Goal: Task Accomplishment & Management: Use online tool/utility

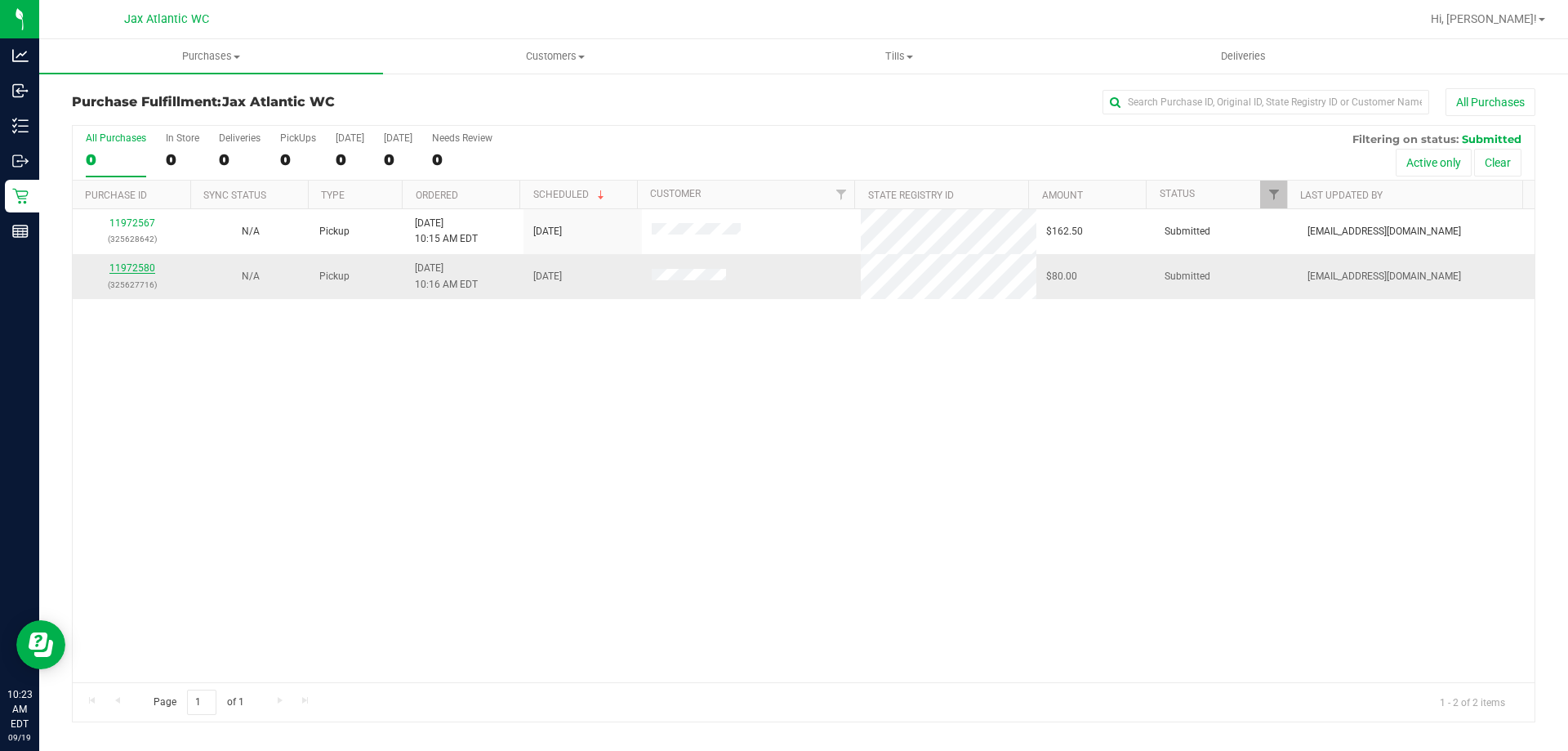
click at [127, 267] on link "11972580" at bounding box center [132, 268] width 46 height 12
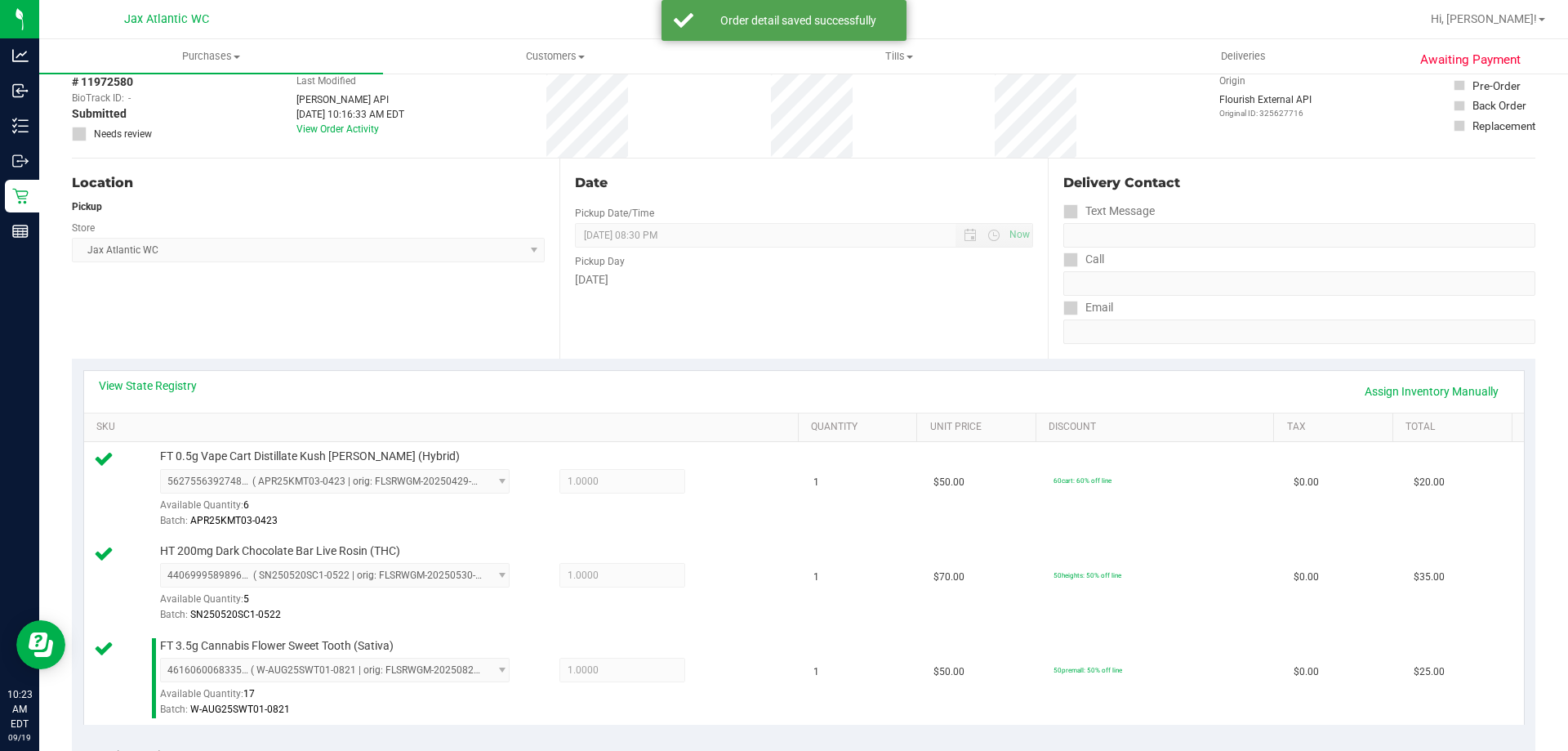
scroll to position [490, 0]
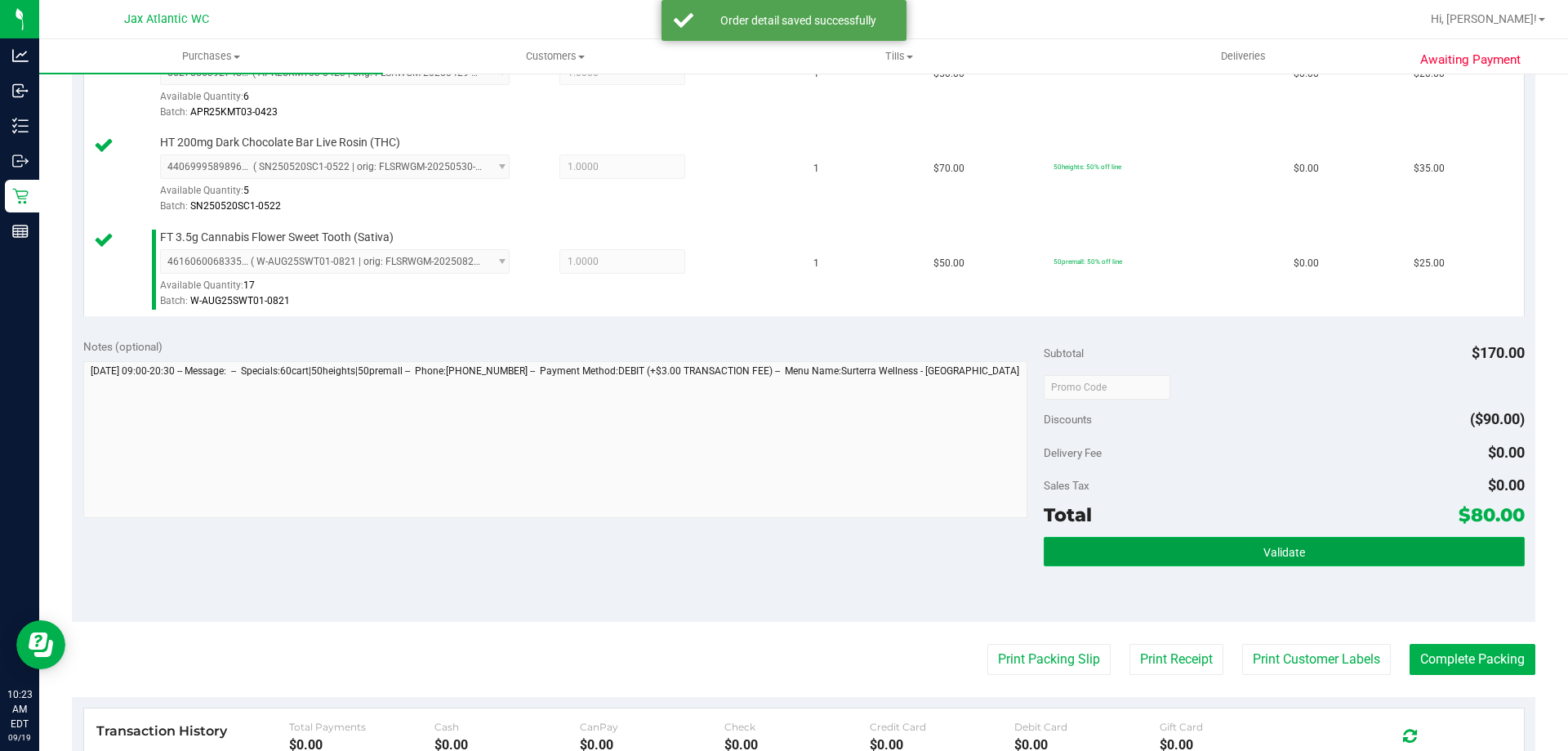
click at [1204, 541] on button "Validate" at bounding box center [1283, 551] width 480 height 30
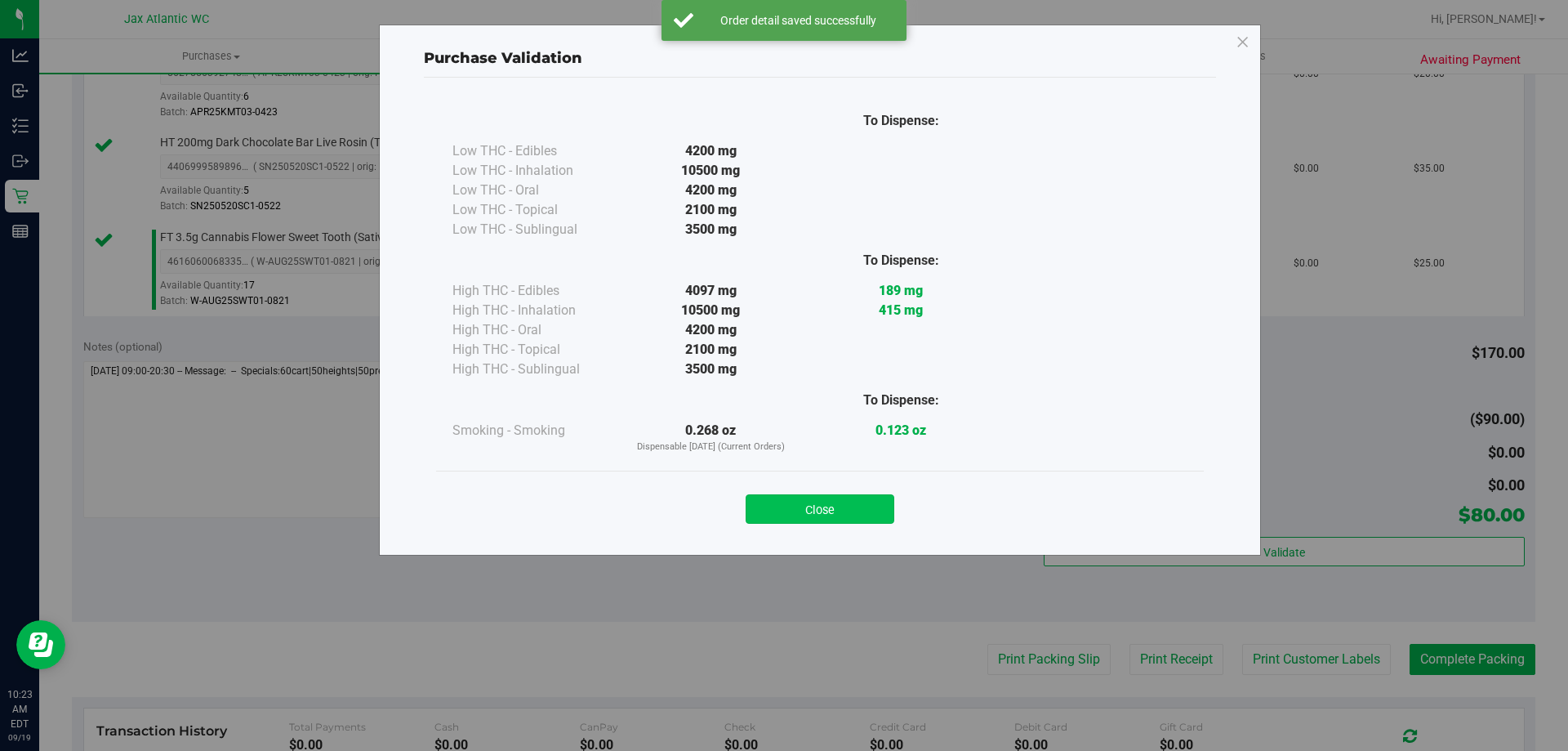
click at [838, 494] on button "Close" at bounding box center [820, 509] width 149 height 30
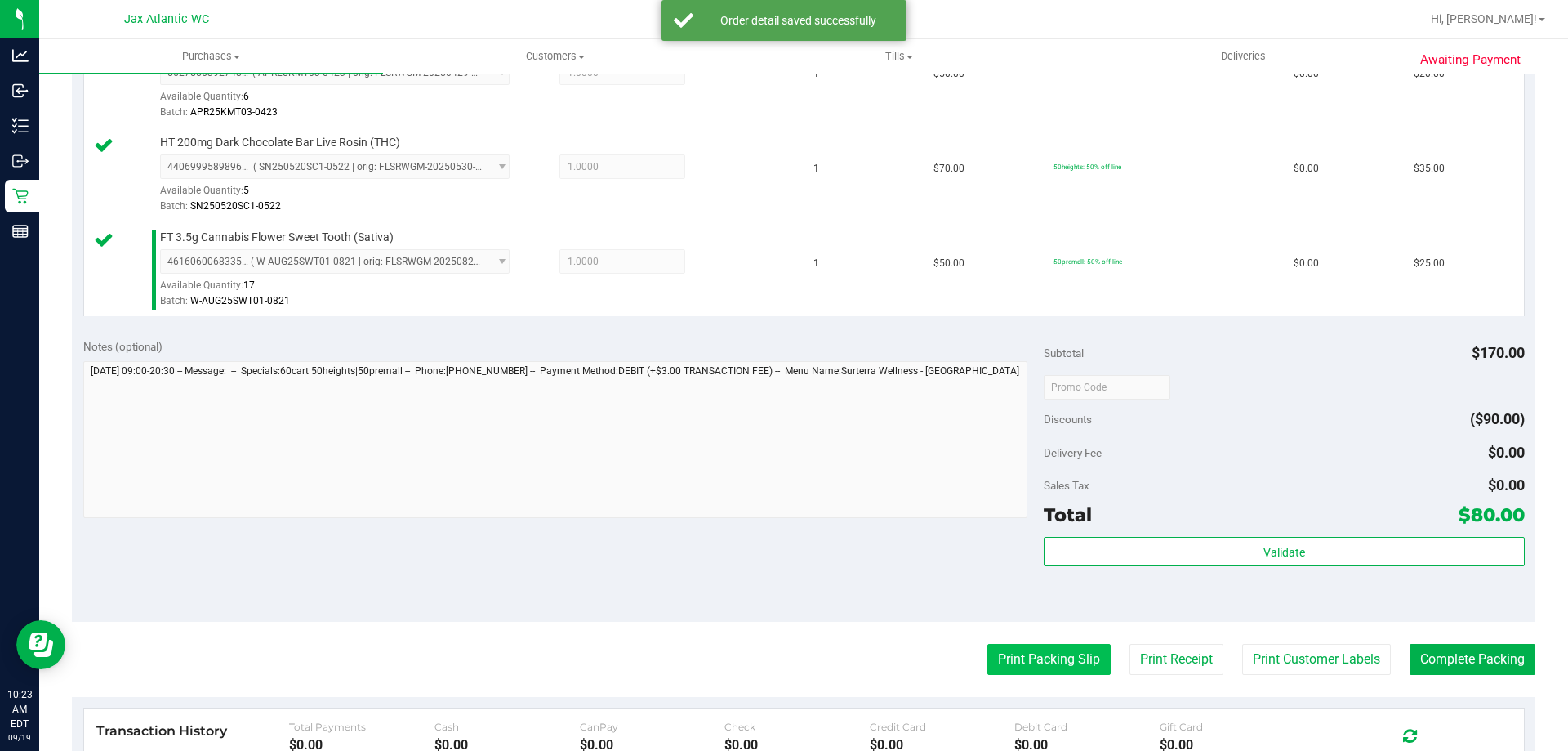
click at [1025, 654] on button "Print Packing Slip" at bounding box center [1049, 659] width 123 height 31
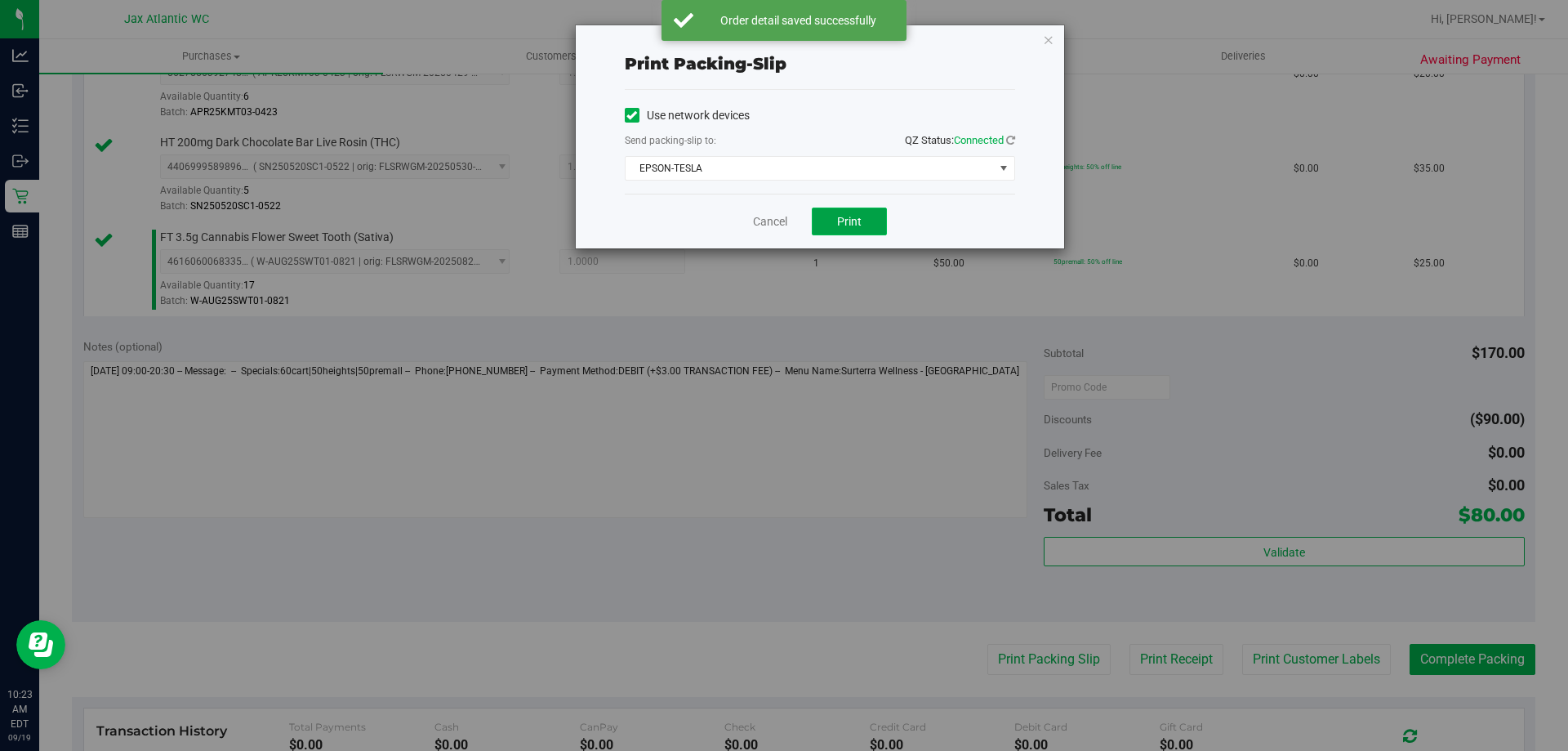
click at [857, 221] on span "Print" at bounding box center [849, 221] width 24 height 13
click at [772, 221] on link "Cancel" at bounding box center [770, 221] width 34 height 17
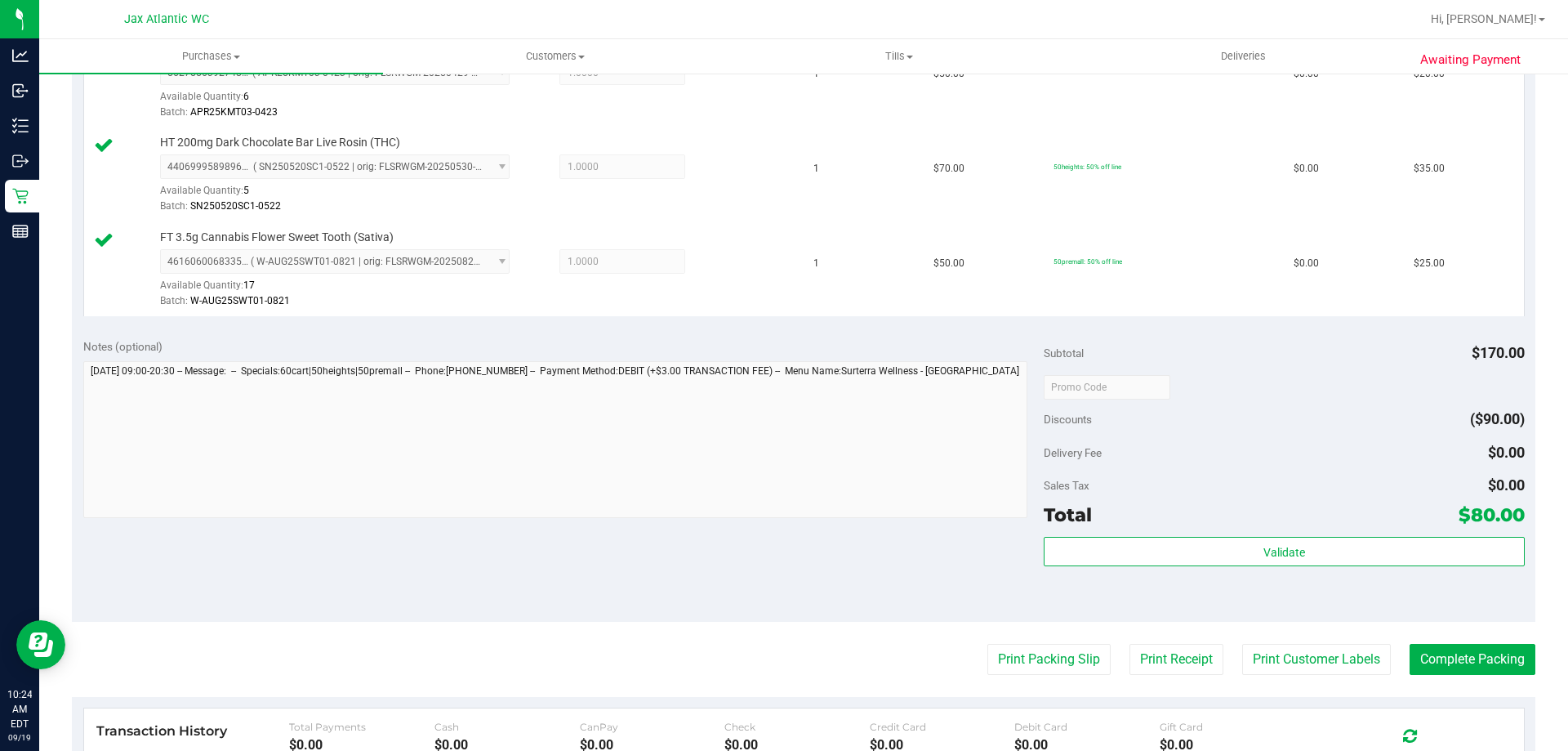
click at [1434, 642] on purchase-details "Back Edit Purchase Cancel Purchase View Profile # 11972580 BioTrack ID: - Submi…" at bounding box center [804, 300] width 1464 height 1404
click at [1432, 646] on button "Complete Packing" at bounding box center [1472, 659] width 126 height 31
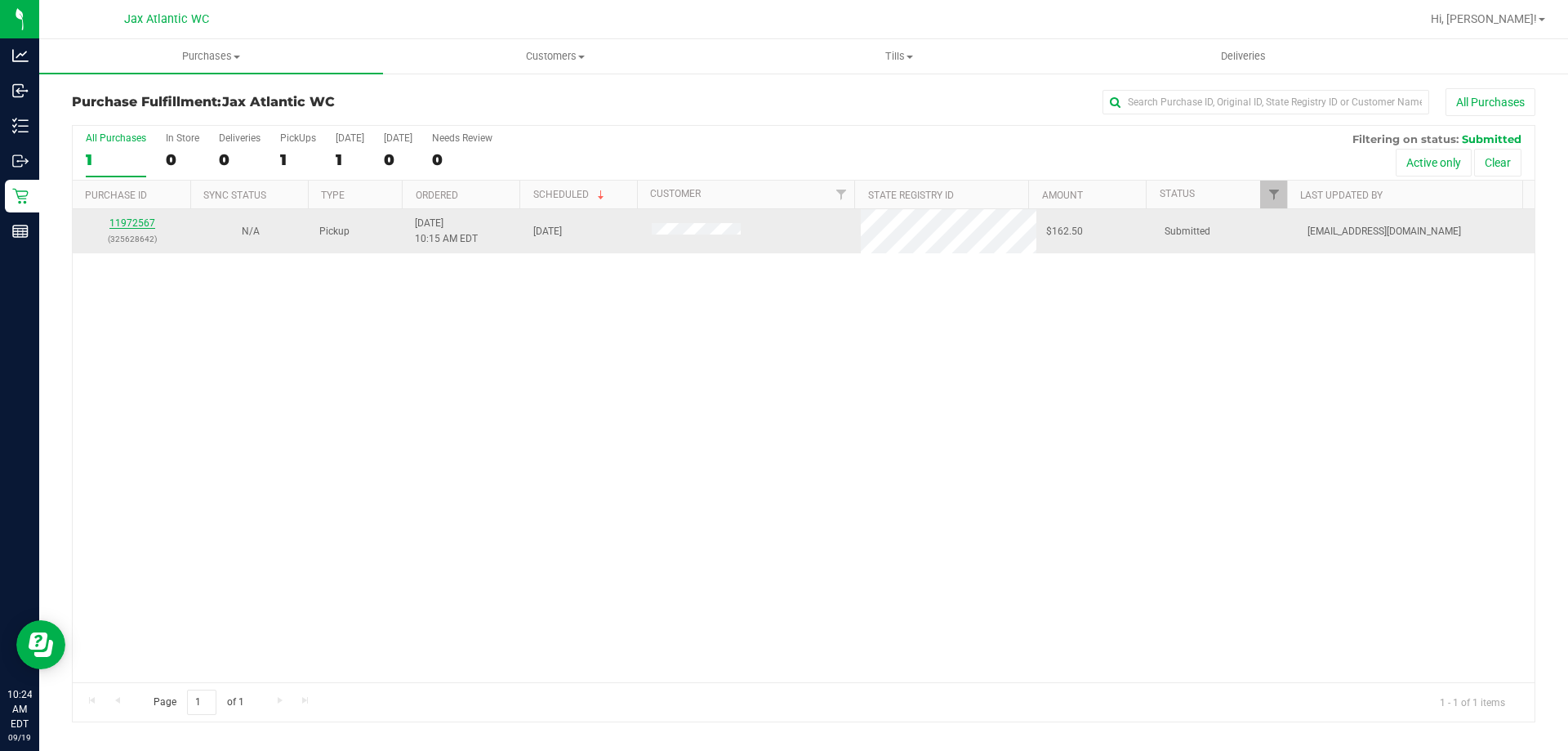
click at [136, 224] on link "11972567" at bounding box center [132, 222] width 46 height 12
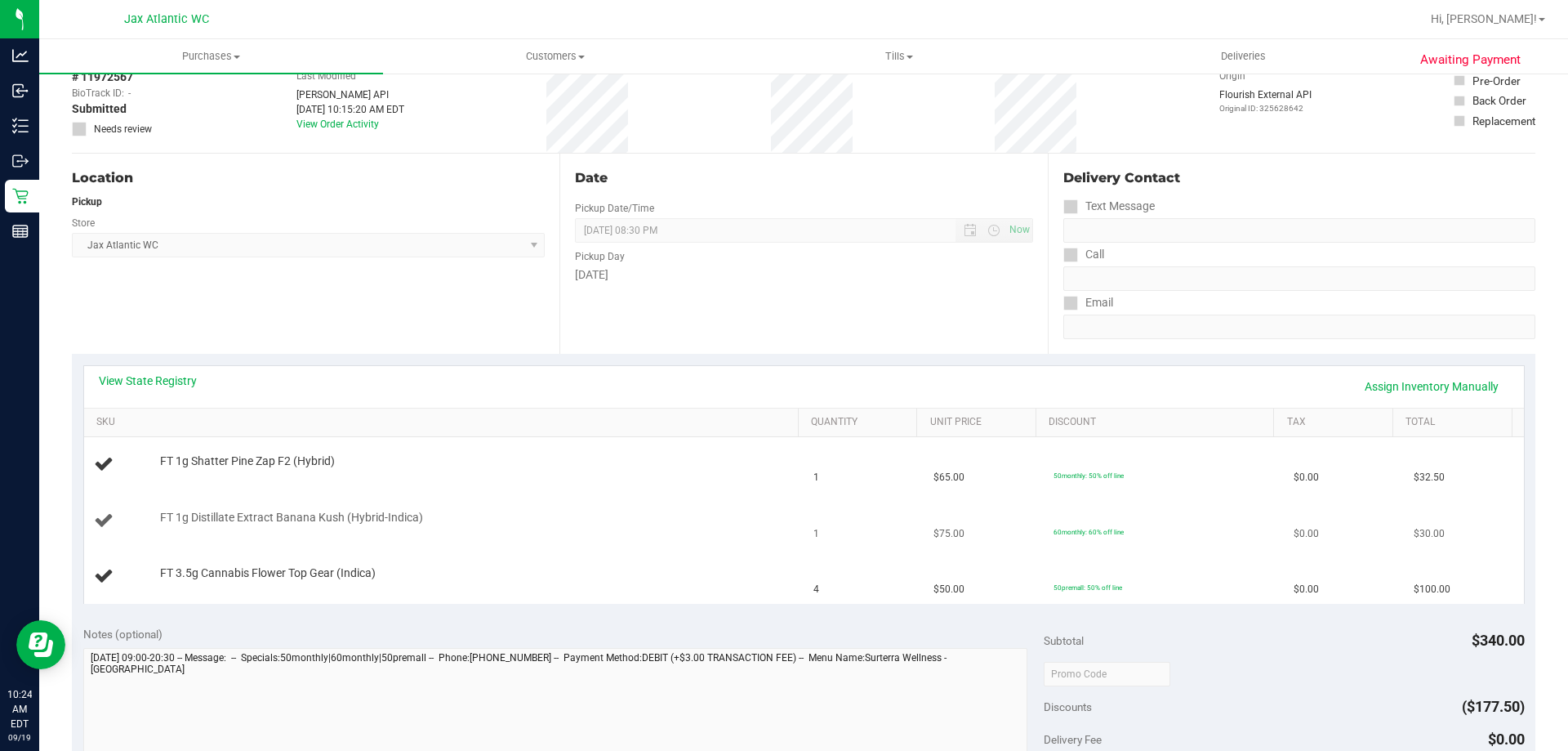
scroll to position [164, 0]
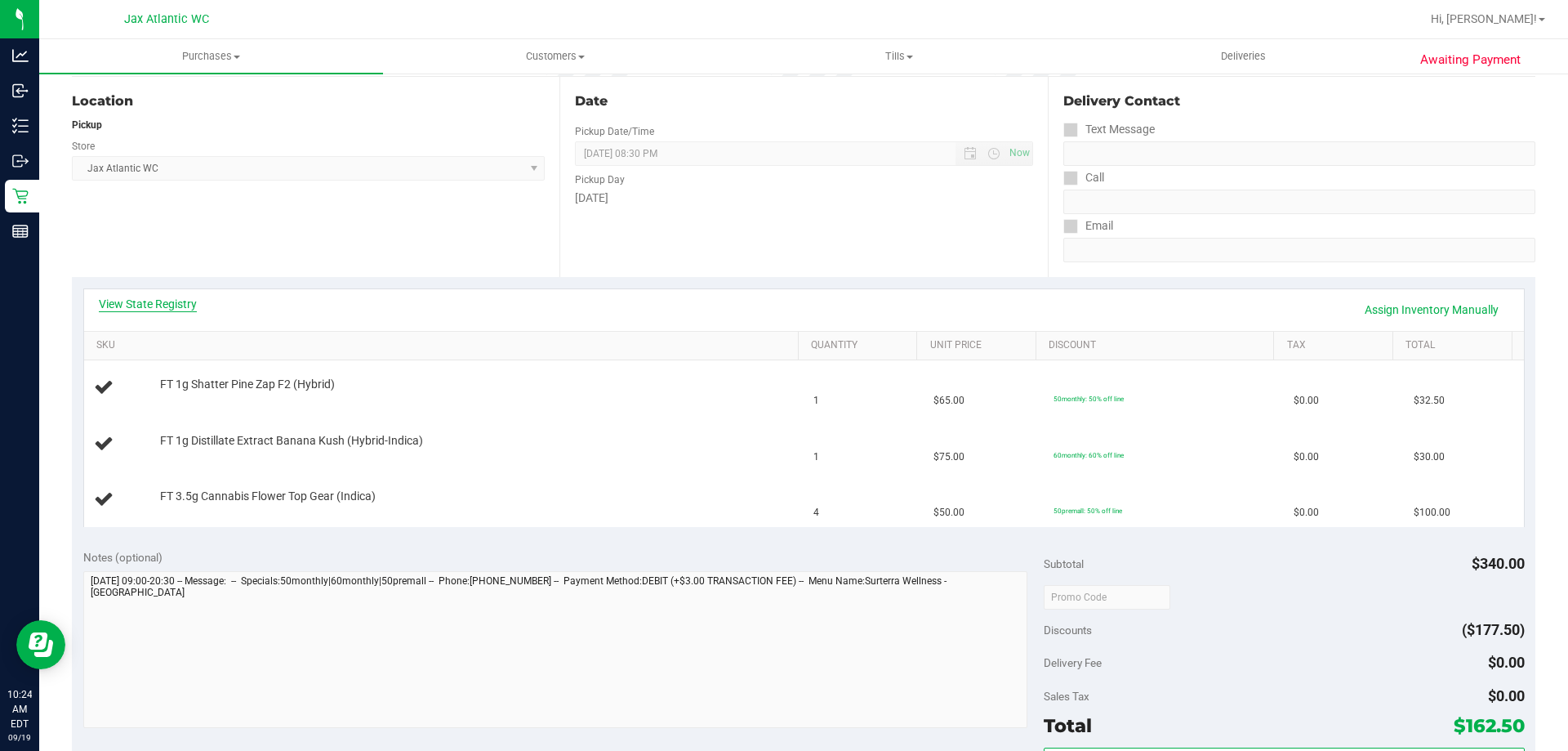
click at [168, 307] on link "View State Registry" at bounding box center [147, 304] width 98 height 16
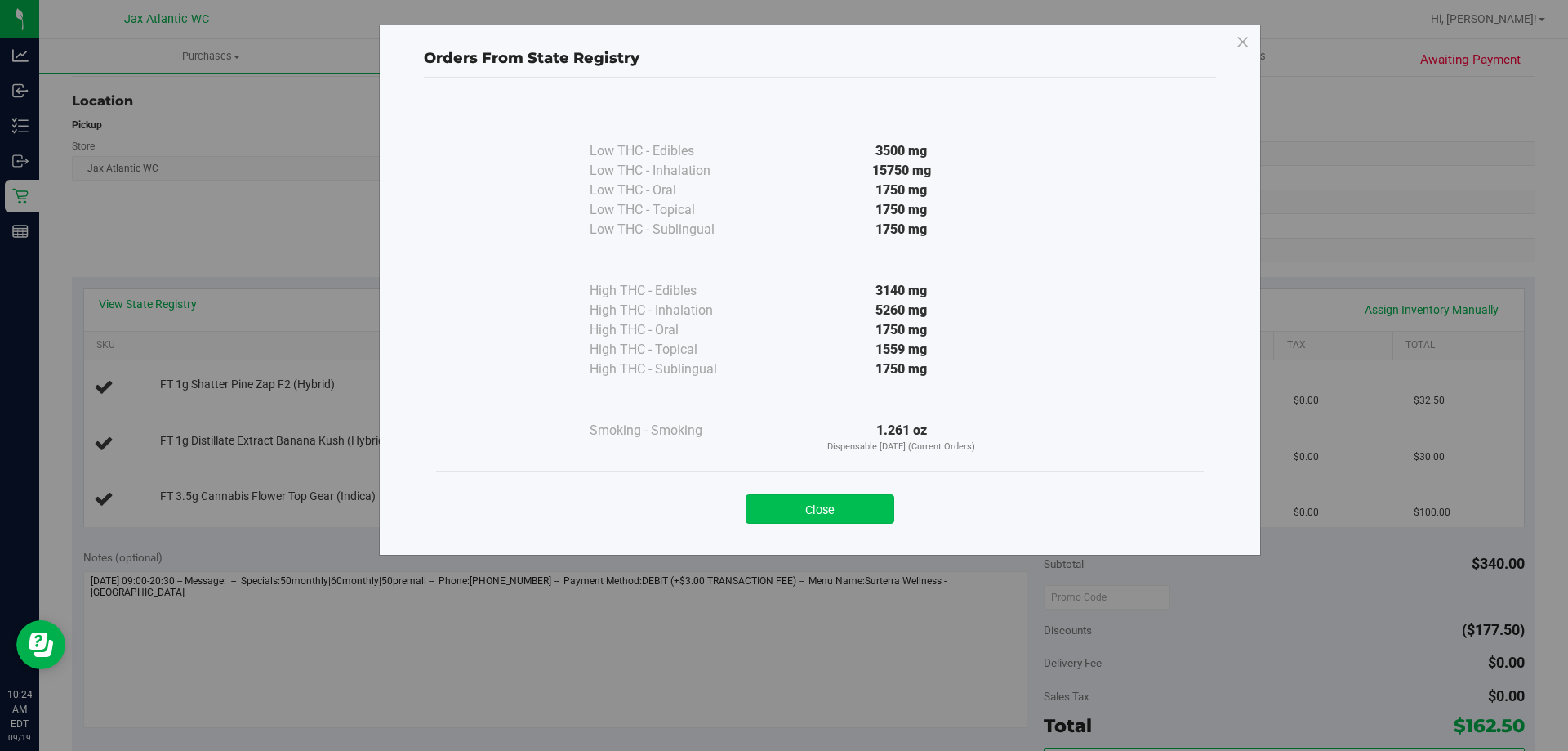
click at [834, 507] on button "Close" at bounding box center [820, 509] width 149 height 30
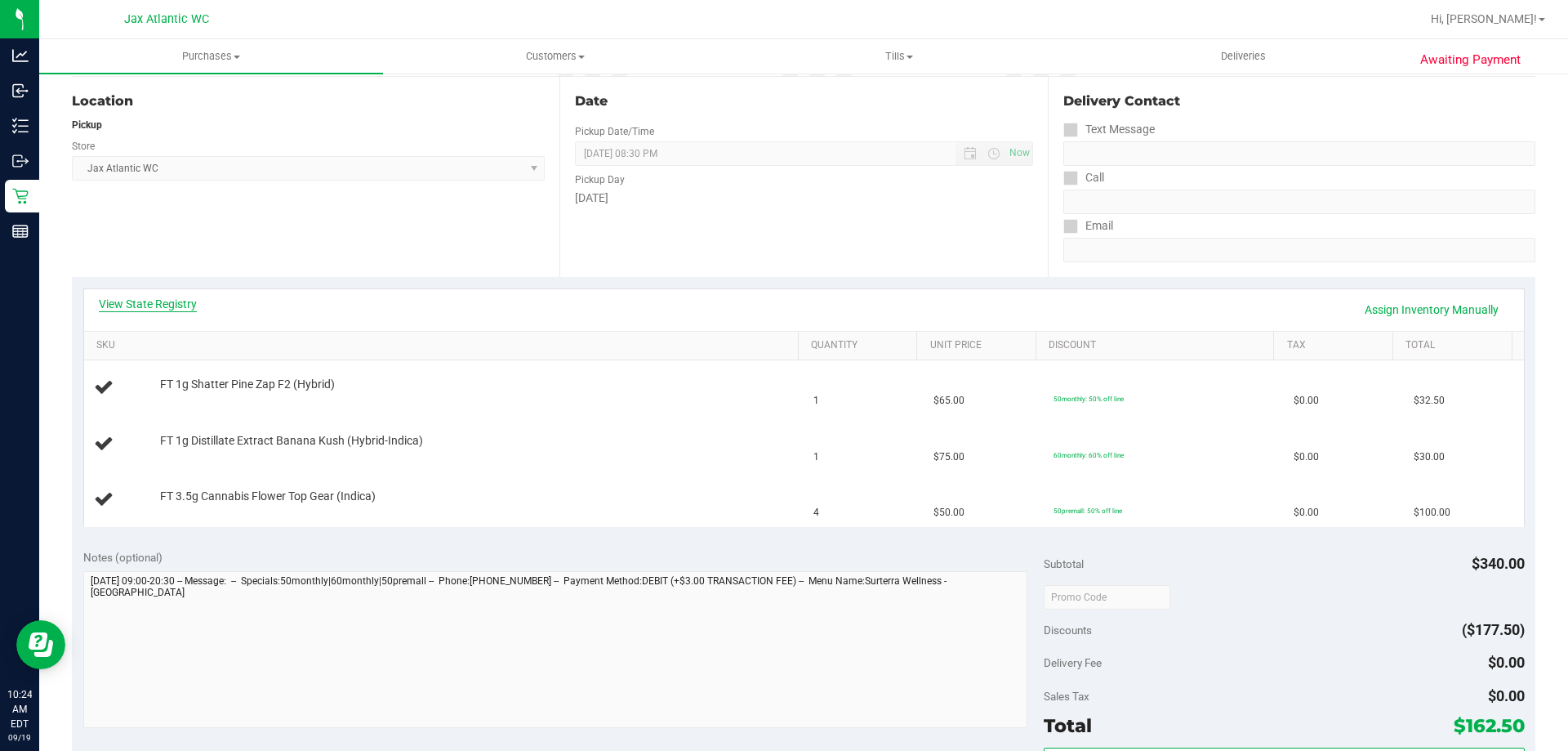
click at [148, 310] on link "View State Registry" at bounding box center [147, 304] width 98 height 16
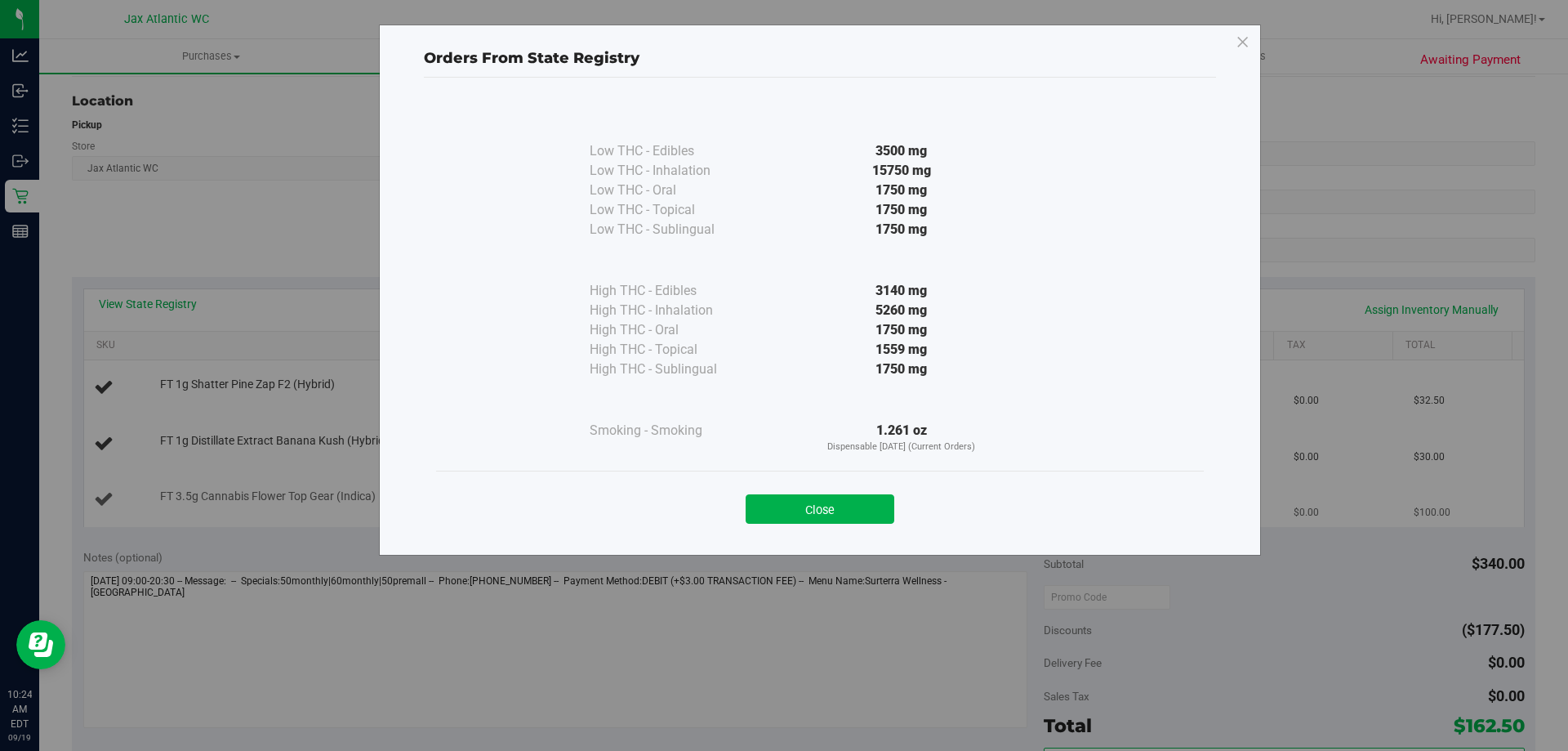
click at [834, 507] on button "Close" at bounding box center [820, 509] width 149 height 30
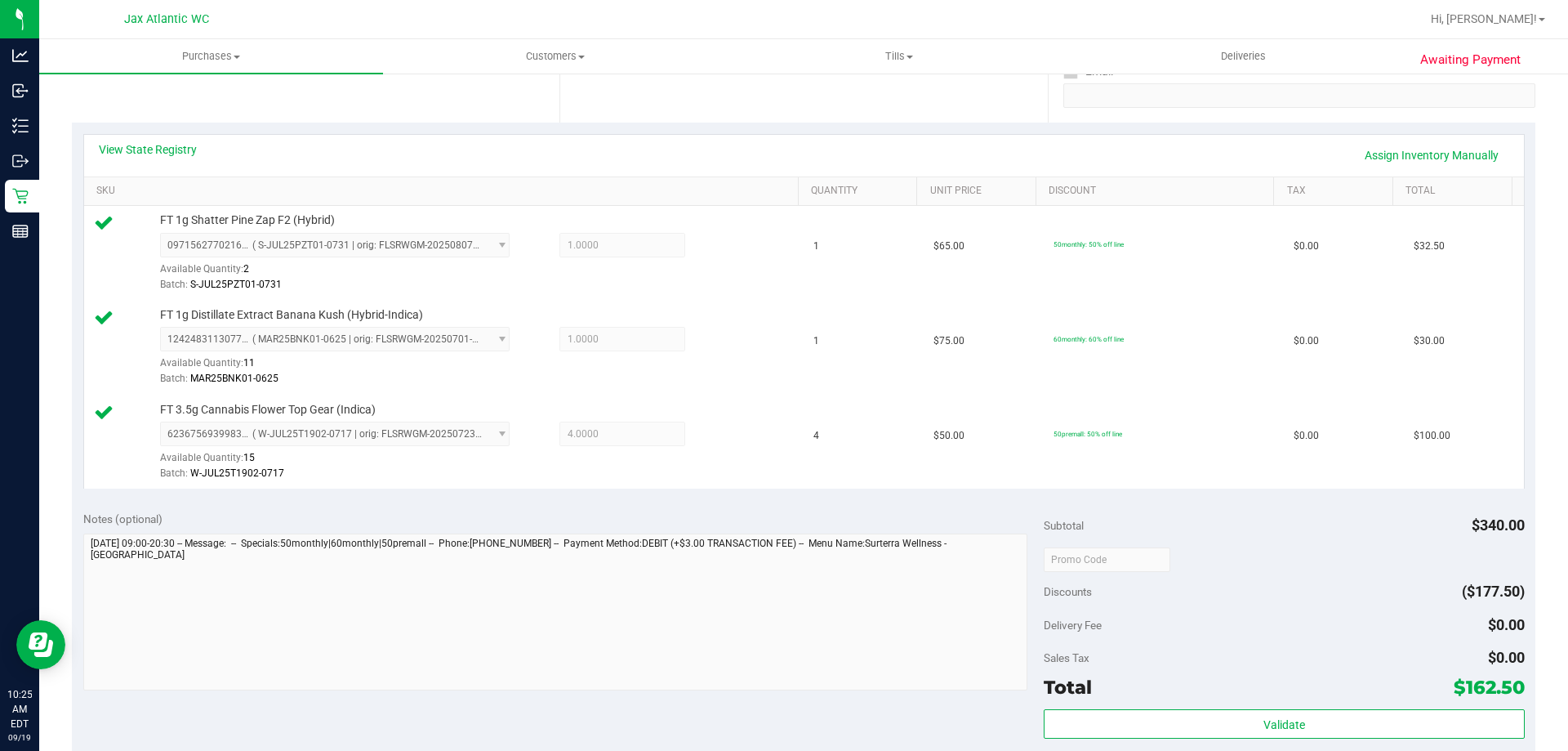
scroll to position [408, 0]
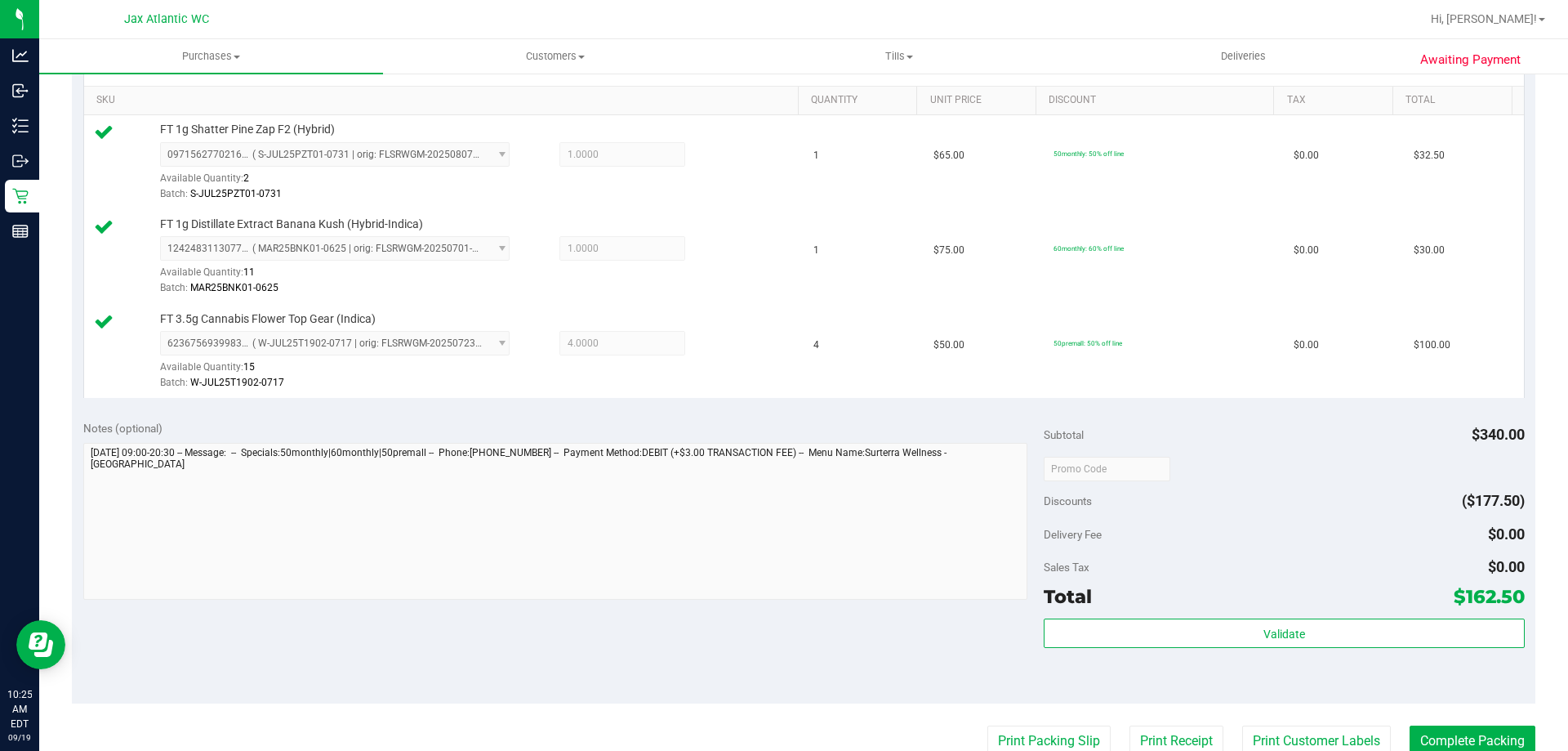
click at [1271, 600] on div "Total $162.50" at bounding box center [1283, 596] width 480 height 30
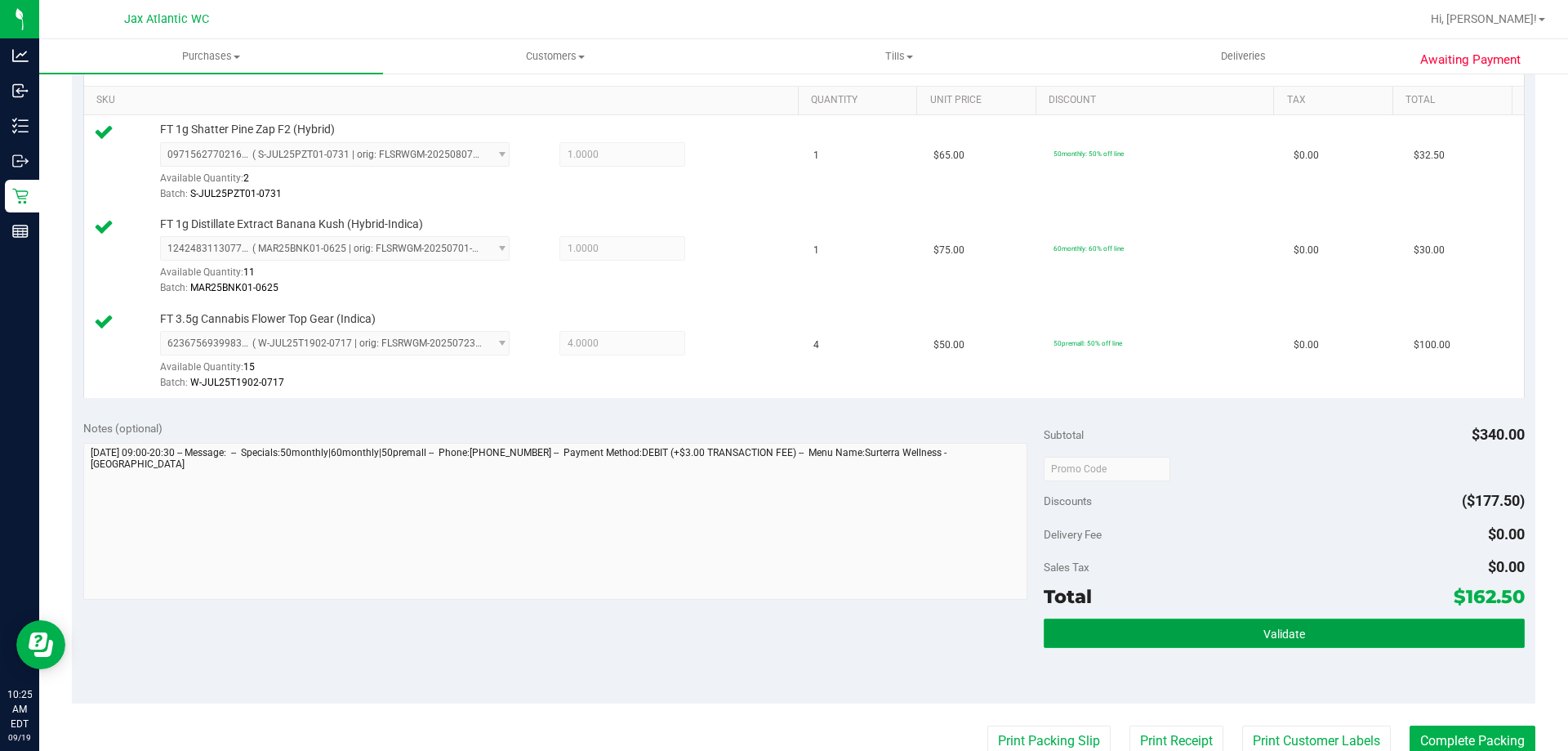
click at [1272, 641] on span "Validate" at bounding box center [1284, 634] width 42 height 13
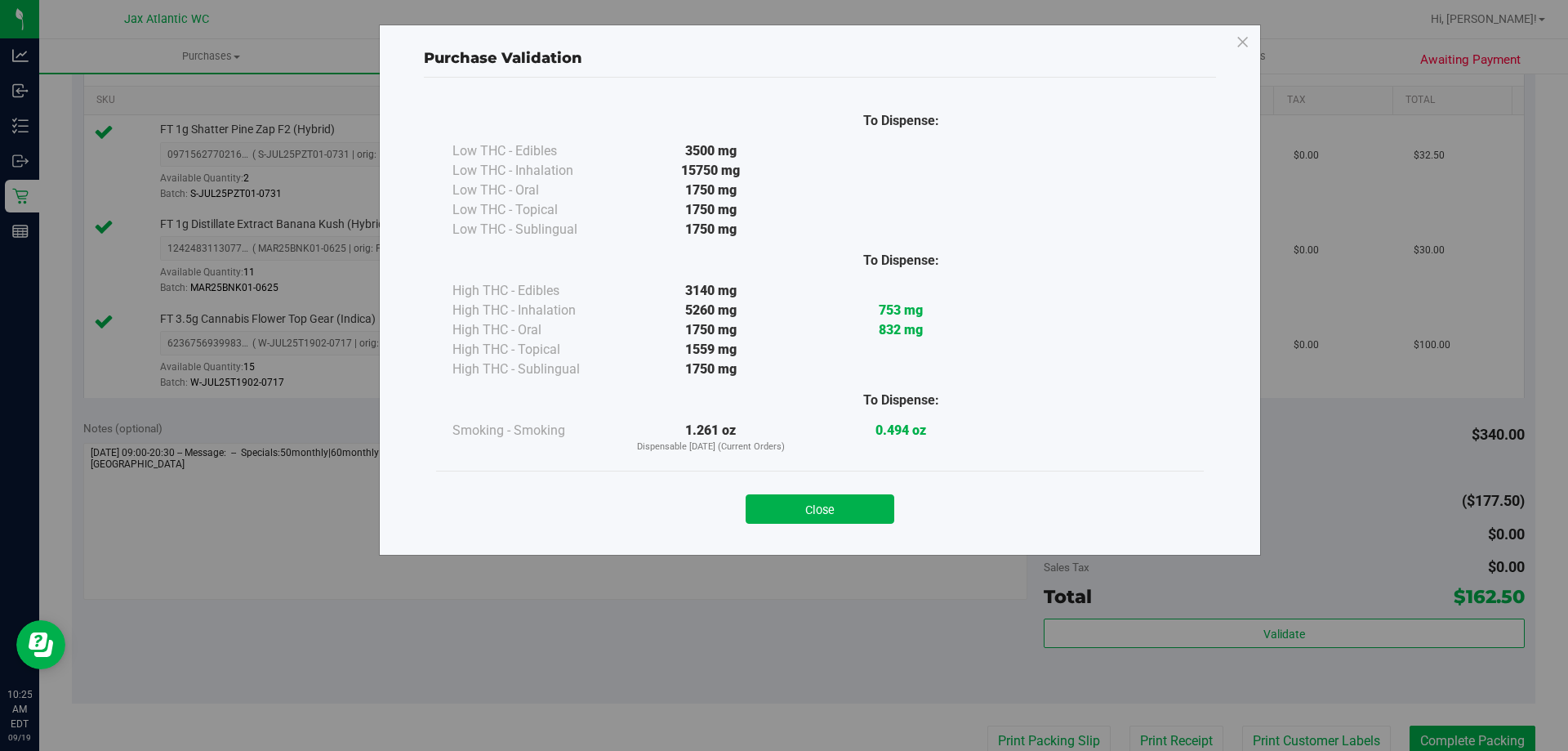
drag, startPoint x: 860, startPoint y: 500, endPoint x: 874, endPoint y: 497, distance: 14.3
click at [860, 498] on button "Close" at bounding box center [820, 509] width 149 height 30
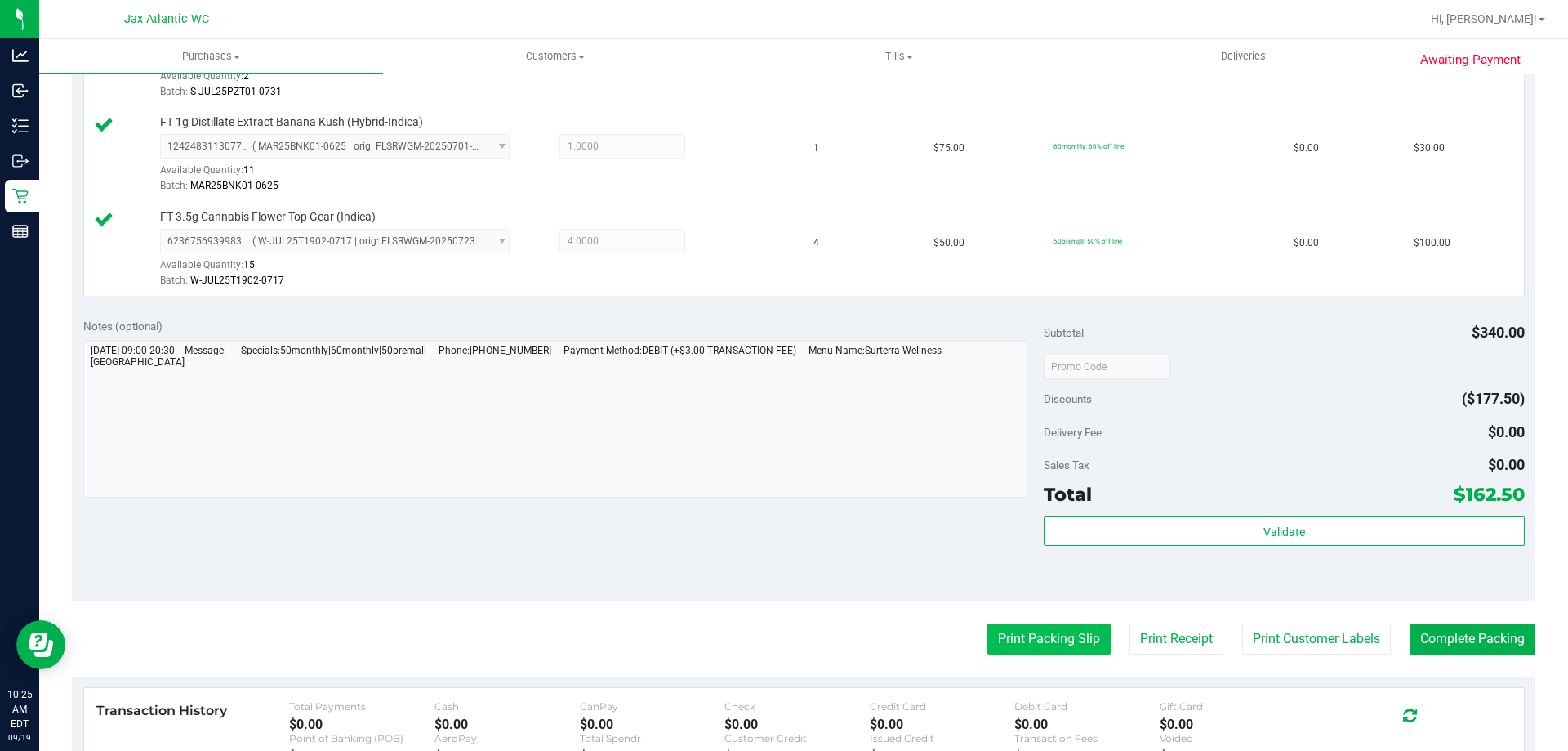
scroll to position [572, 0]
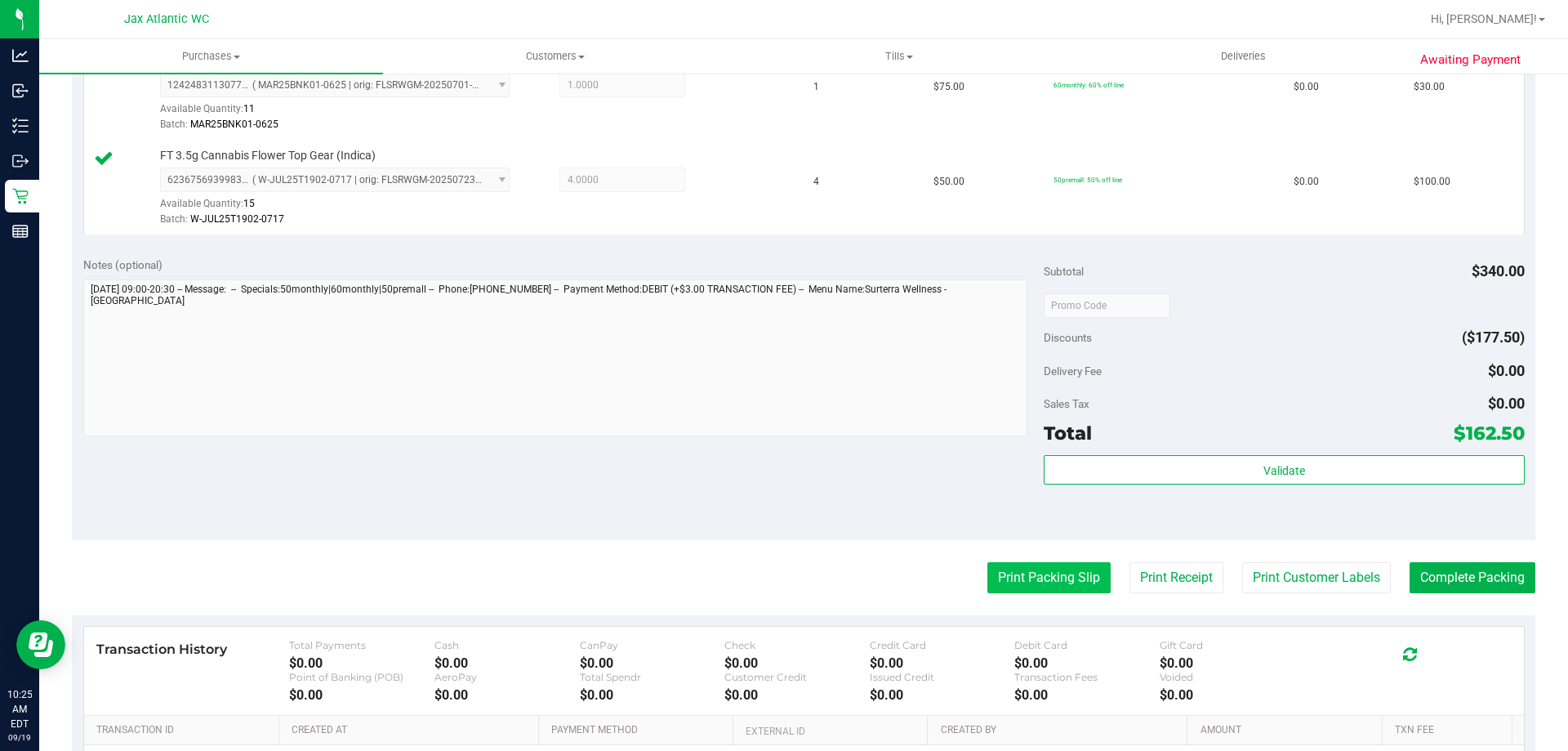
click at [1037, 575] on button "Print Packing Slip" at bounding box center [1049, 577] width 123 height 31
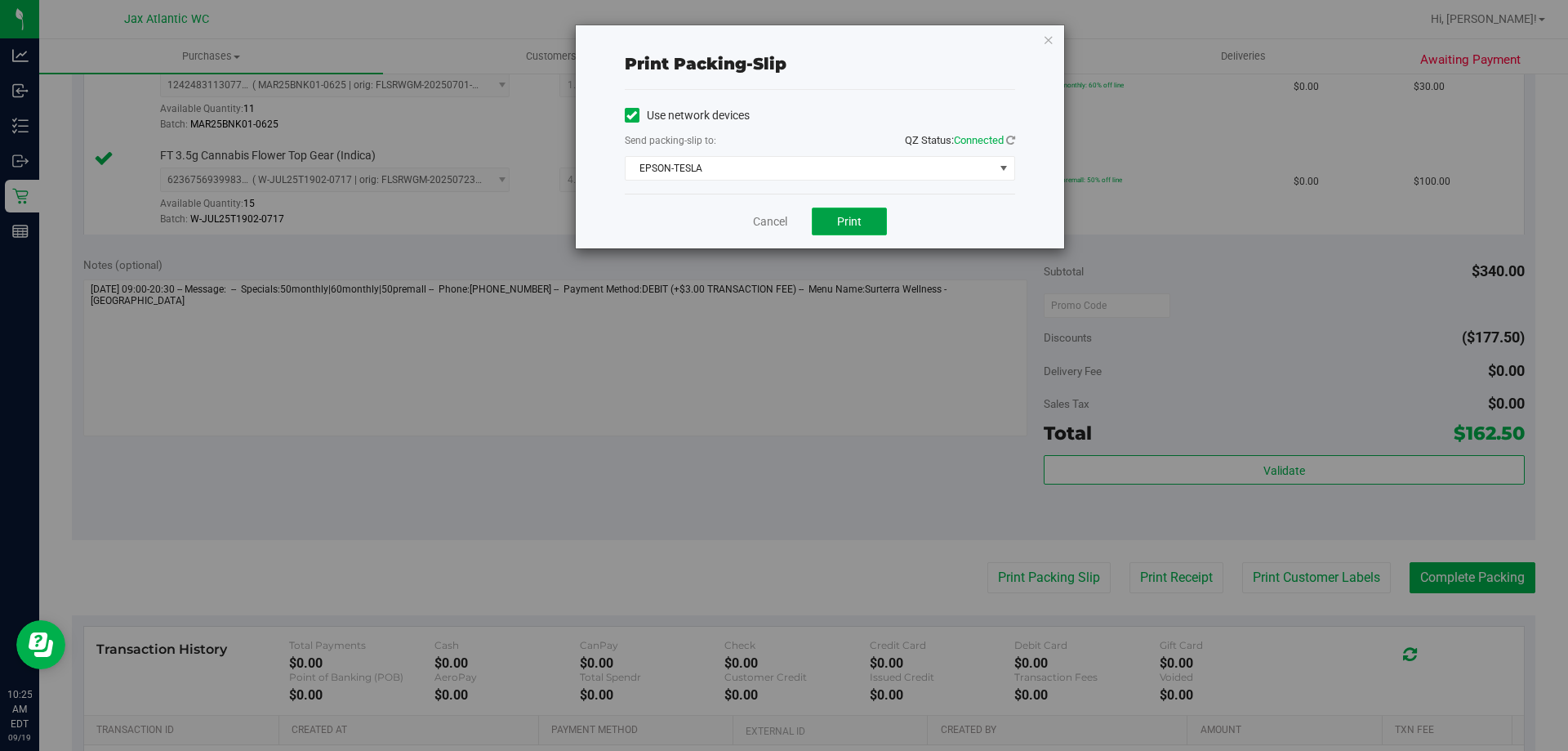
click at [865, 215] on button "Print" at bounding box center [849, 221] width 75 height 28
click at [780, 222] on link "Cancel" at bounding box center [770, 221] width 34 height 17
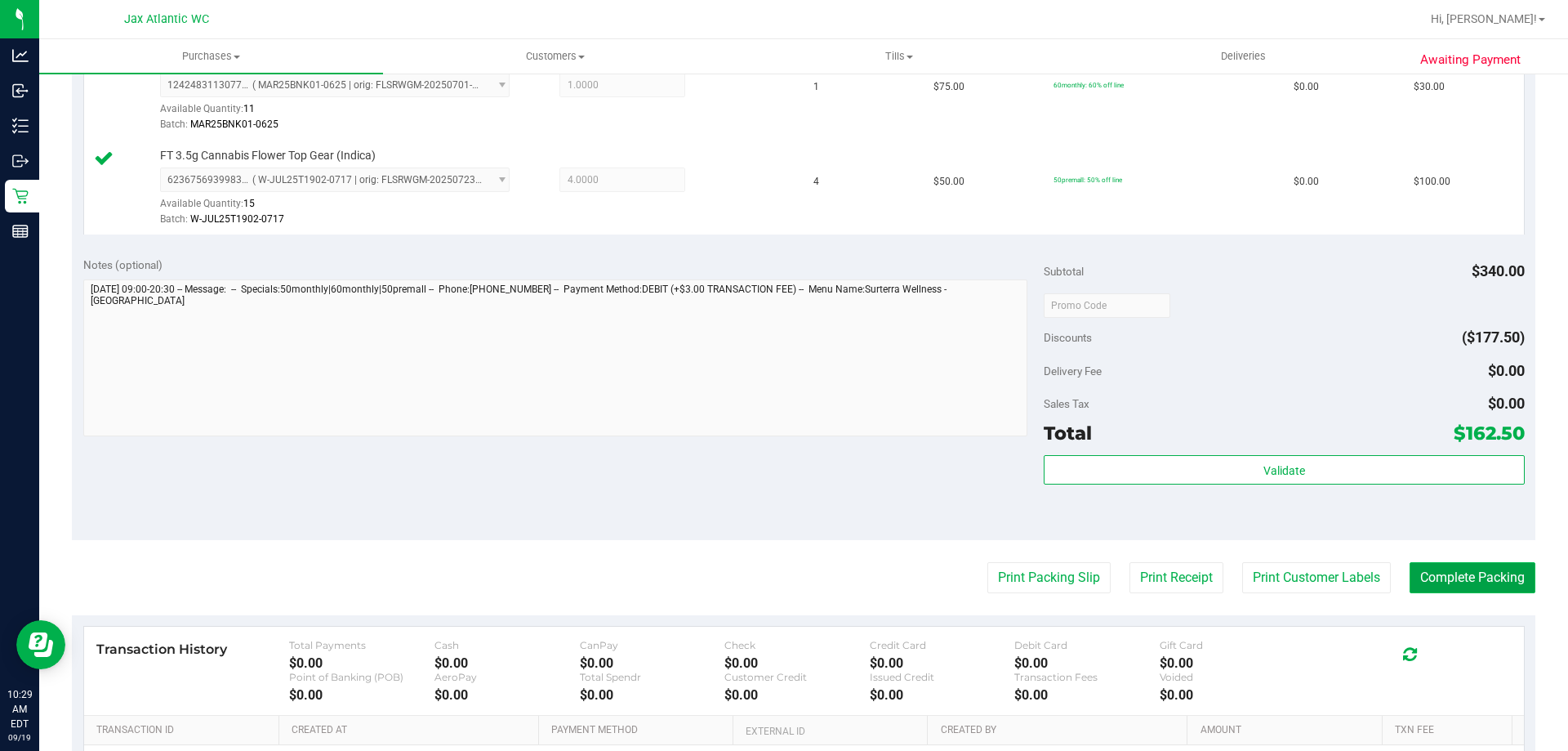
click at [1498, 586] on button "Complete Packing" at bounding box center [1472, 577] width 126 height 31
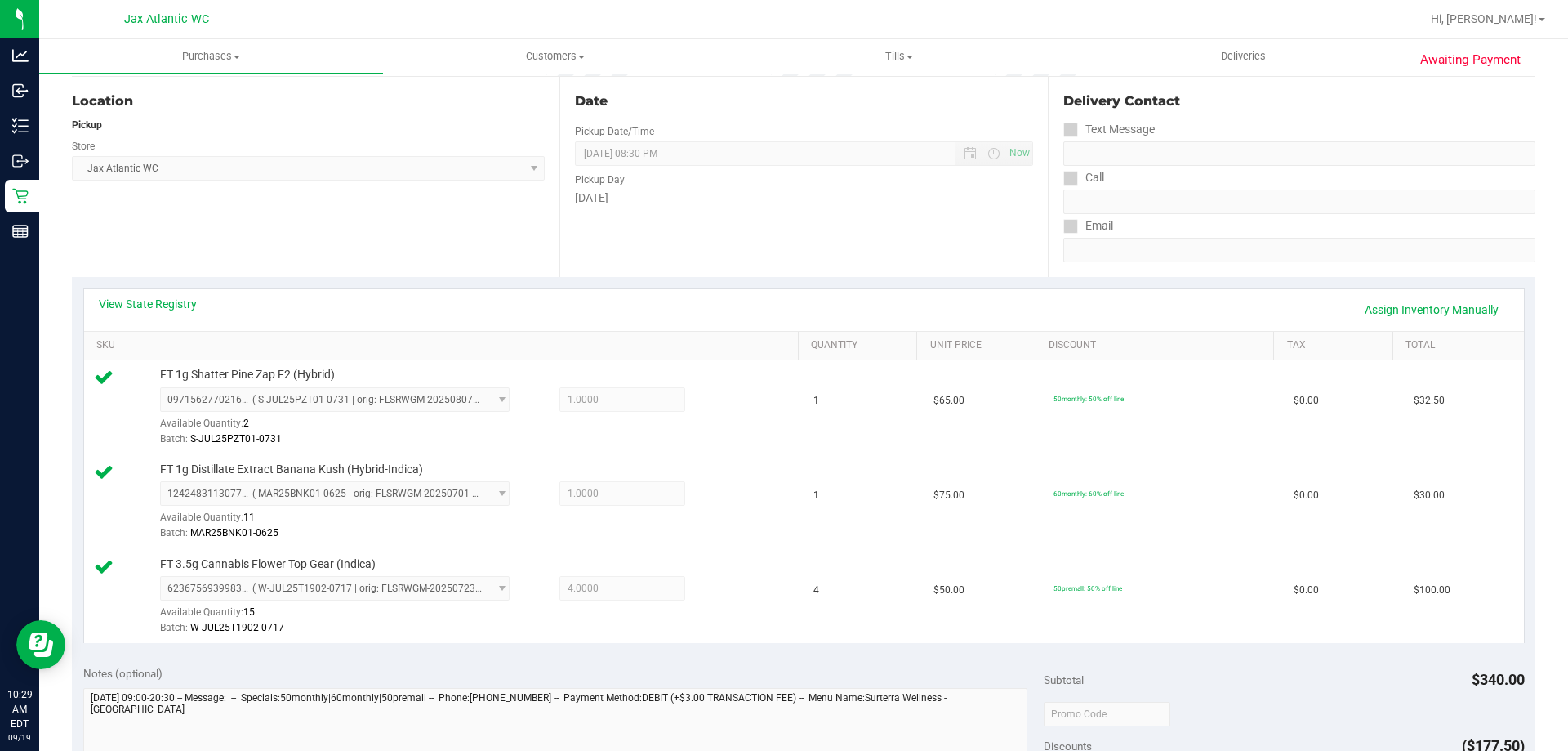
scroll to position [0, 0]
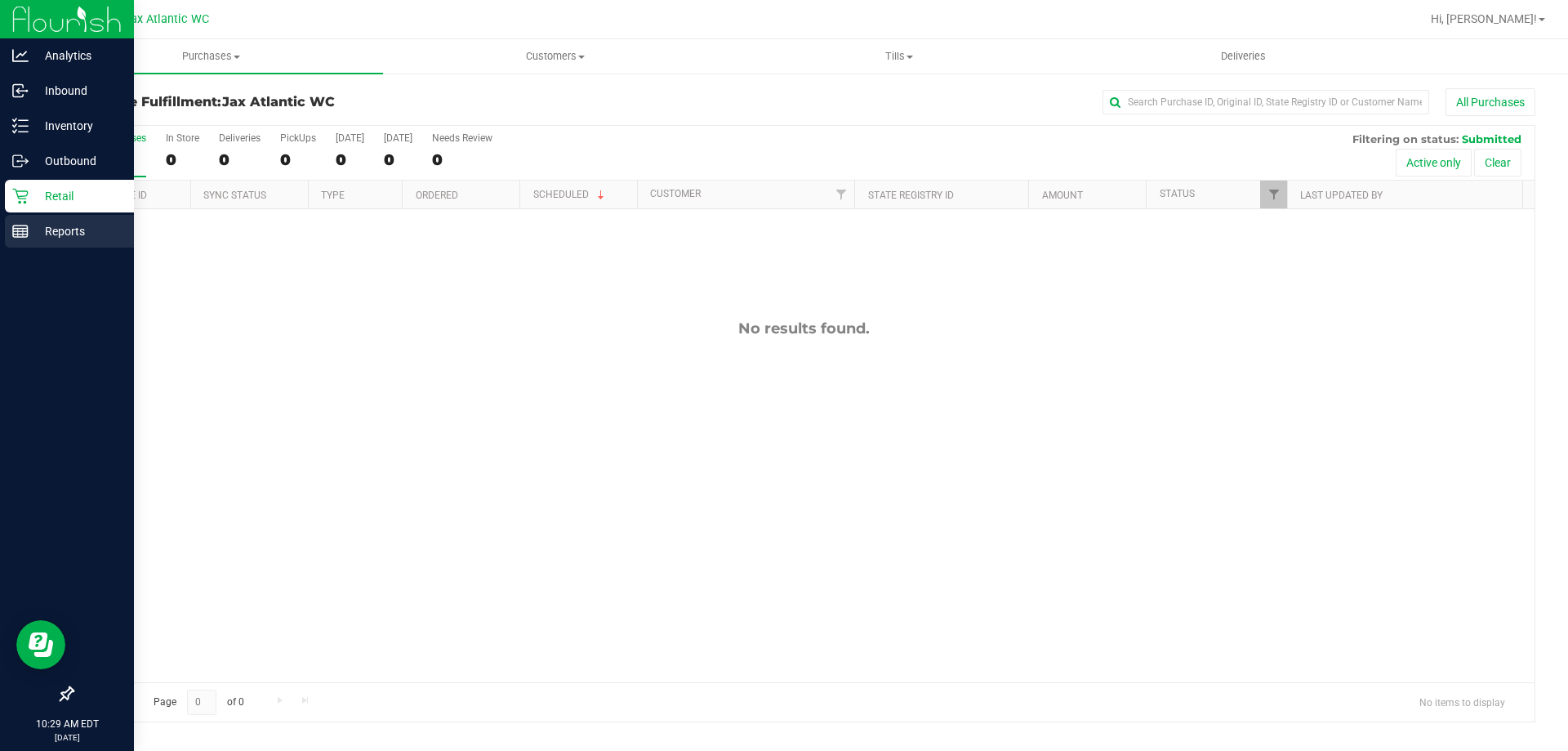
click at [38, 226] on p "Reports" at bounding box center [78, 231] width 98 height 20
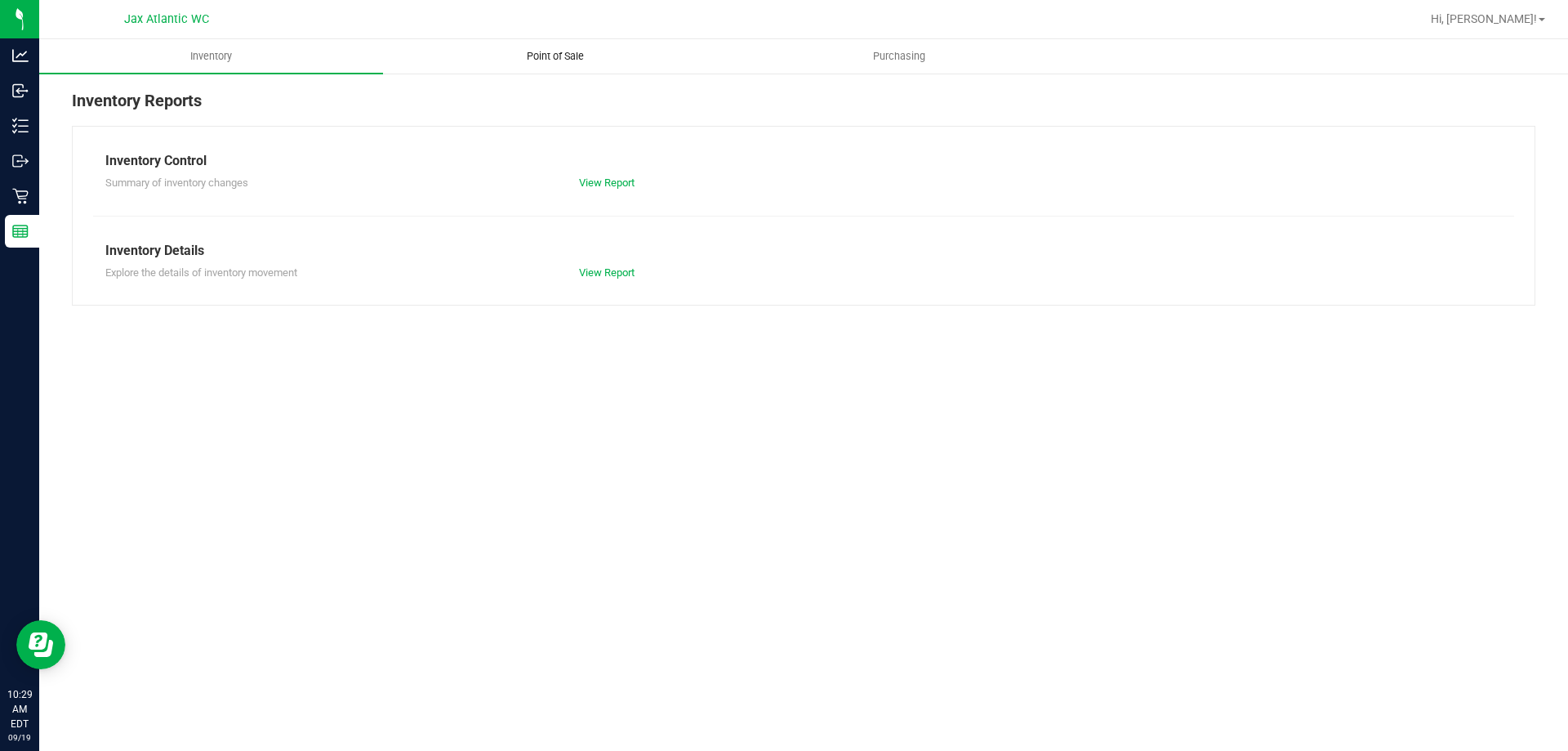
click at [550, 55] on span "Point of Sale" at bounding box center [556, 56] width 101 height 14
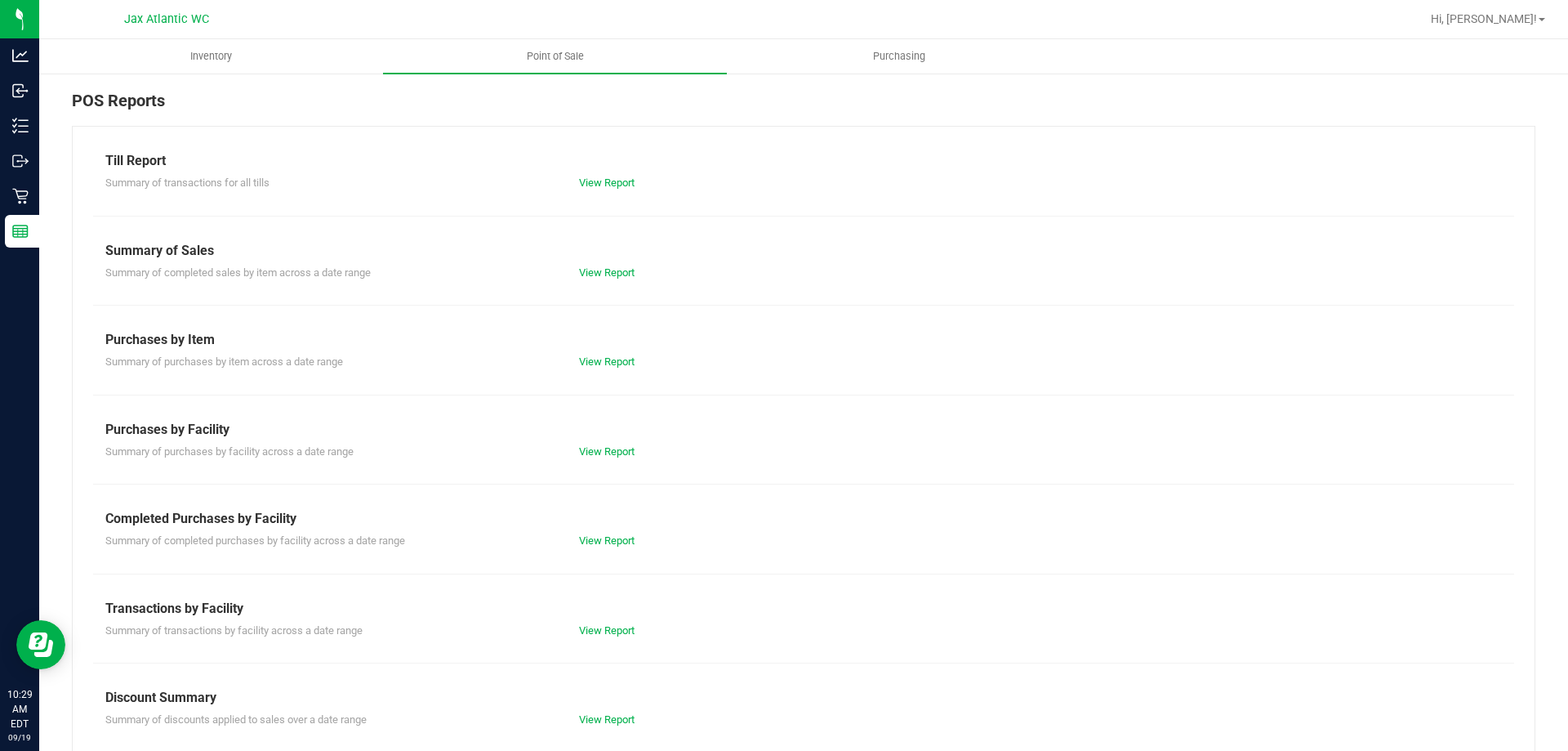
click at [625, 522] on div "Completed Purchases by Facility" at bounding box center [804, 519] width 1397 height 20
click at [618, 528] on div "Completed Purchases by Facility" at bounding box center [804, 519] width 1397 height 20
click at [616, 530] on div "Summary of completed purchases by facility across a date range View Report" at bounding box center [803, 539] width 1422 height 21
click at [615, 532] on div "View Report" at bounding box center [685, 540] width 237 height 16
click at [612, 535] on link "View Report" at bounding box center [606, 540] width 55 height 13
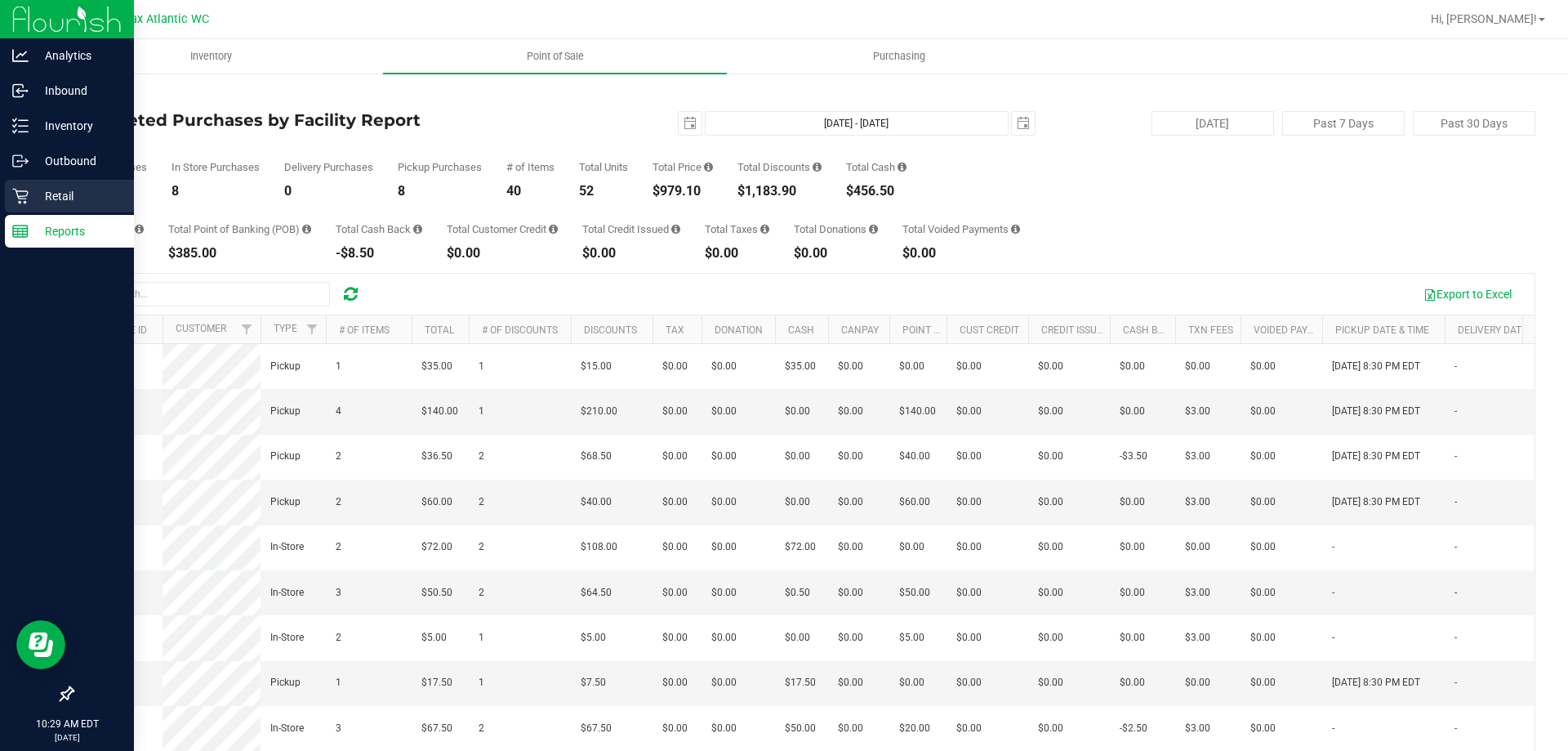
click at [37, 209] on div "Retail" at bounding box center [69, 196] width 129 height 33
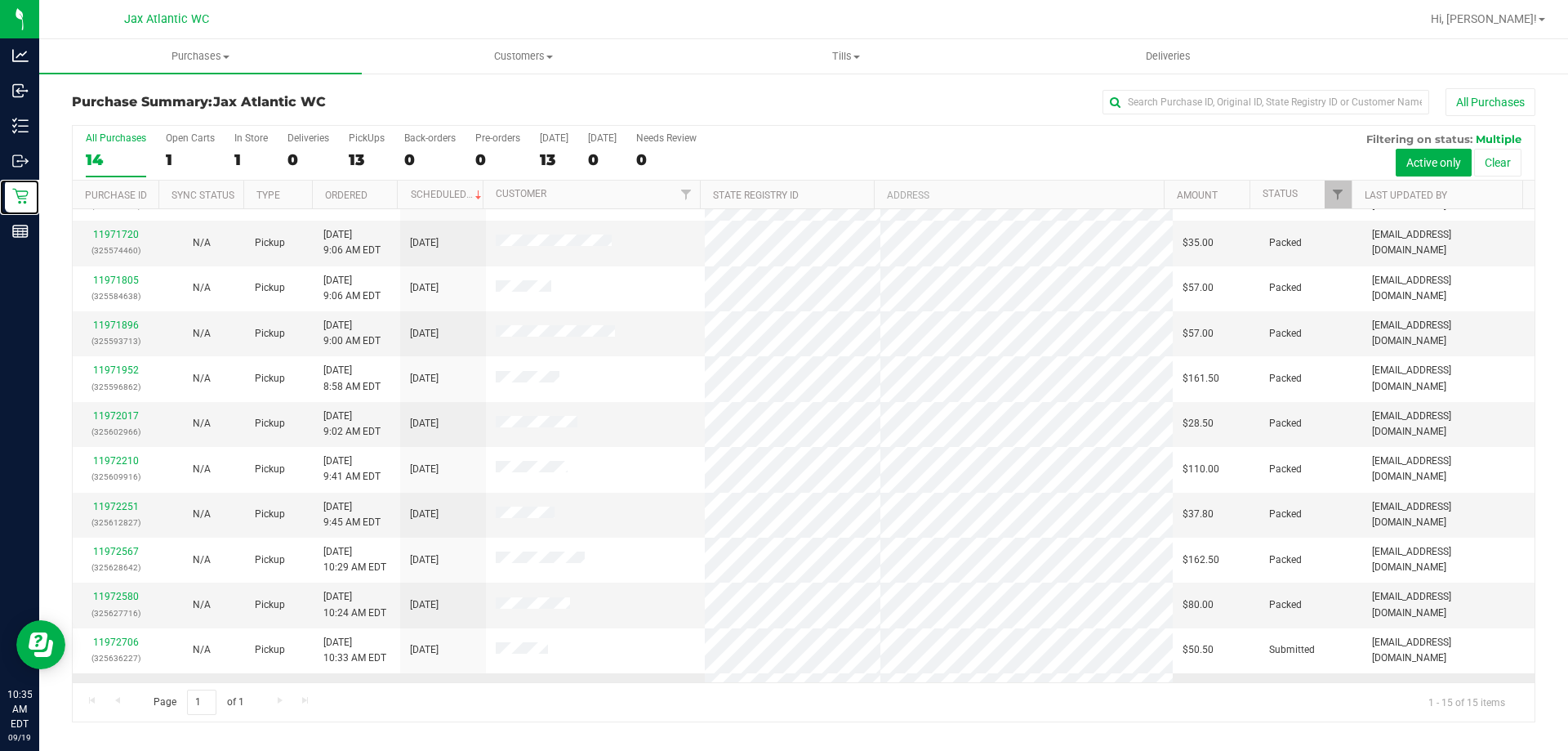
scroll to position [205, 0]
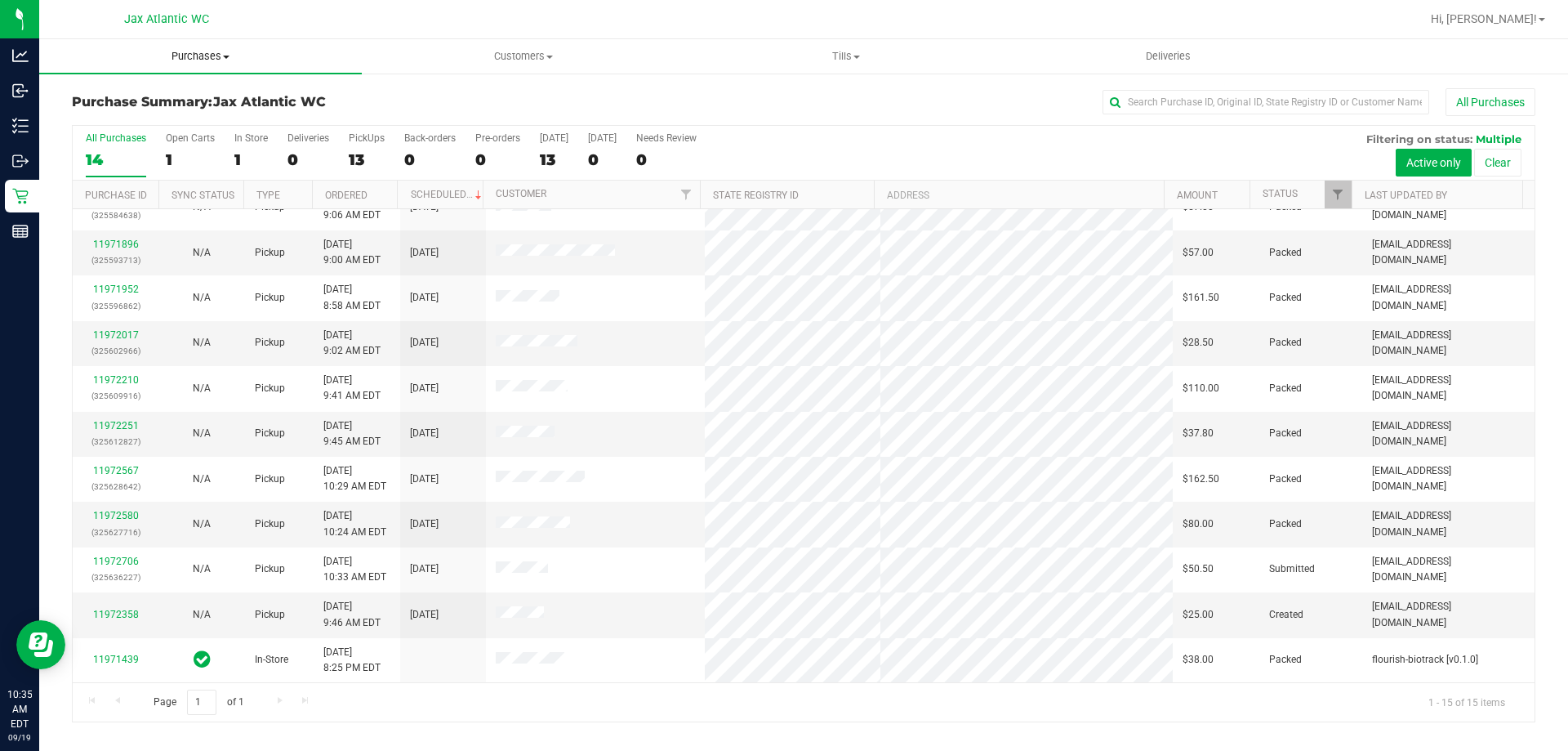
click at [230, 56] on span "Purchases" at bounding box center [200, 56] width 323 height 14
click at [133, 117] on span "Fulfillment" at bounding box center [89, 117] width 101 height 14
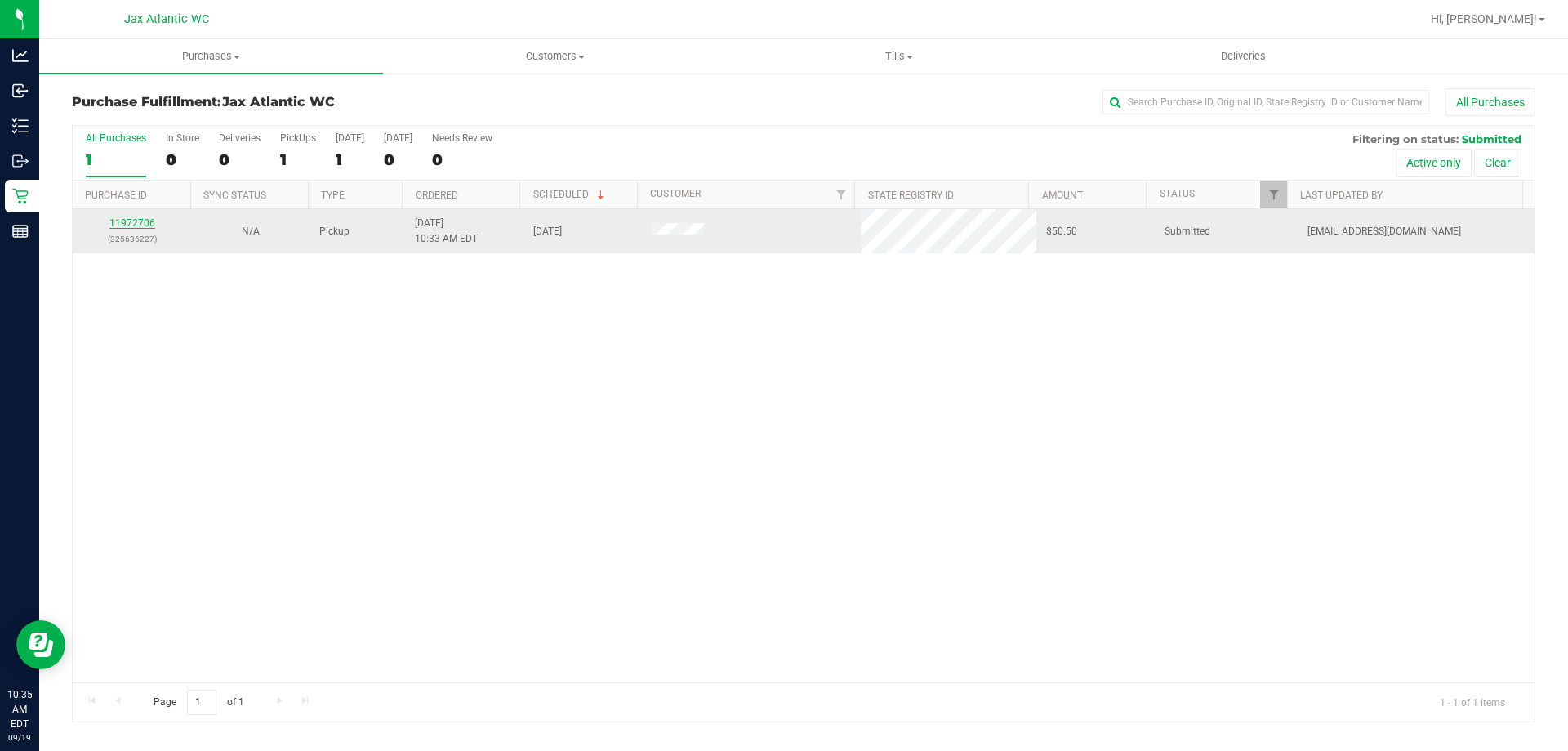
click at [145, 223] on link "11972706" at bounding box center [132, 222] width 46 height 12
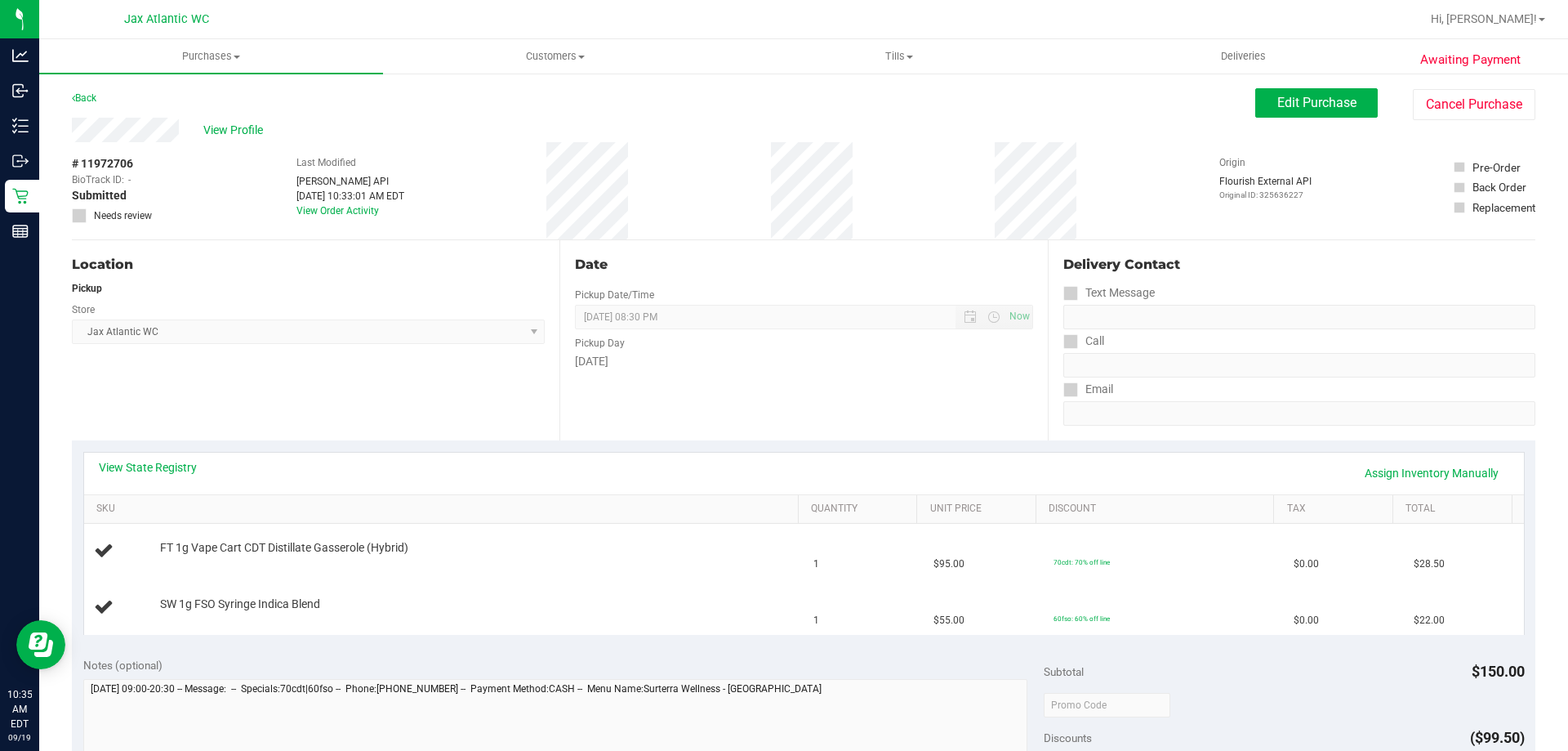
click at [622, 361] on div "Friday" at bounding box center [803, 361] width 457 height 17
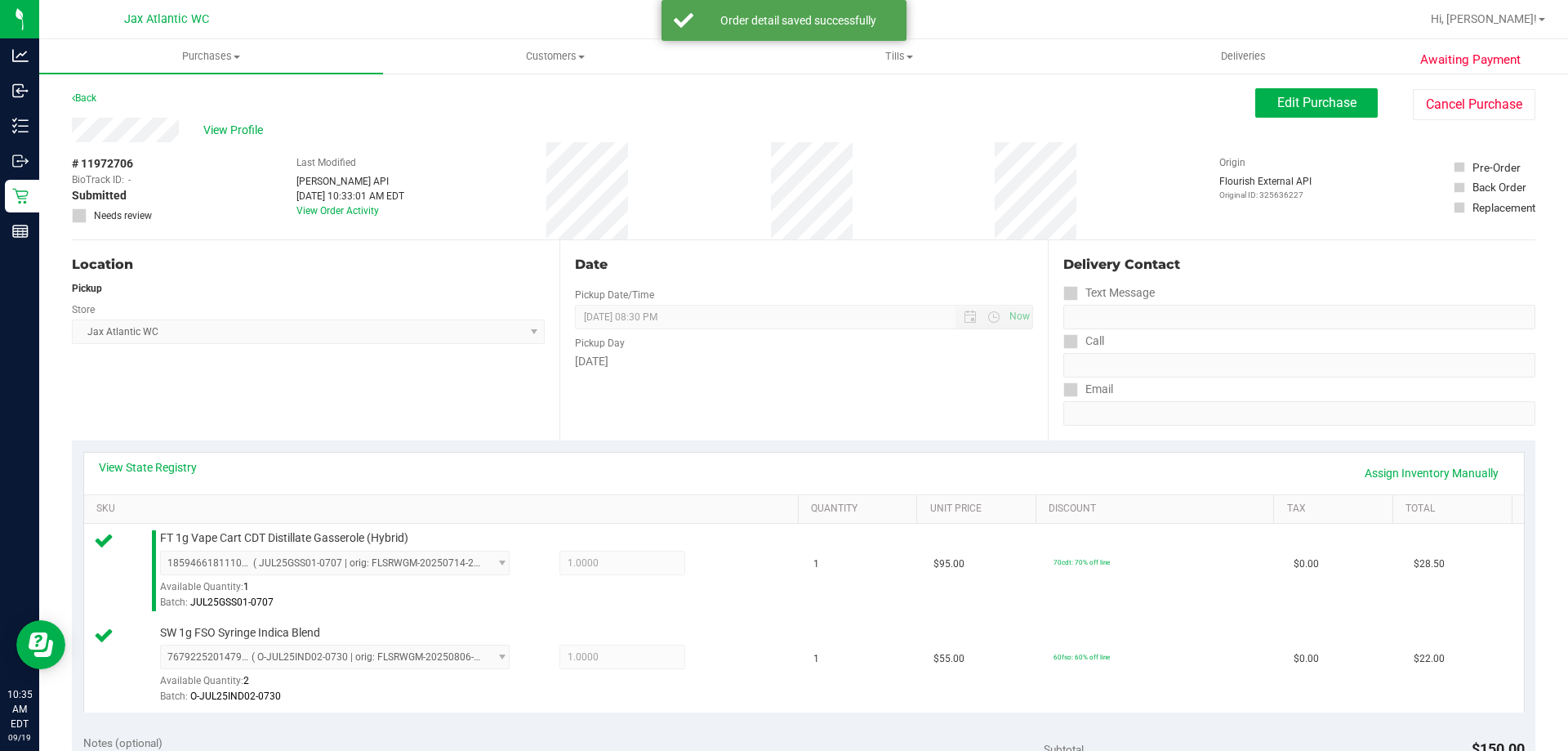
scroll to position [408, 0]
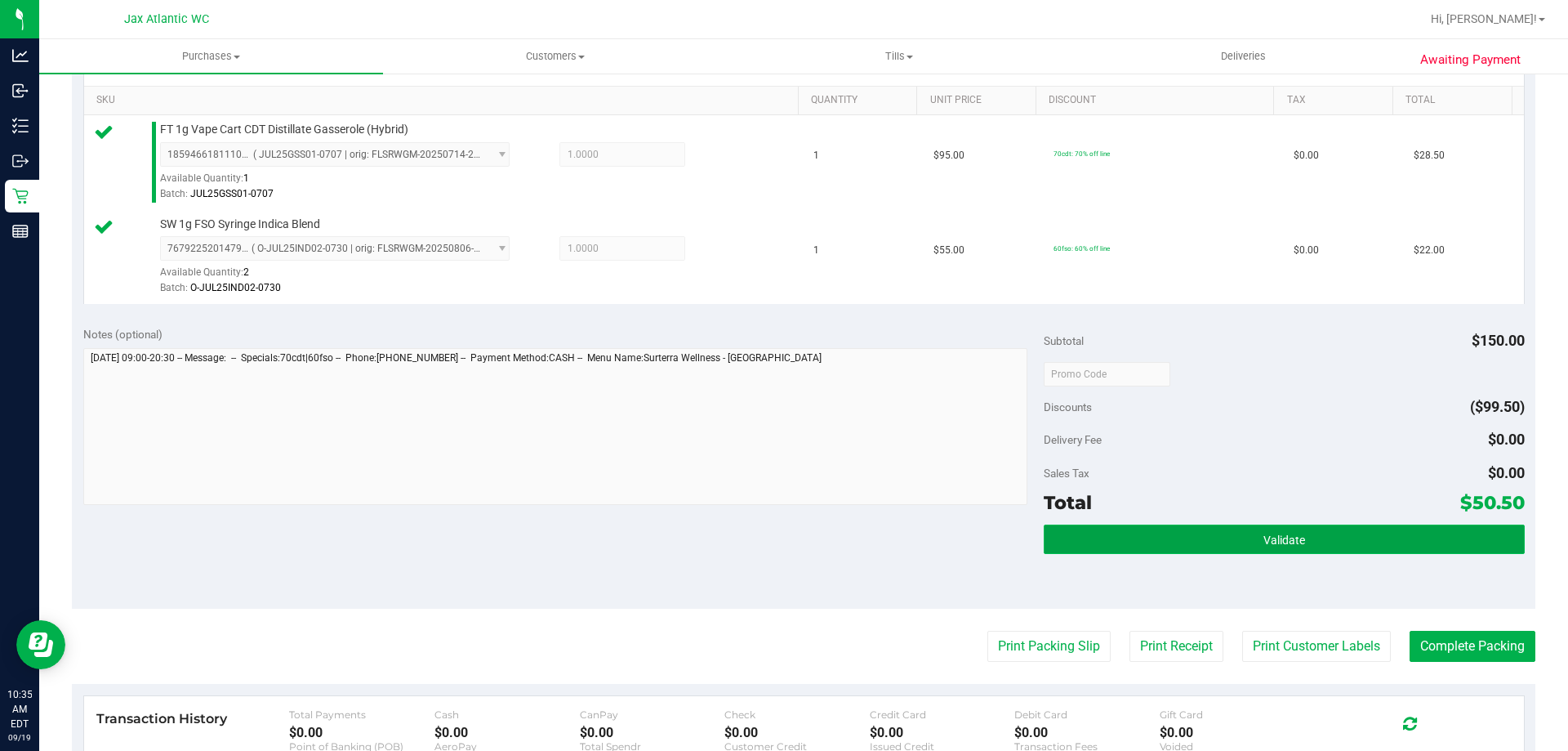
click at [1280, 531] on button "Validate" at bounding box center [1283, 539] width 480 height 30
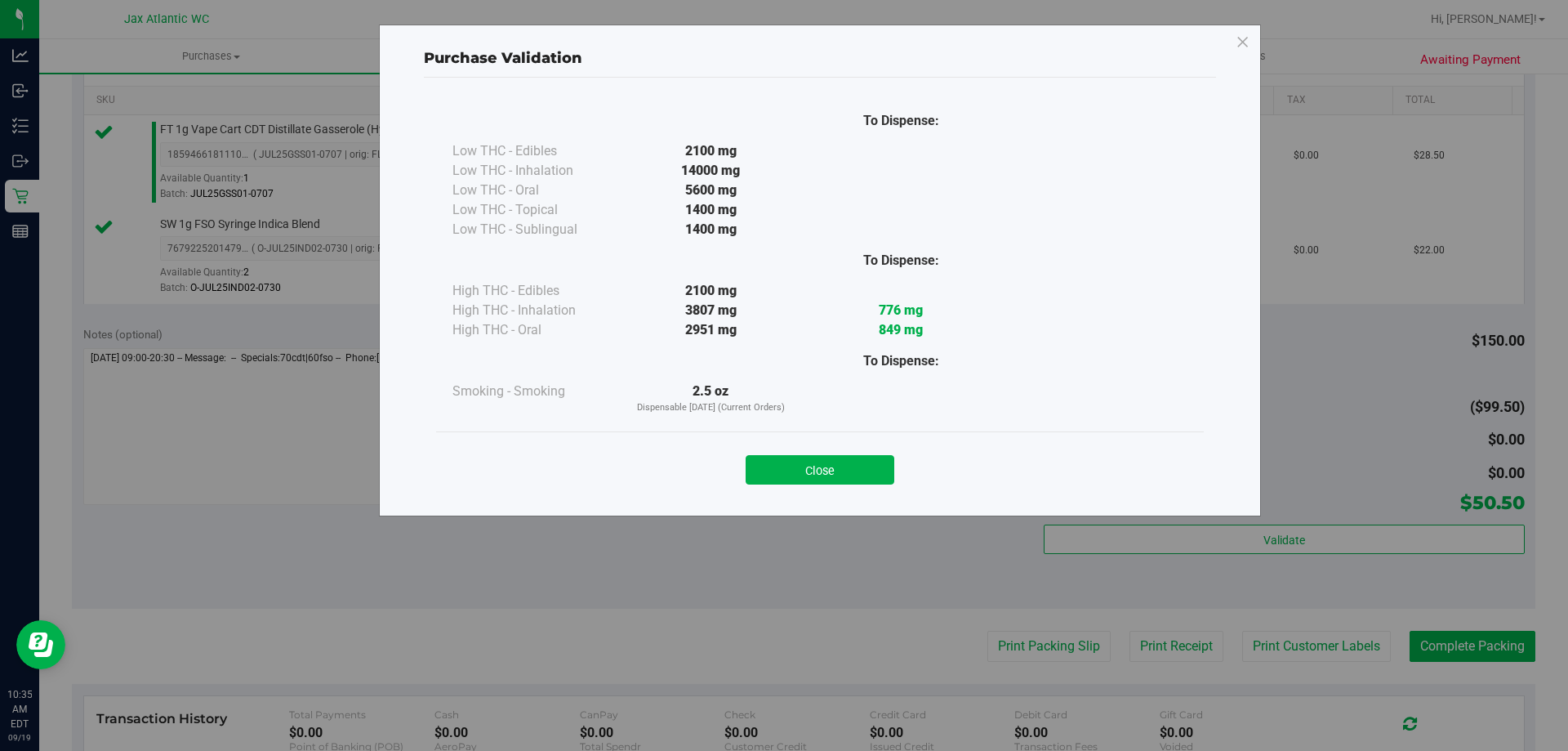
click at [855, 489] on div "Close" at bounding box center [821, 464] width 768 height 66
drag, startPoint x: 856, startPoint y: 474, endPoint x: 865, endPoint y: 477, distance: 9.5
click at [858, 474] on button "Close" at bounding box center [820, 469] width 149 height 30
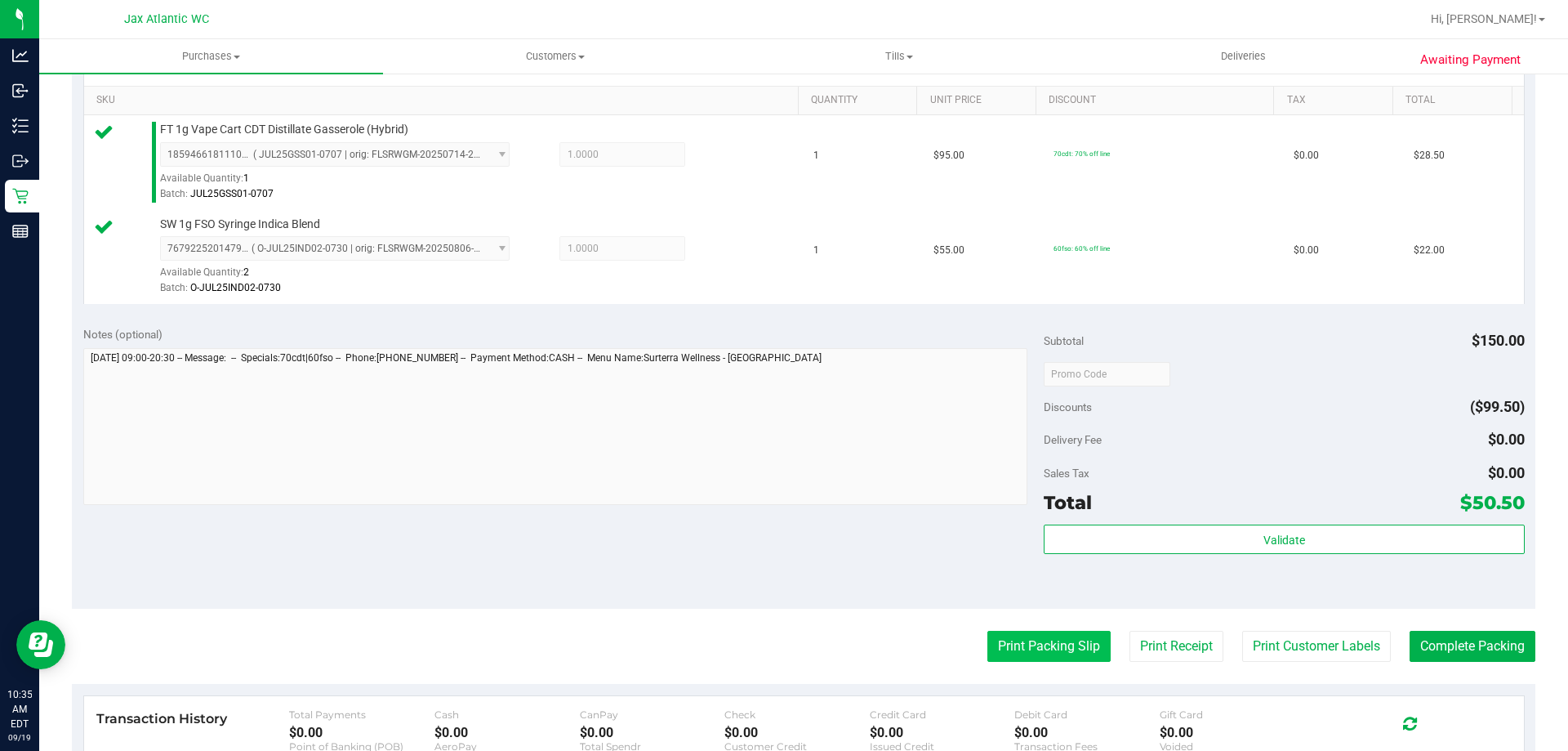
click at [1016, 631] on button "Print Packing Slip" at bounding box center [1049, 646] width 123 height 31
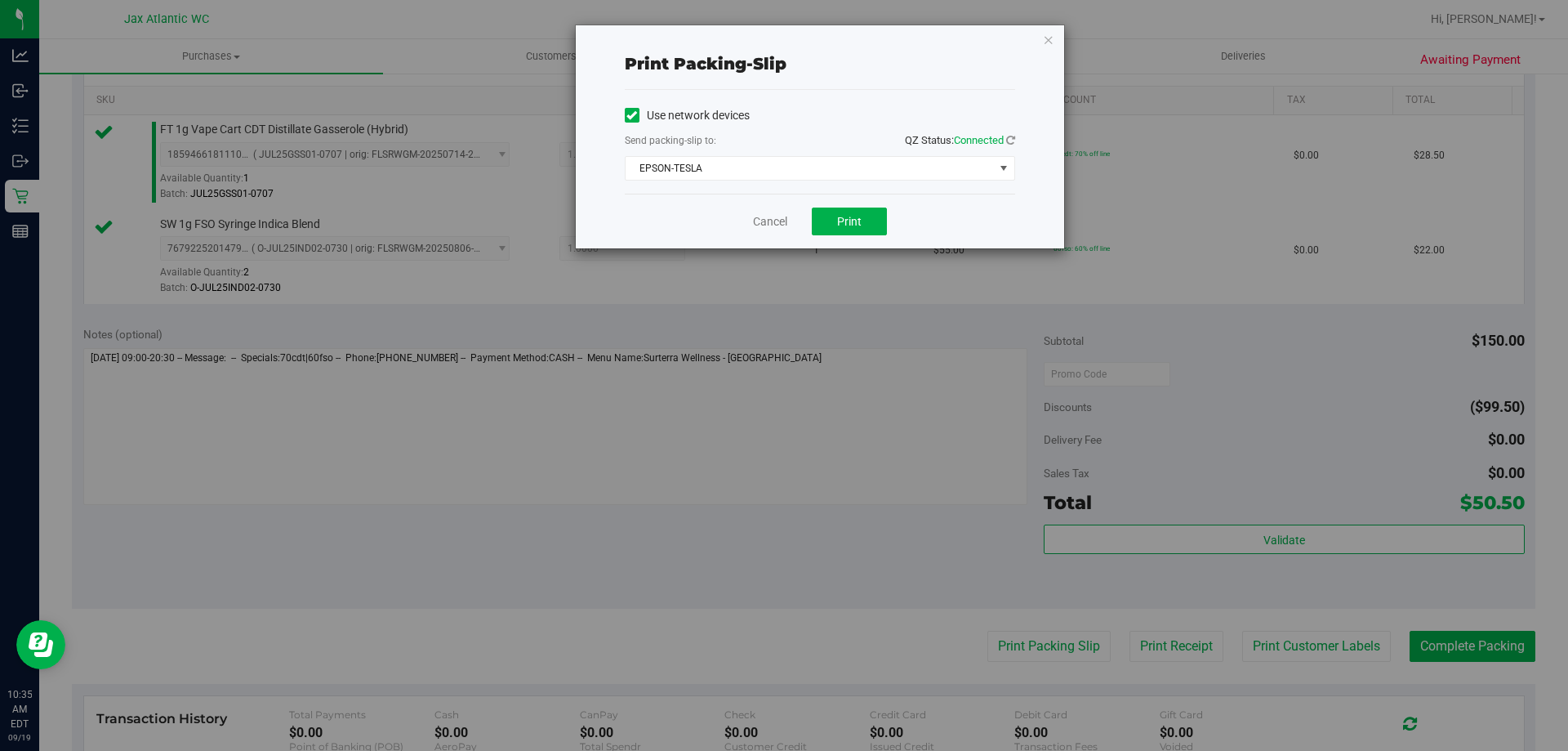
click at [850, 200] on div "Cancel Print" at bounding box center [820, 221] width 390 height 55
click at [854, 217] on span "Print" at bounding box center [849, 221] width 24 height 13
click at [766, 224] on link "Cancel" at bounding box center [770, 221] width 34 height 17
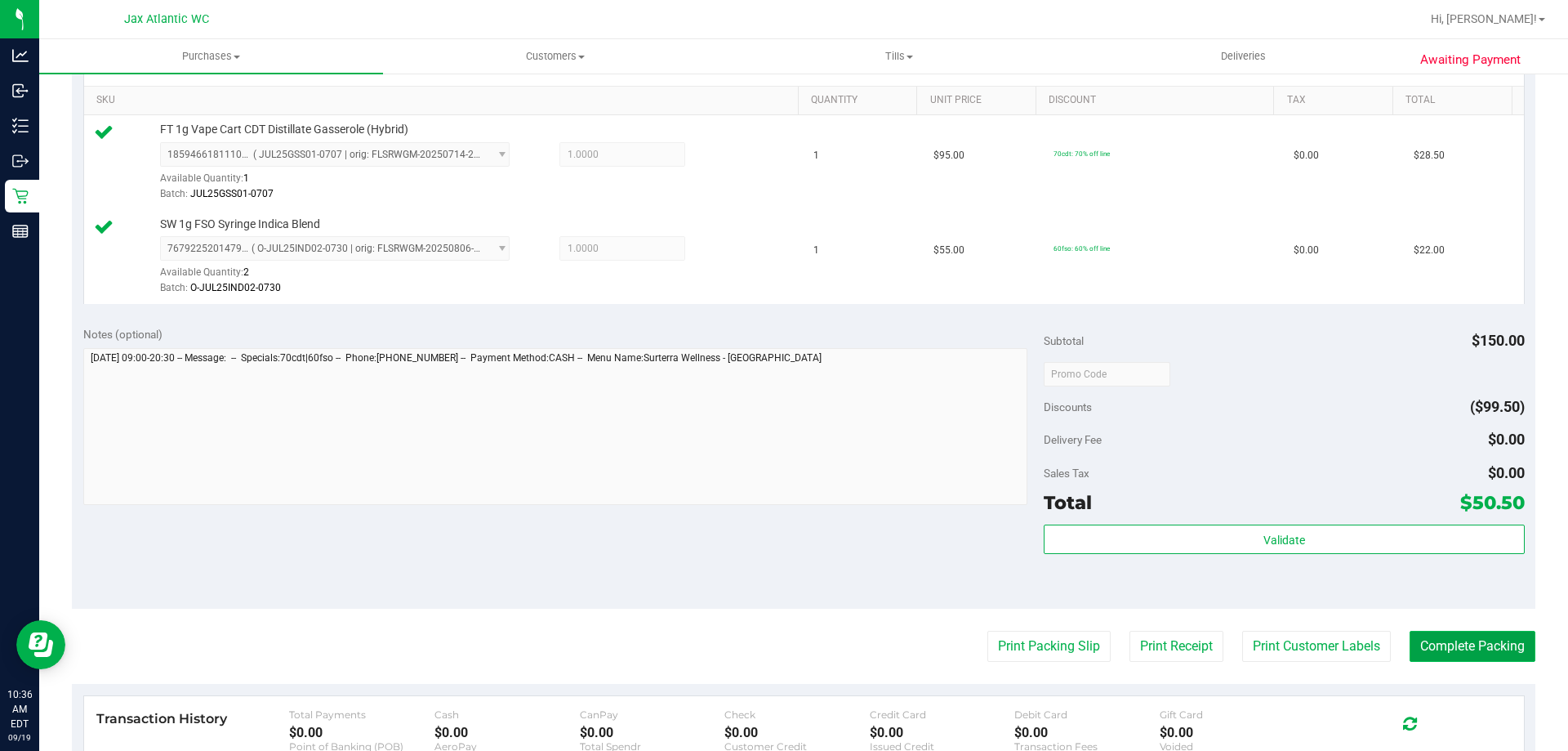
click at [1424, 637] on button "Complete Packing" at bounding box center [1472, 646] width 126 height 31
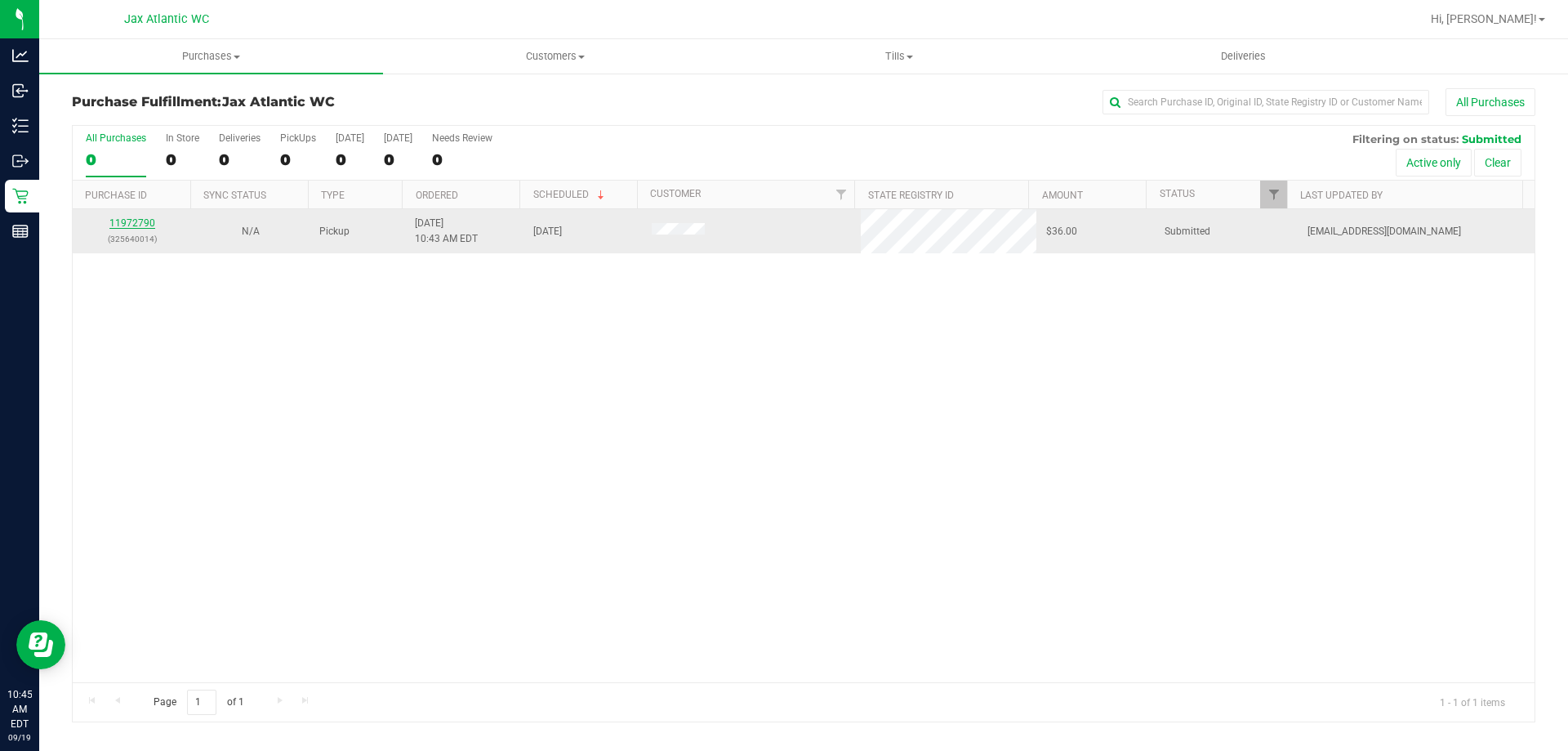
click at [128, 222] on link "11972790" at bounding box center [132, 222] width 46 height 12
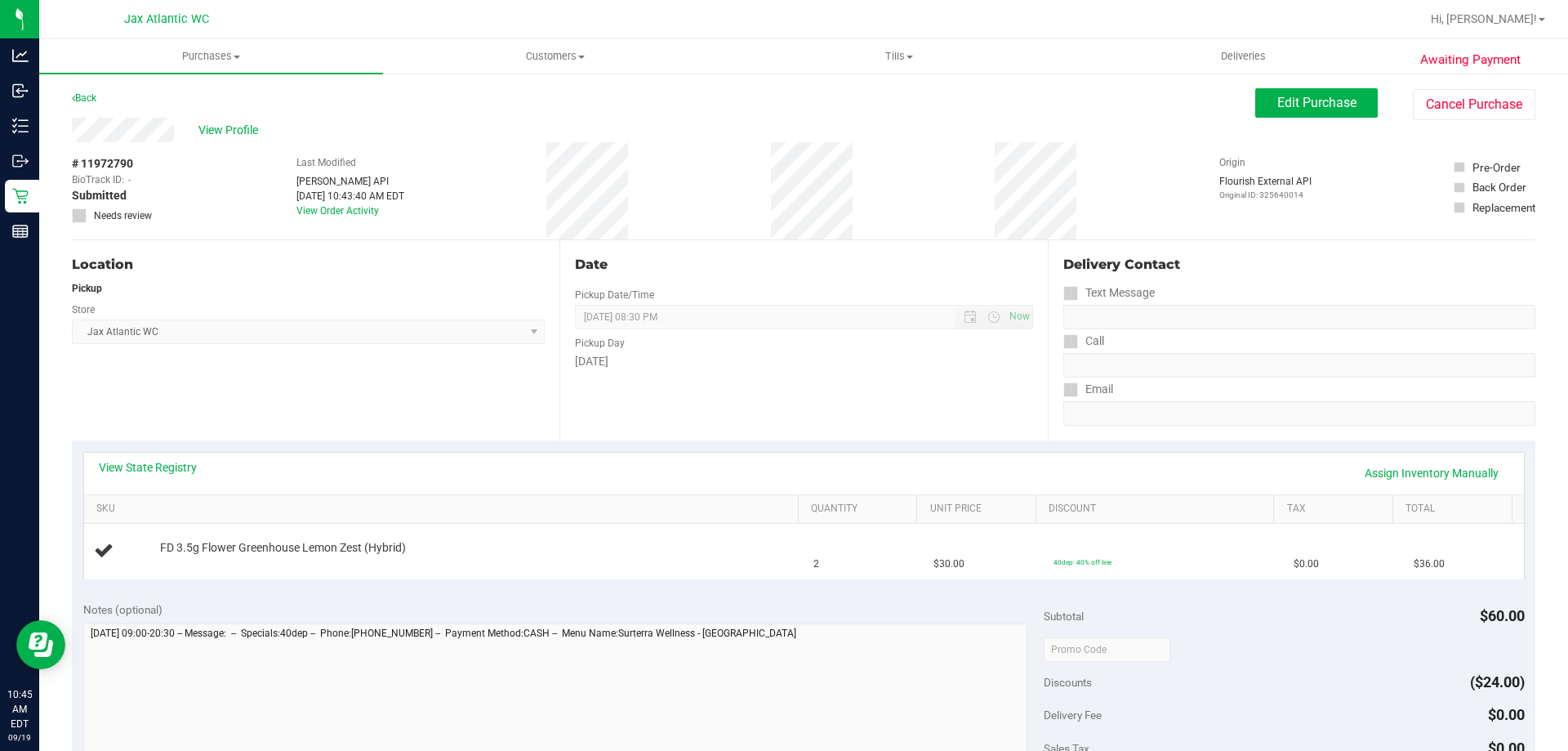
click at [71, 467] on div "Awaiting Payment Back Edit Purchase Cancel Purchase View Profile # 11972790 Bio…" at bounding box center [803, 685] width 1529 height 1225
click at [190, 475] on div "View State Registry Assign Inventory Manually" at bounding box center [803, 473] width 1411 height 28
click at [184, 470] on link "View State Registry" at bounding box center [147, 467] width 98 height 16
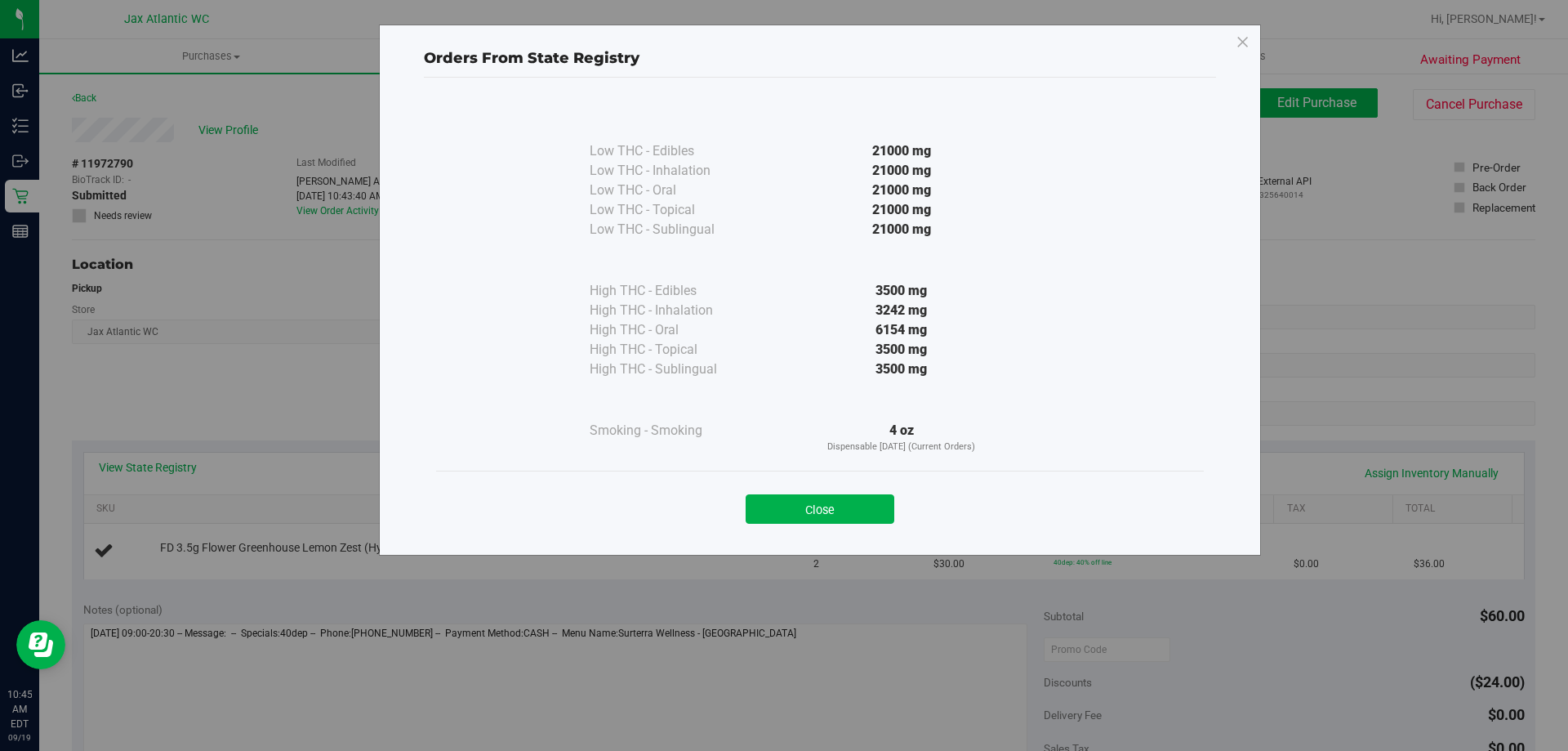
click at [812, 514] on button "Close" at bounding box center [820, 509] width 149 height 30
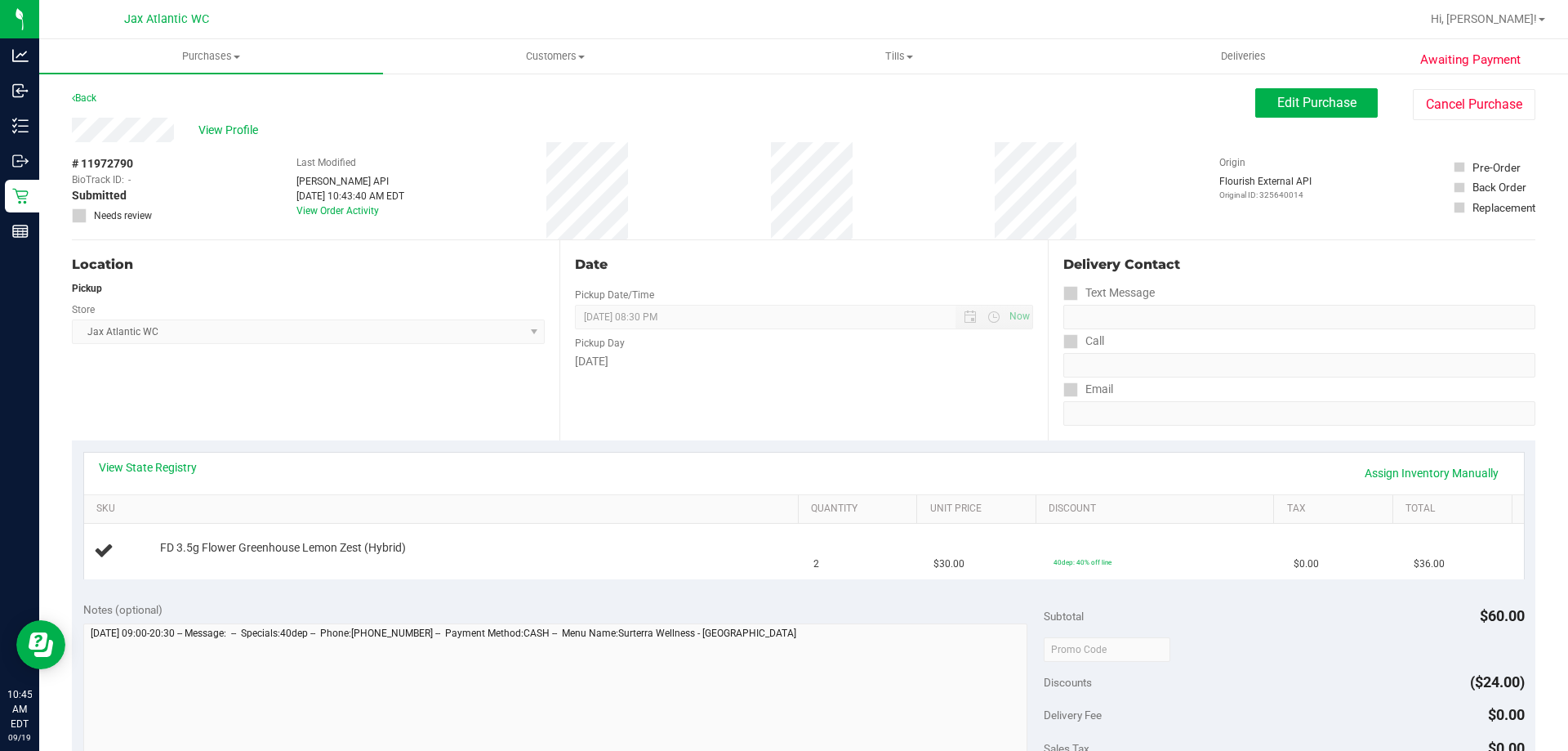
click at [801, 447] on div "View State Registry Assign Inventory Manually SKU Quantity Unit Price Discount …" at bounding box center [804, 514] width 1464 height 149
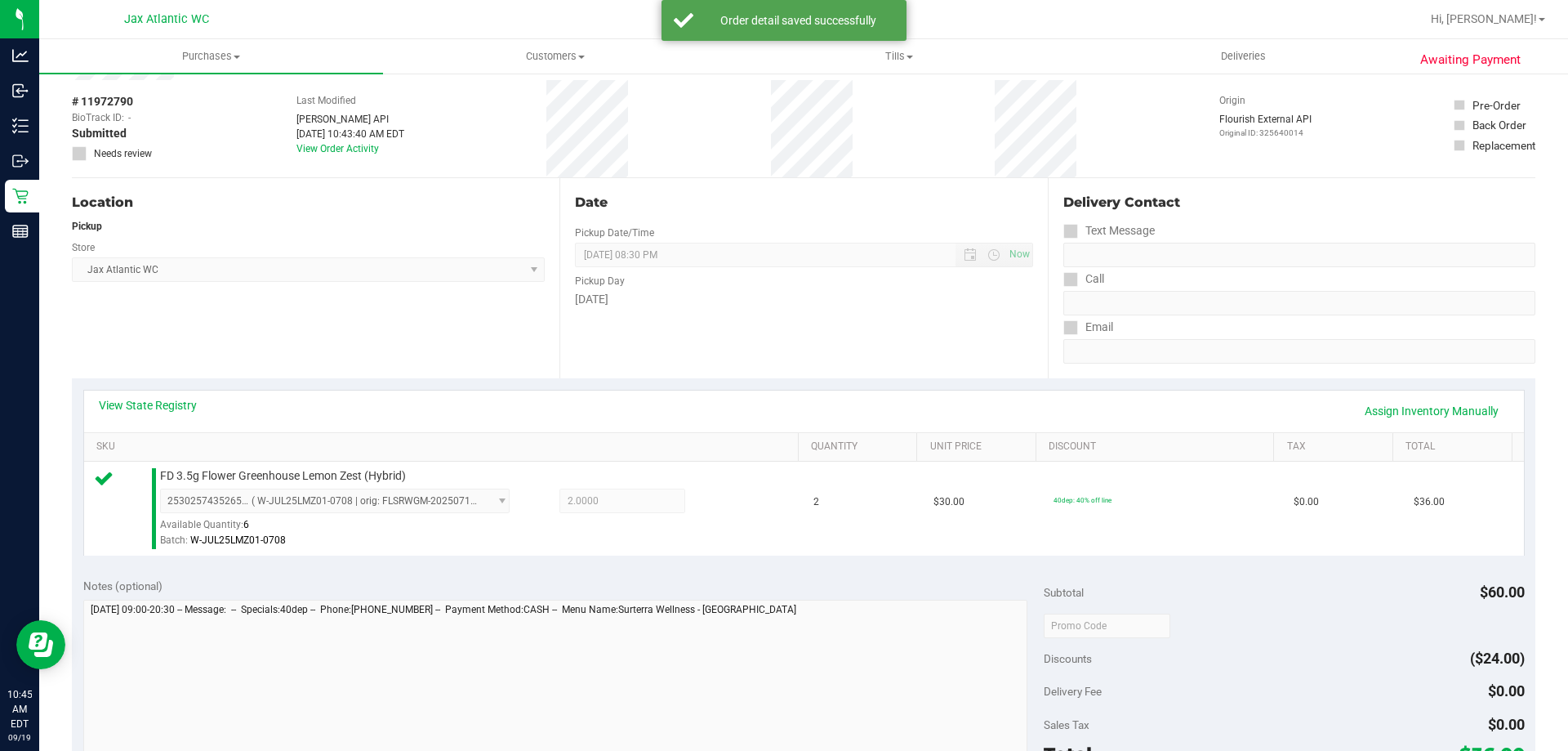
scroll to position [245, 0]
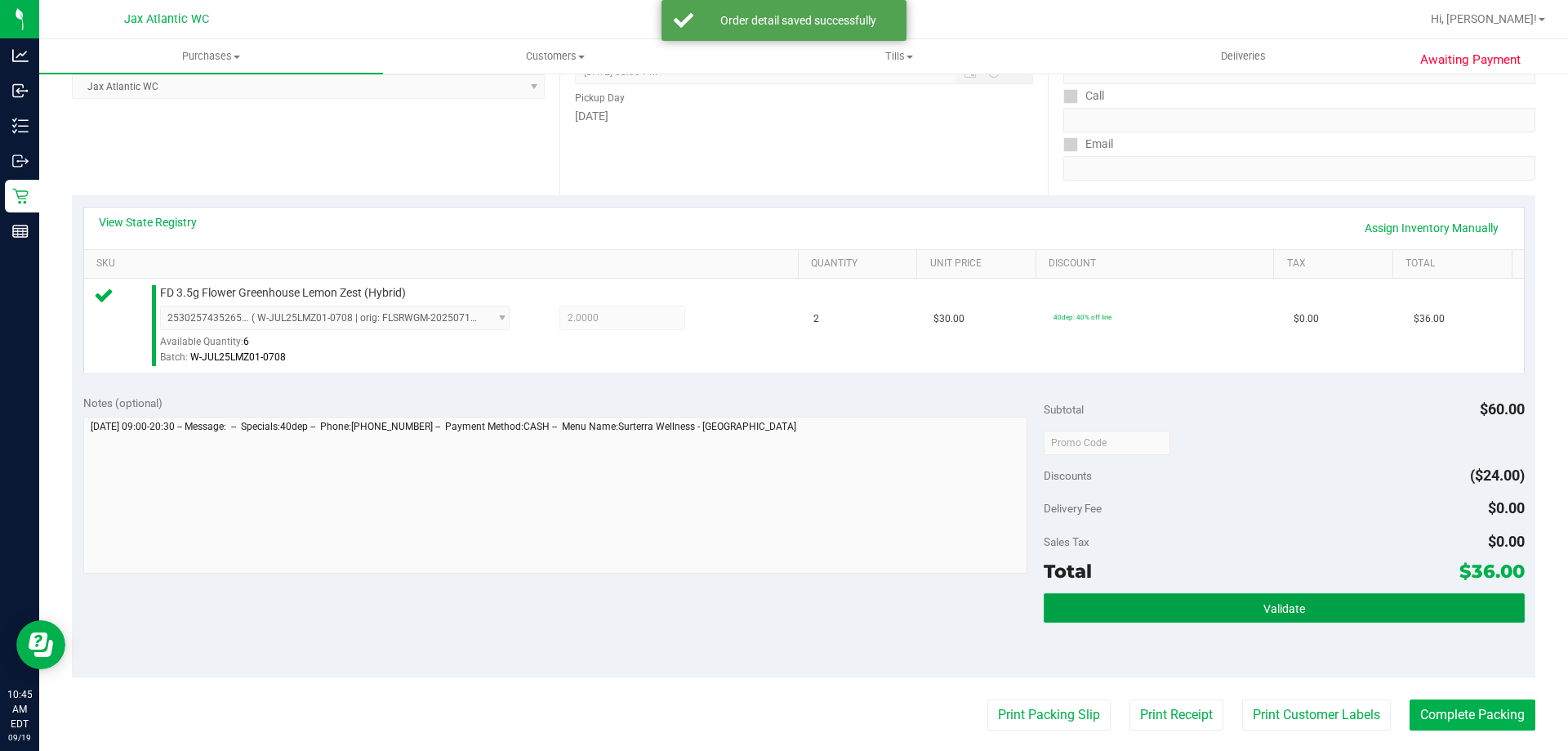
click at [1347, 601] on button "Validate" at bounding box center [1283, 607] width 480 height 30
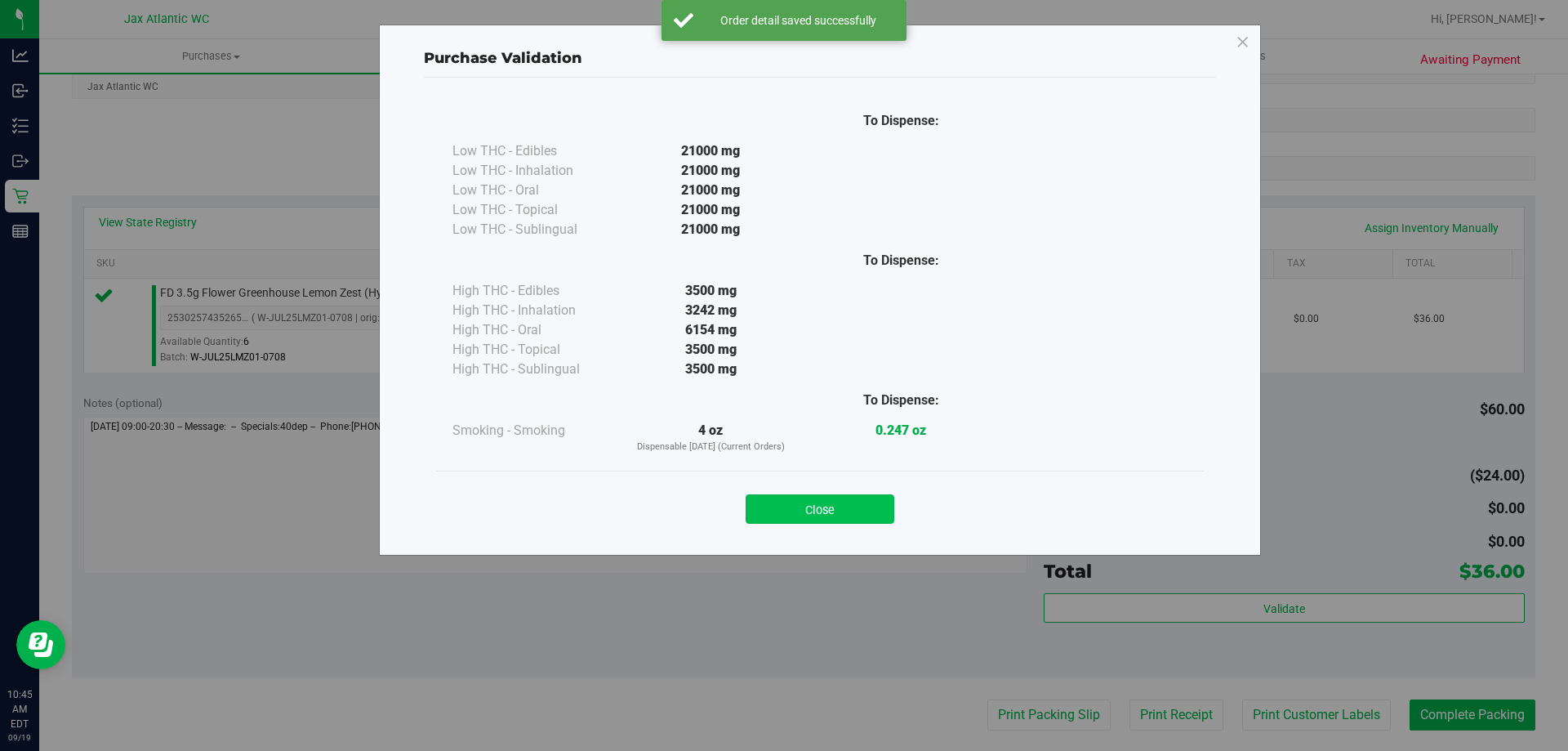
click at [873, 508] on button "Close" at bounding box center [820, 509] width 149 height 30
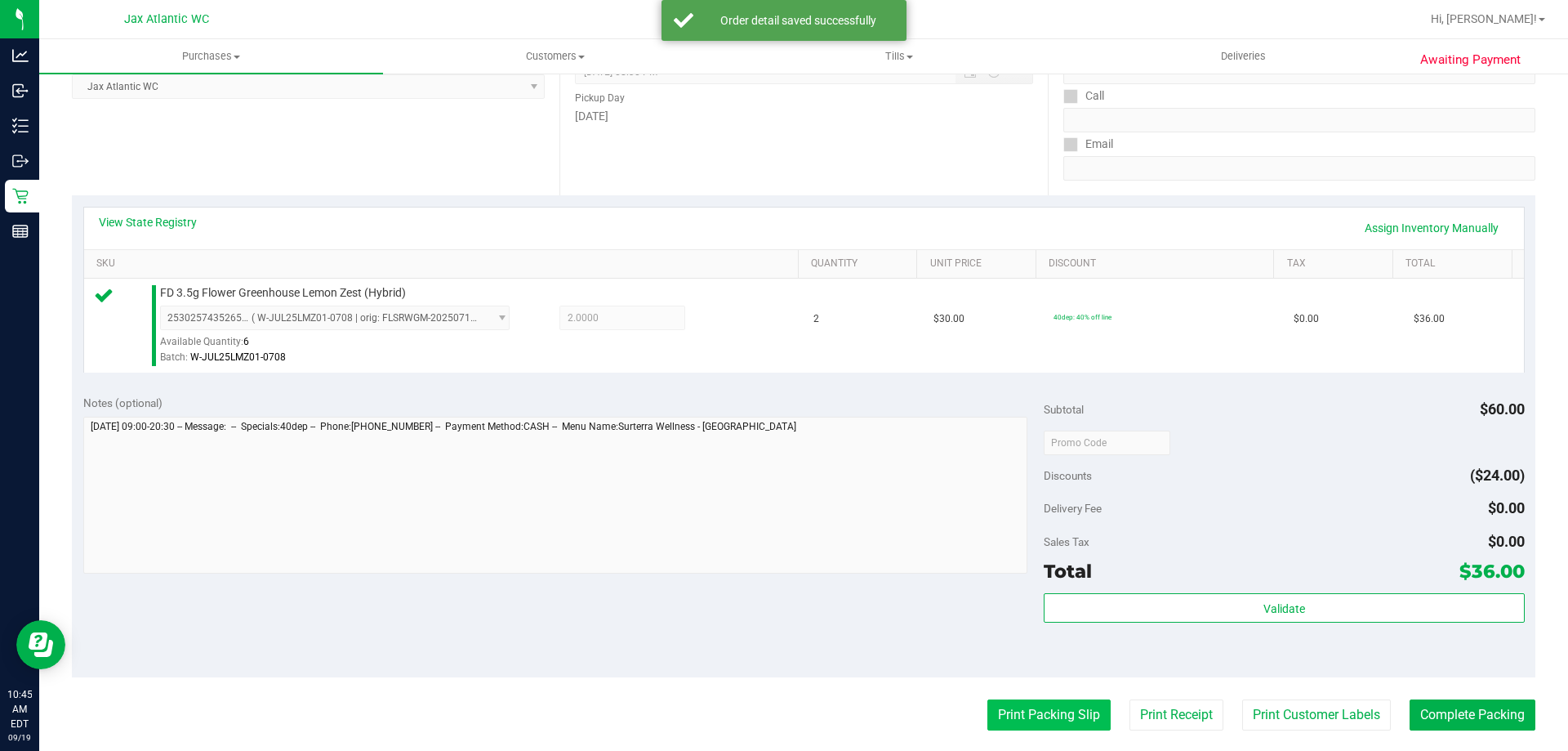
click at [1039, 714] on button "Print Packing Slip" at bounding box center [1049, 715] width 123 height 31
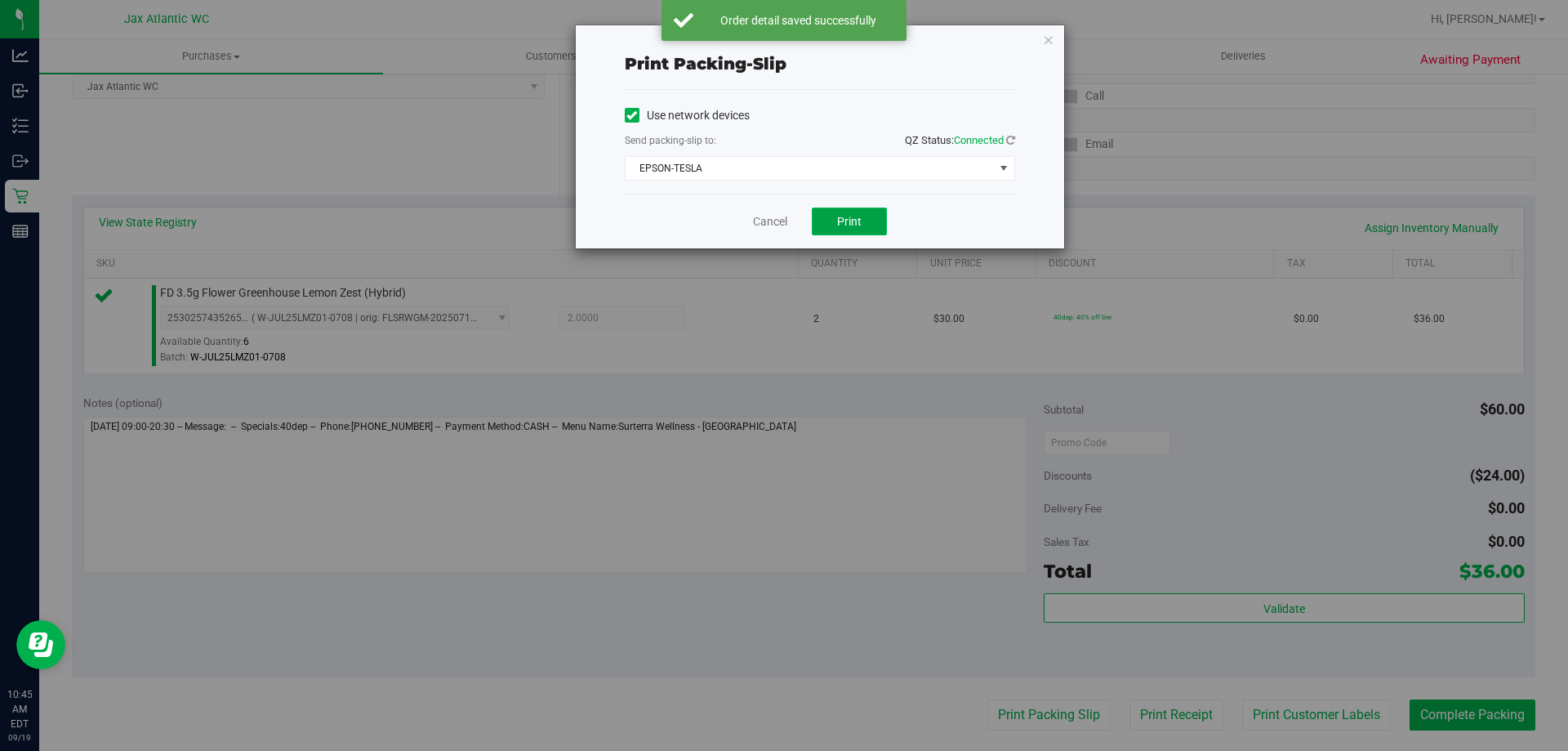
click at [859, 231] on button "Print" at bounding box center [849, 221] width 75 height 28
click at [768, 219] on link "Cancel" at bounding box center [770, 221] width 34 height 17
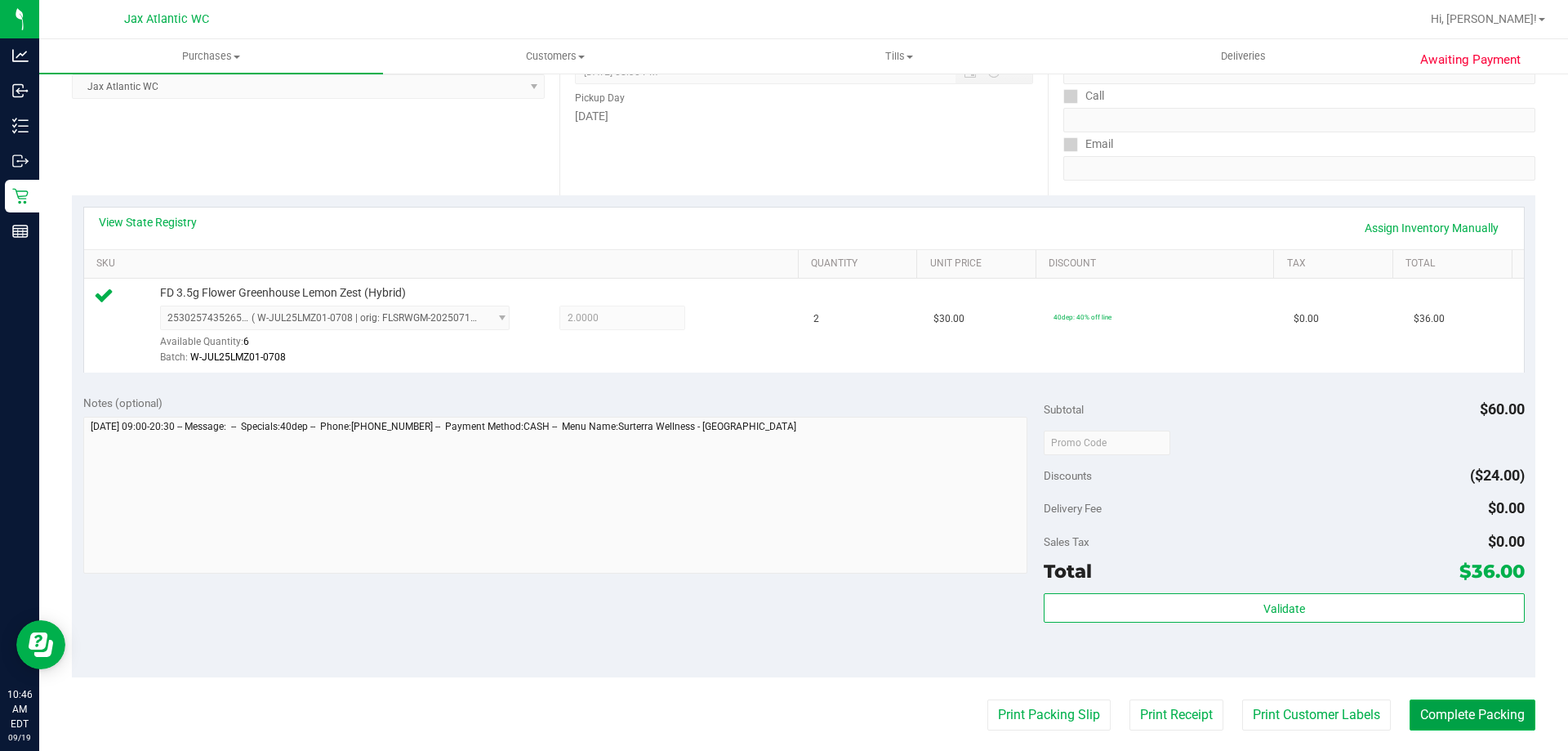
click at [1455, 718] on button "Complete Packing" at bounding box center [1472, 715] width 126 height 31
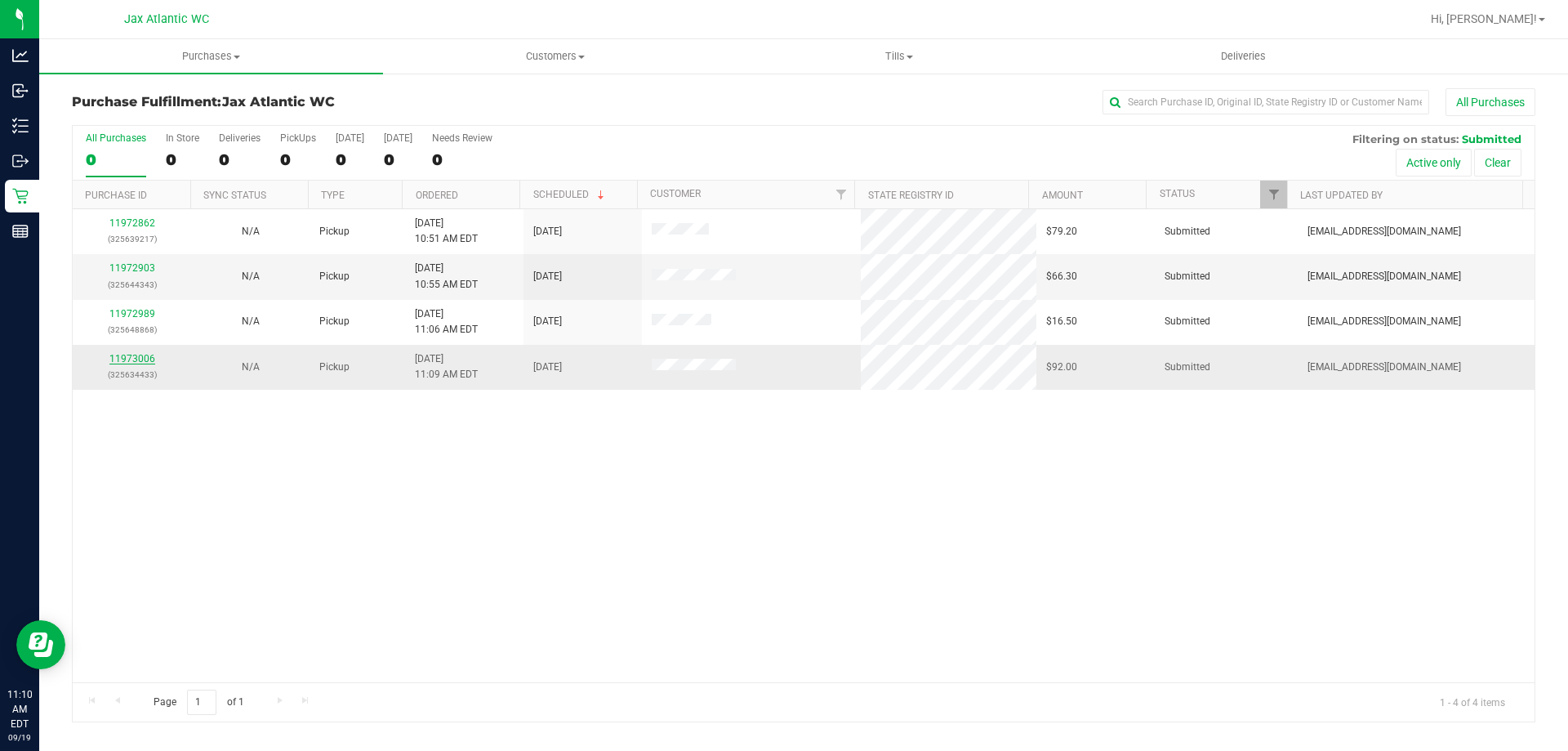
click at [139, 359] on link "11973006" at bounding box center [132, 358] width 46 height 12
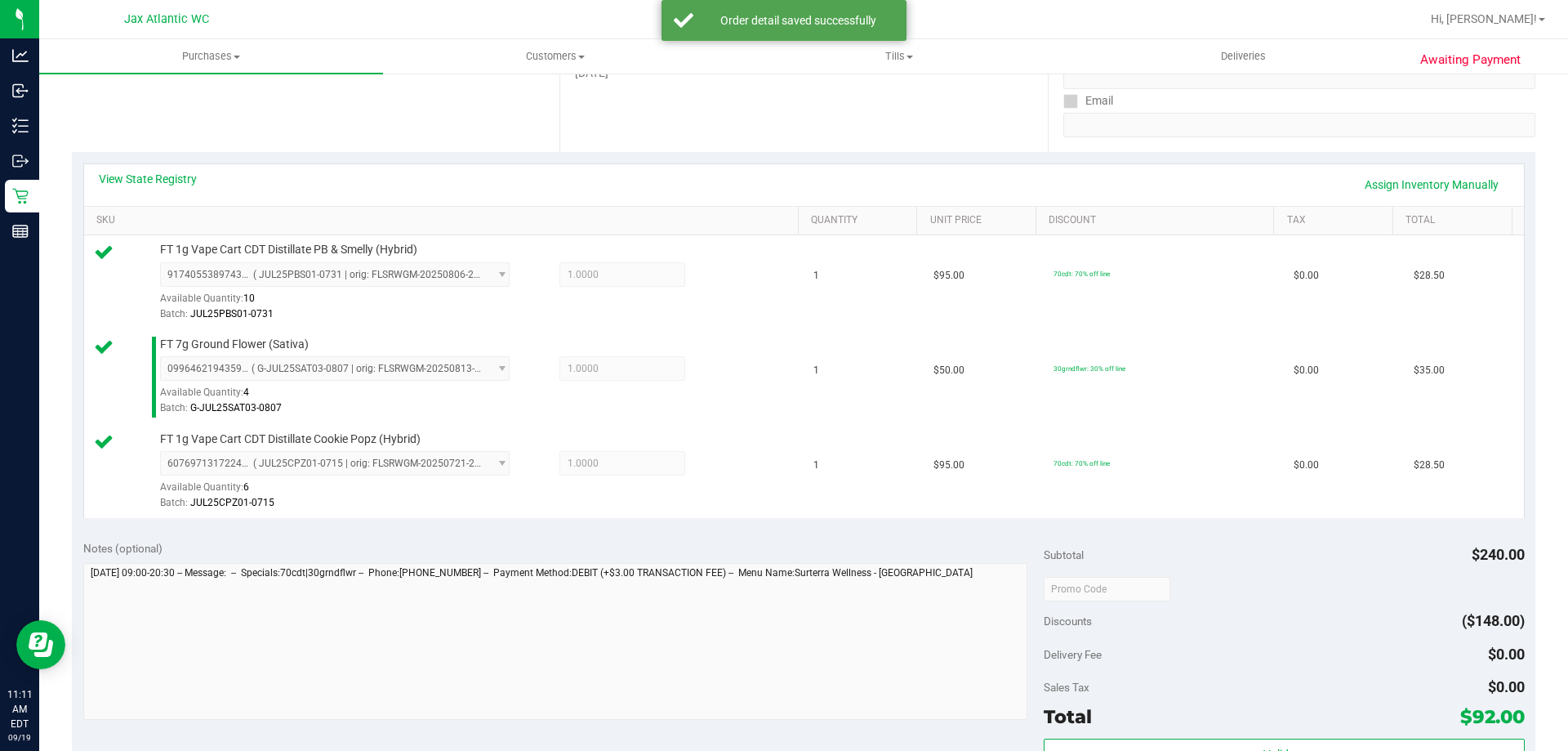
scroll to position [408, 0]
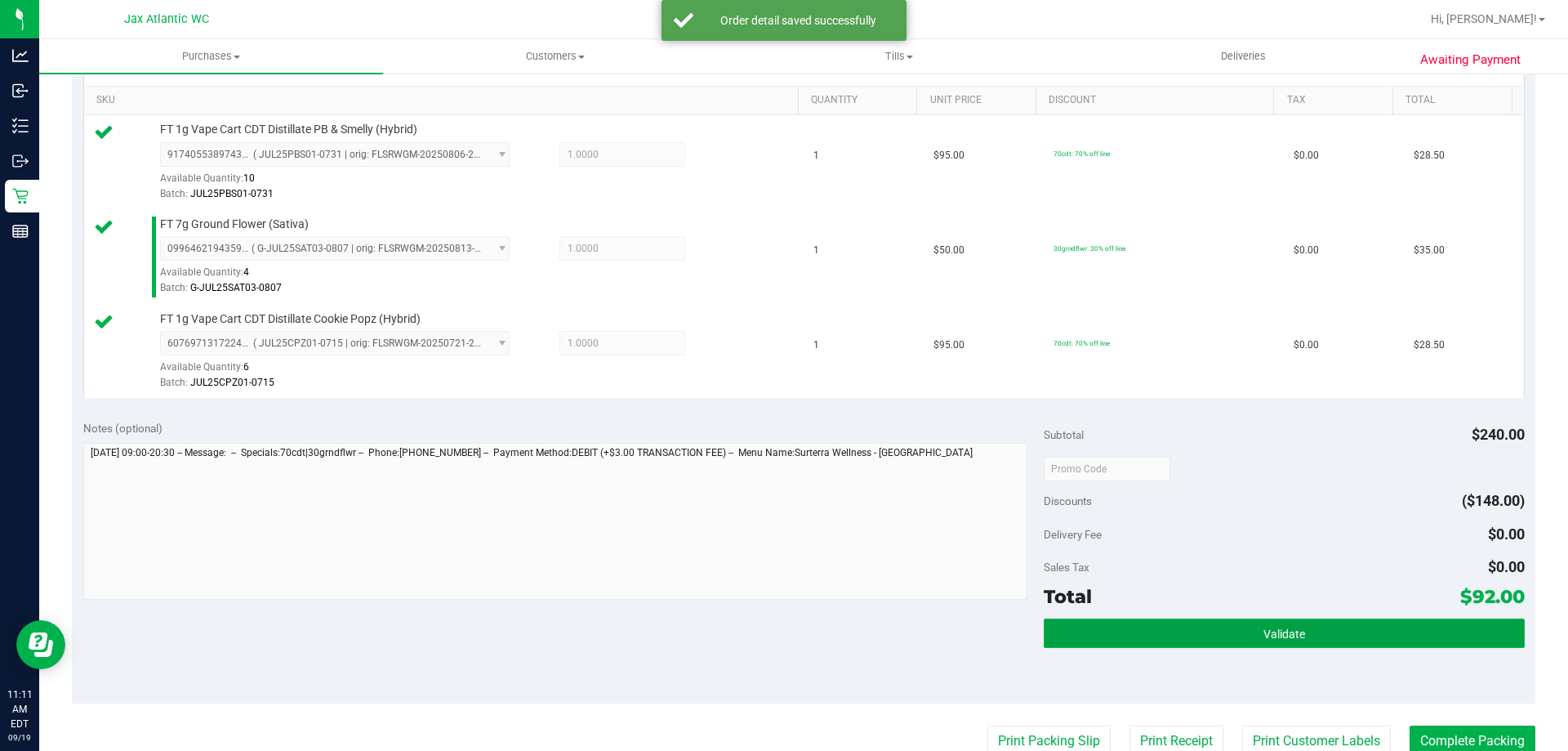
click at [1186, 640] on button "Validate" at bounding box center [1283, 633] width 480 height 30
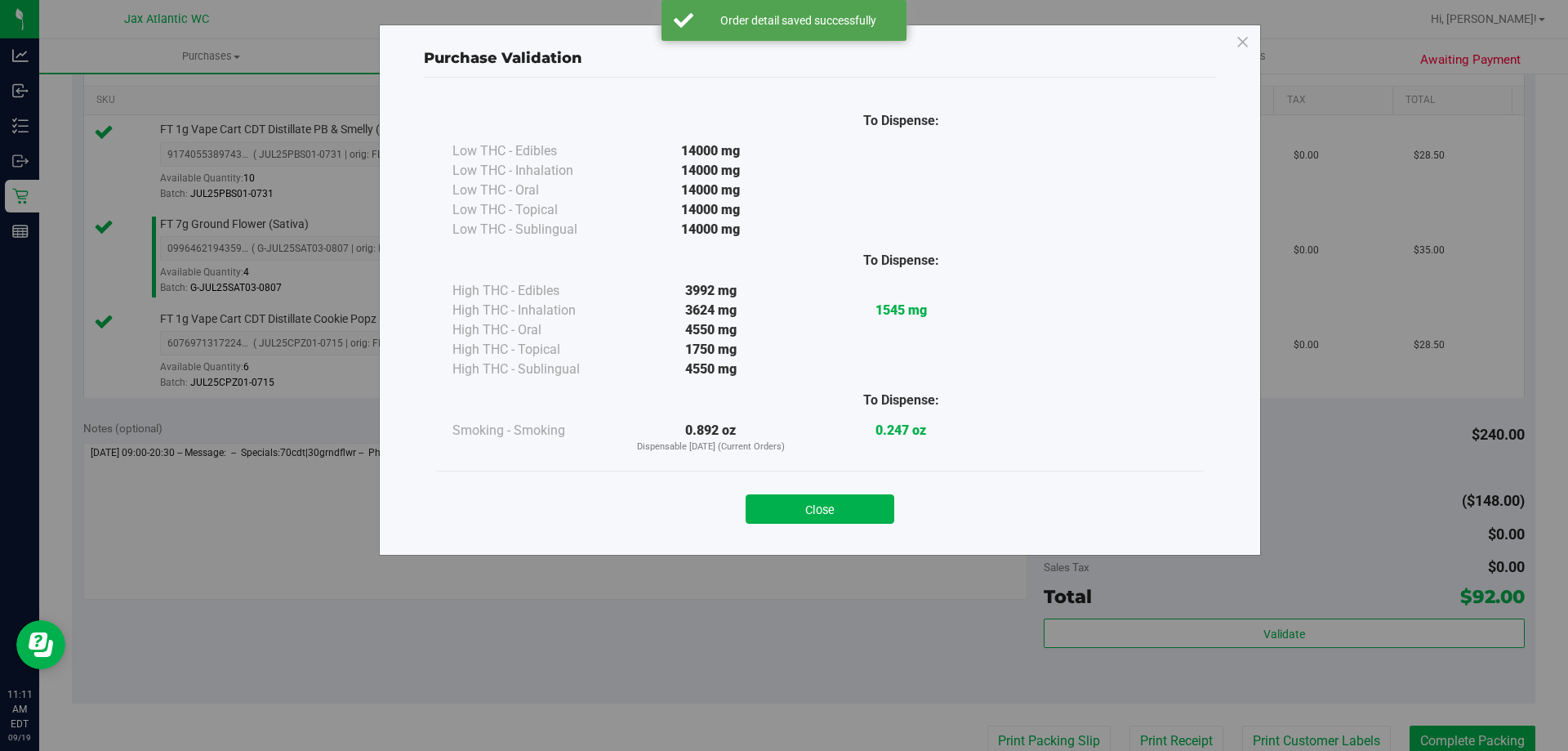
click at [830, 518] on button "Close" at bounding box center [820, 509] width 149 height 30
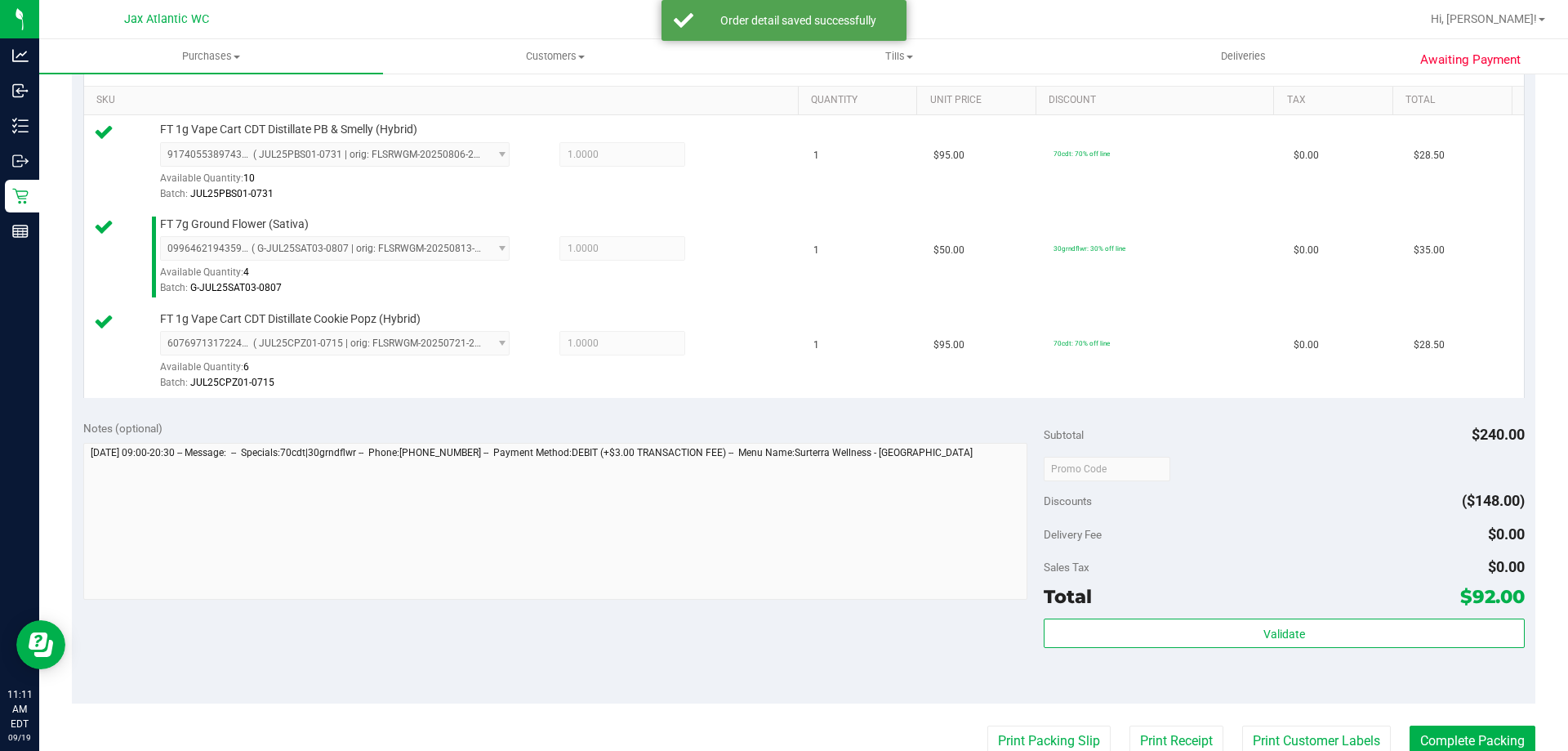
scroll to position [735, 0]
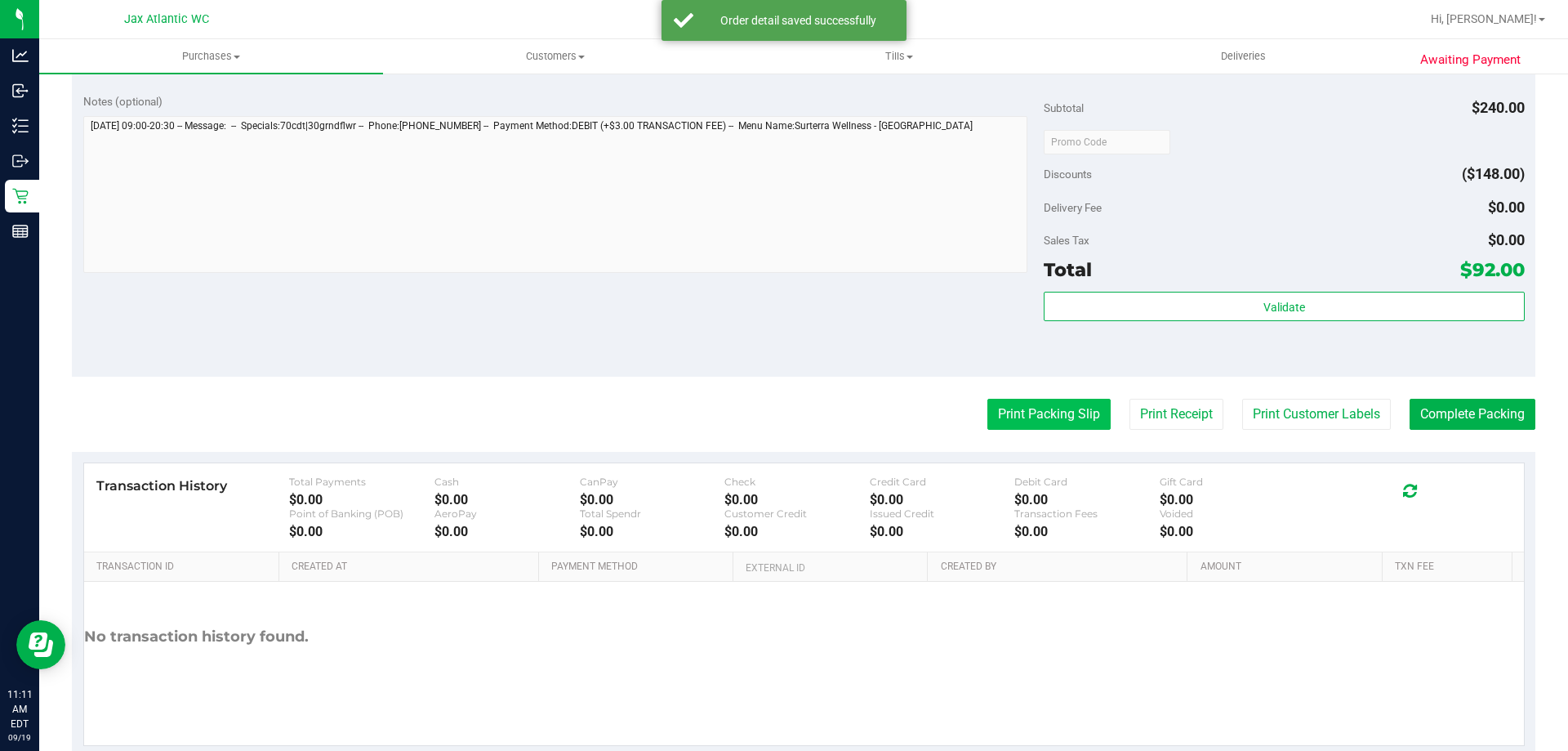
click at [1060, 399] on button "Print Packing Slip" at bounding box center [1049, 414] width 123 height 31
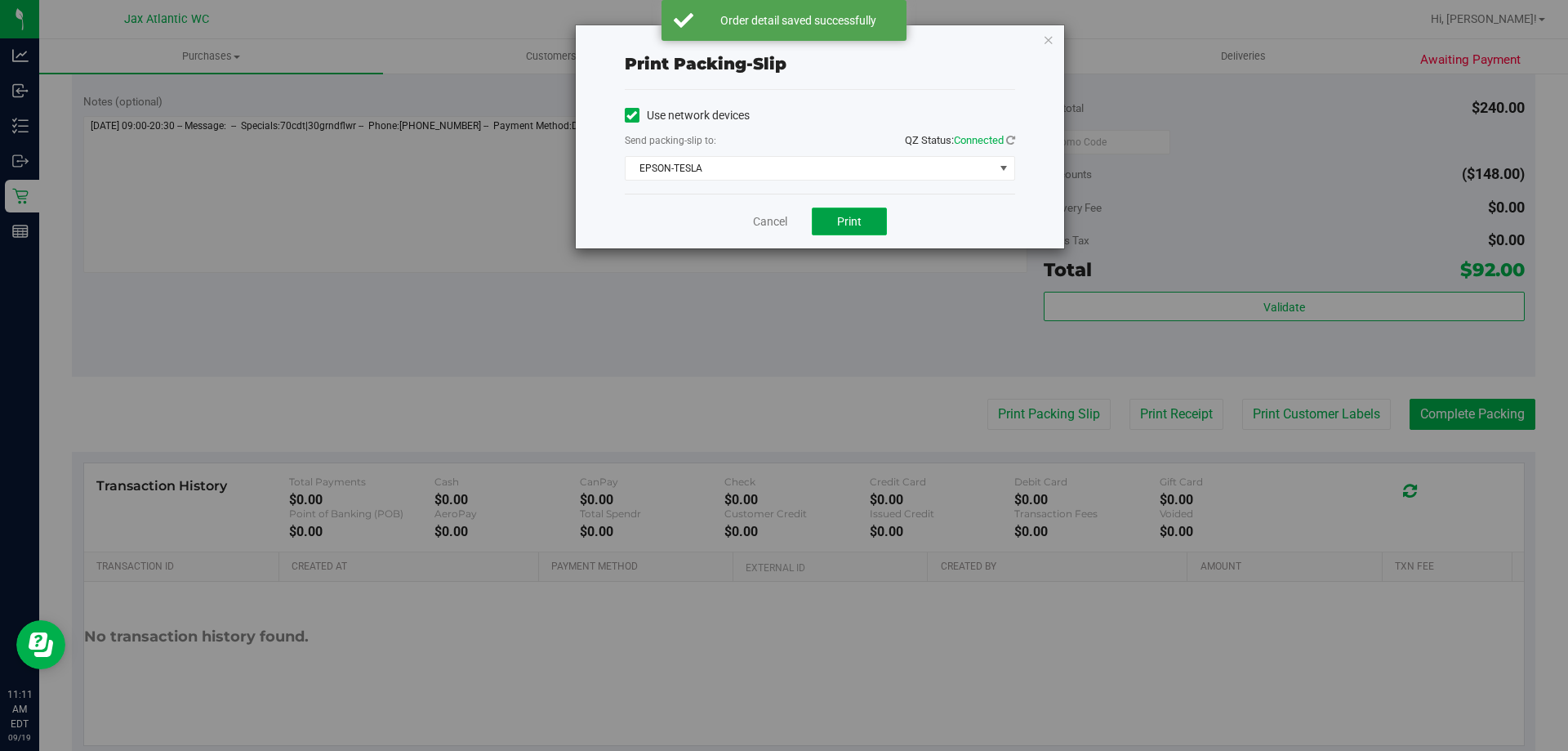
click at [849, 215] on span "Print" at bounding box center [849, 221] width 24 height 13
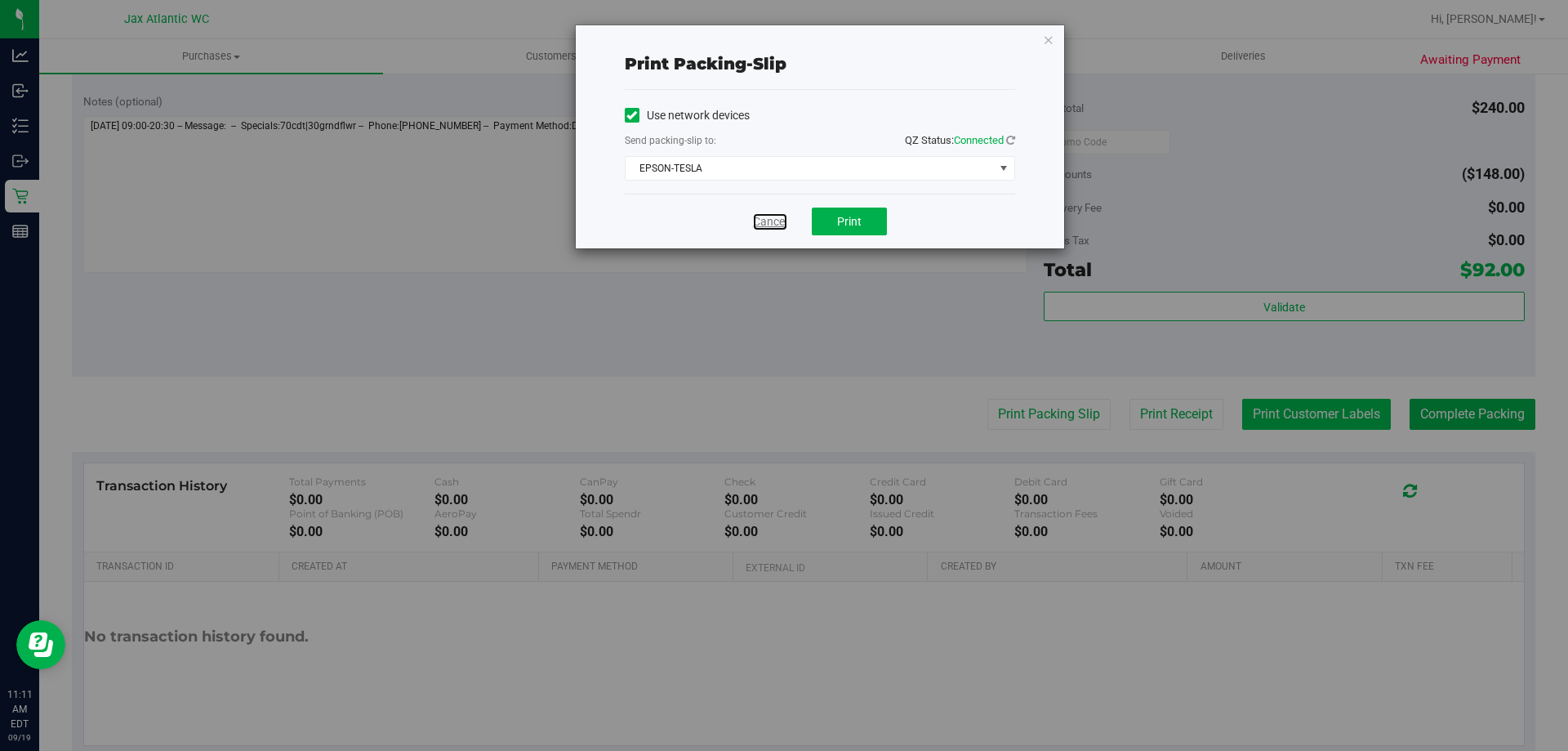
drag, startPoint x: 767, startPoint y: 227, endPoint x: 1324, endPoint y: 401, distance: 583.5
click at [768, 227] on link "Cancel" at bounding box center [770, 221] width 34 height 17
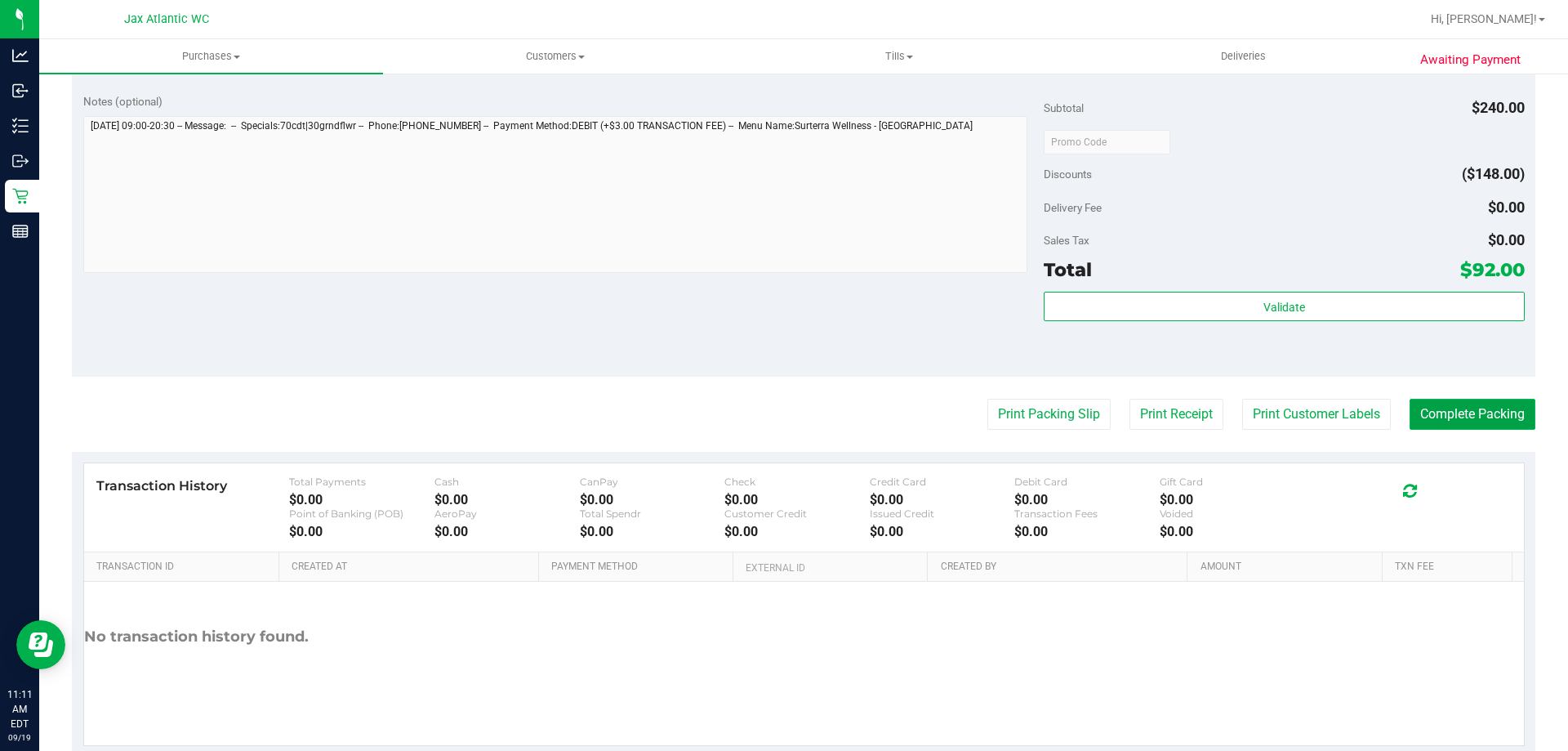
click at [1420, 402] on button "Complete Packing" at bounding box center [1472, 414] width 126 height 31
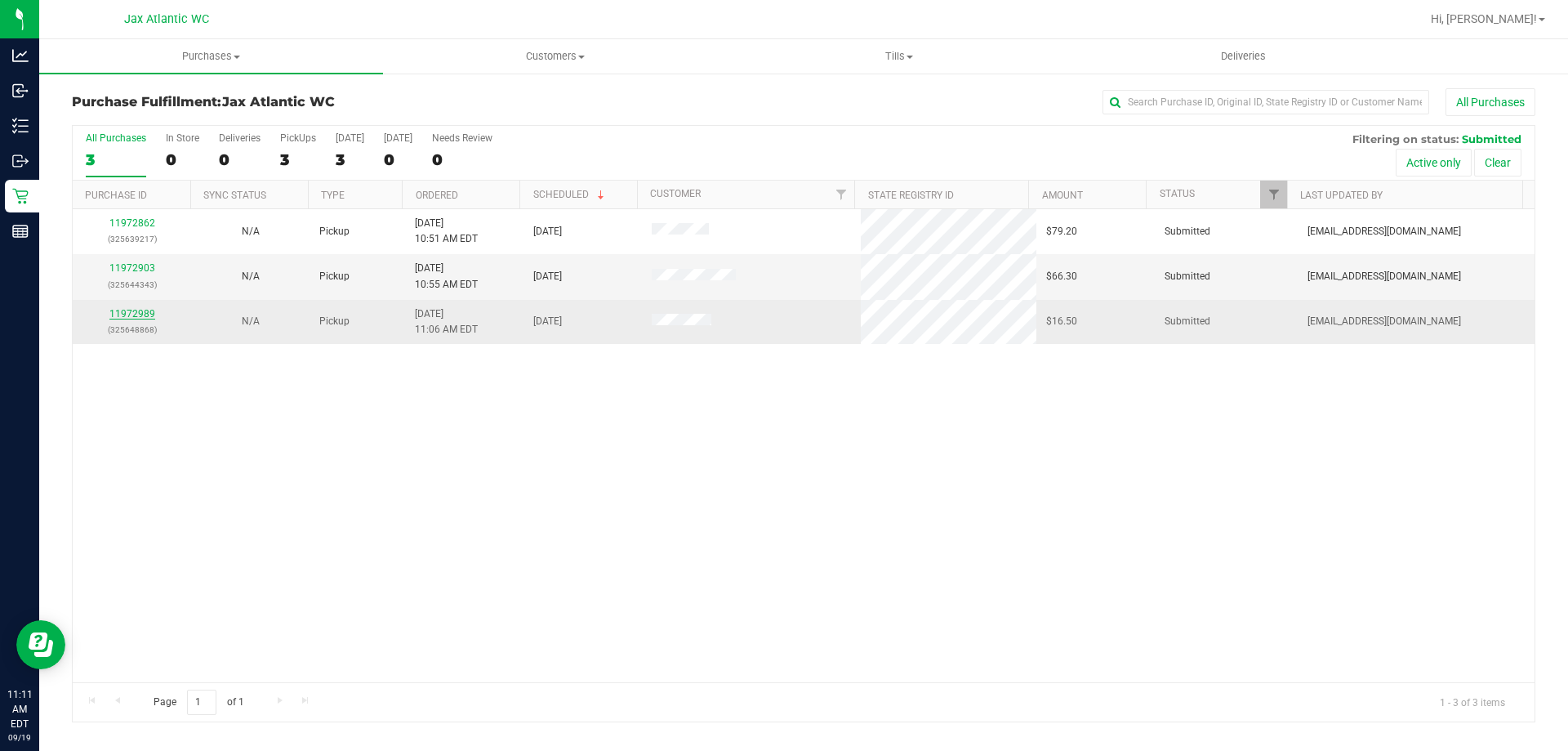
click at [144, 318] on link "11972989" at bounding box center [132, 314] width 46 height 12
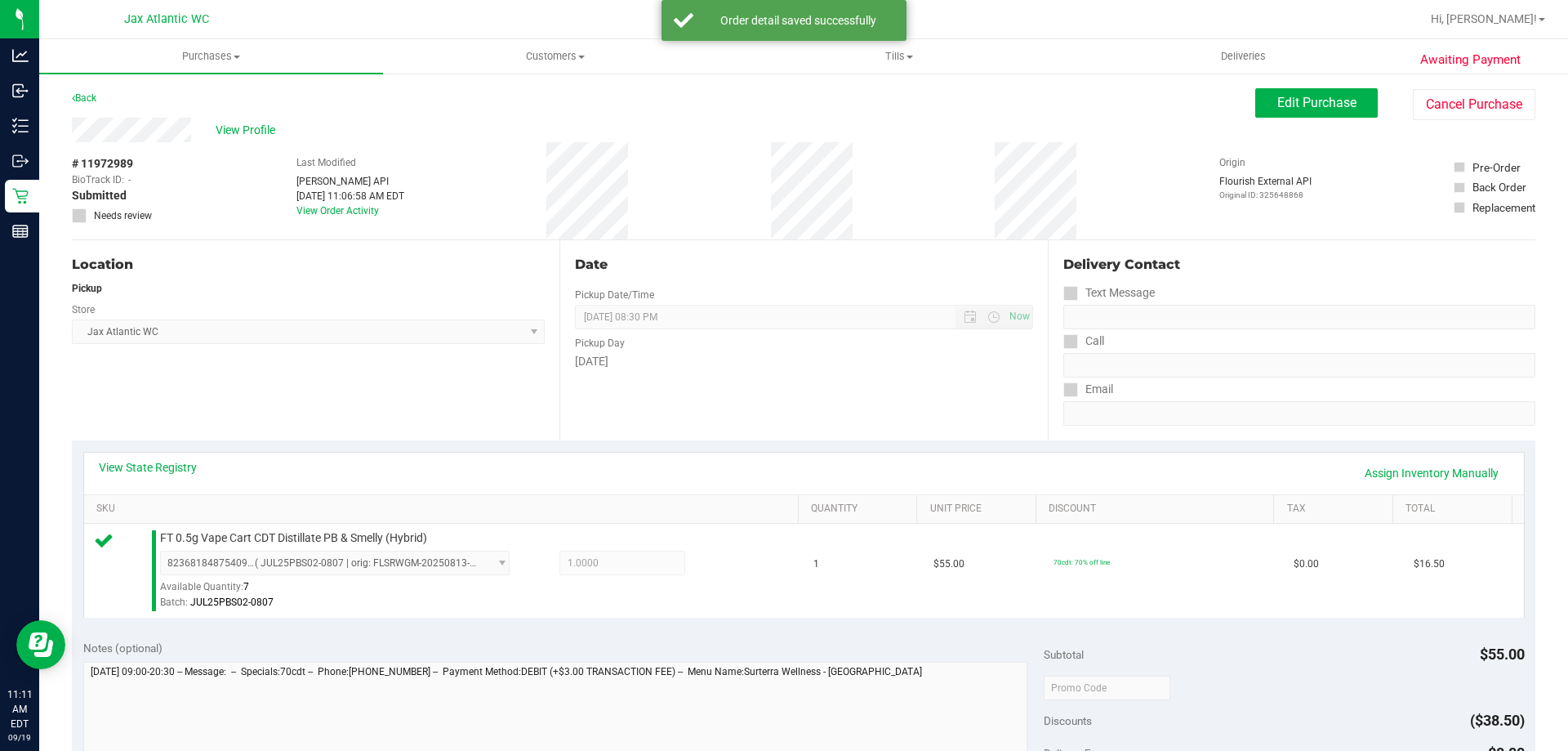
scroll to position [245, 0]
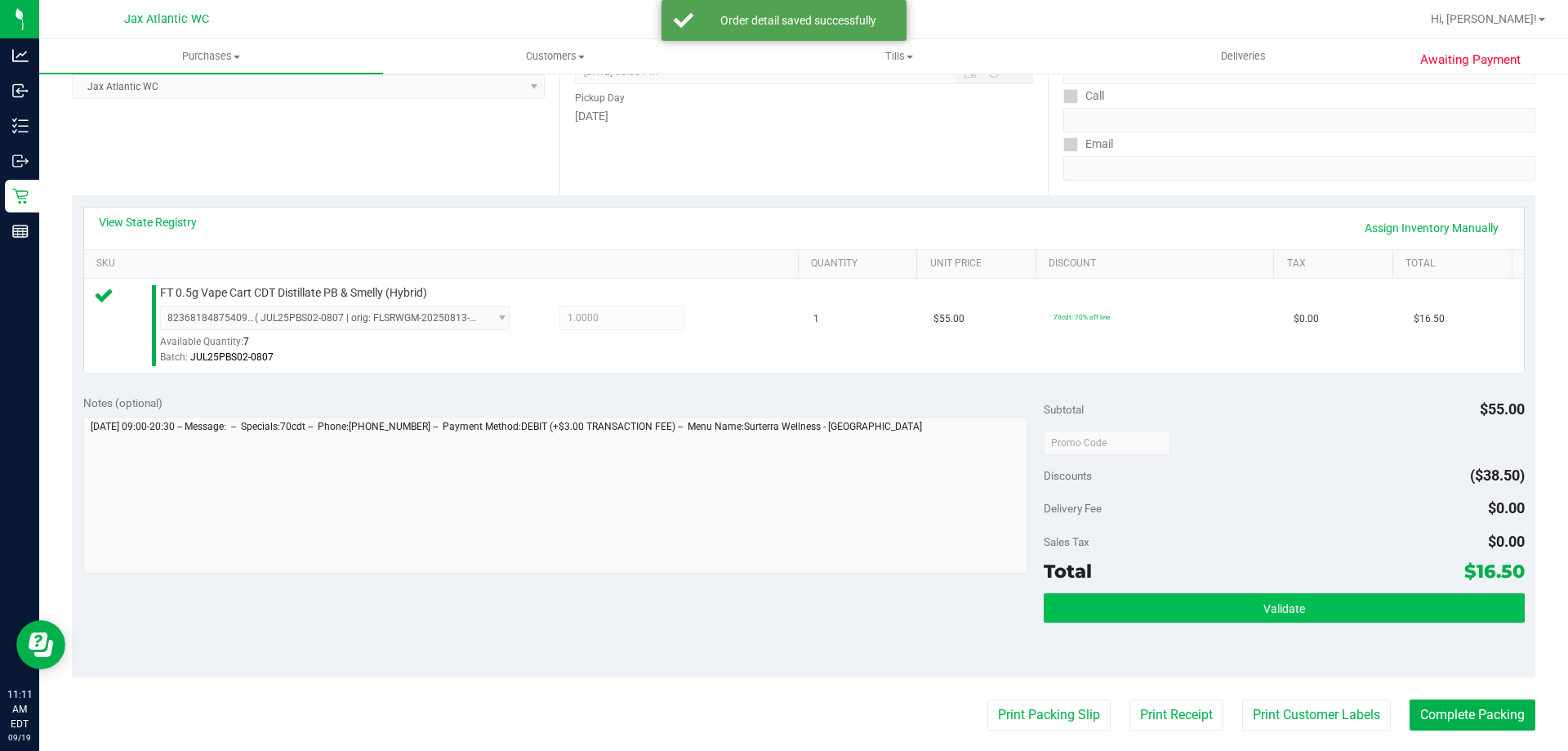
click at [1169, 591] on div "Subtotal $55.00 Discounts ($38.50) Delivery Fee $0.00 Sales Tax $0.00 Total $16…" at bounding box center [1283, 530] width 480 height 272
click at [1169, 598] on button "Validate" at bounding box center [1283, 607] width 480 height 30
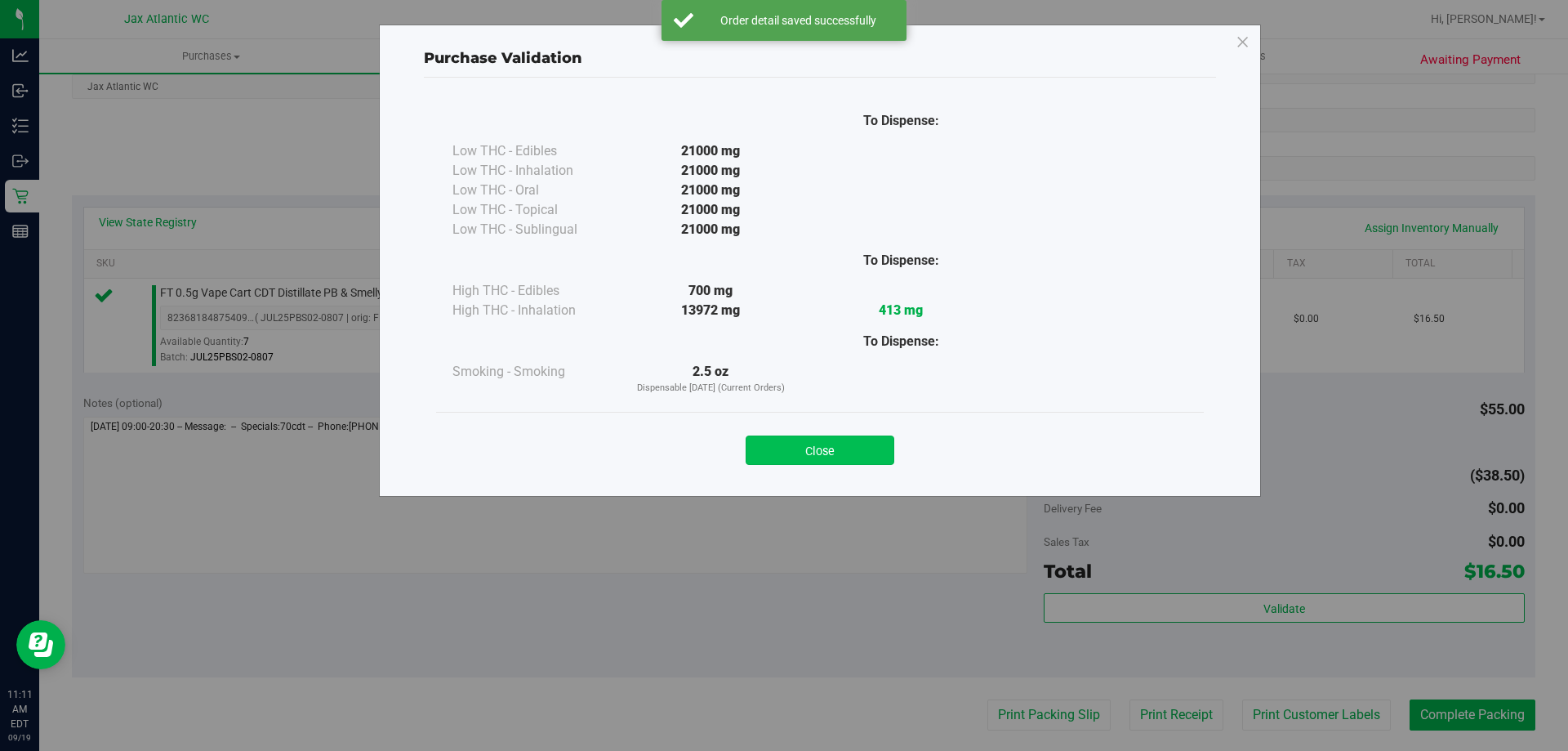
click at [865, 437] on button "Close" at bounding box center [820, 450] width 149 height 30
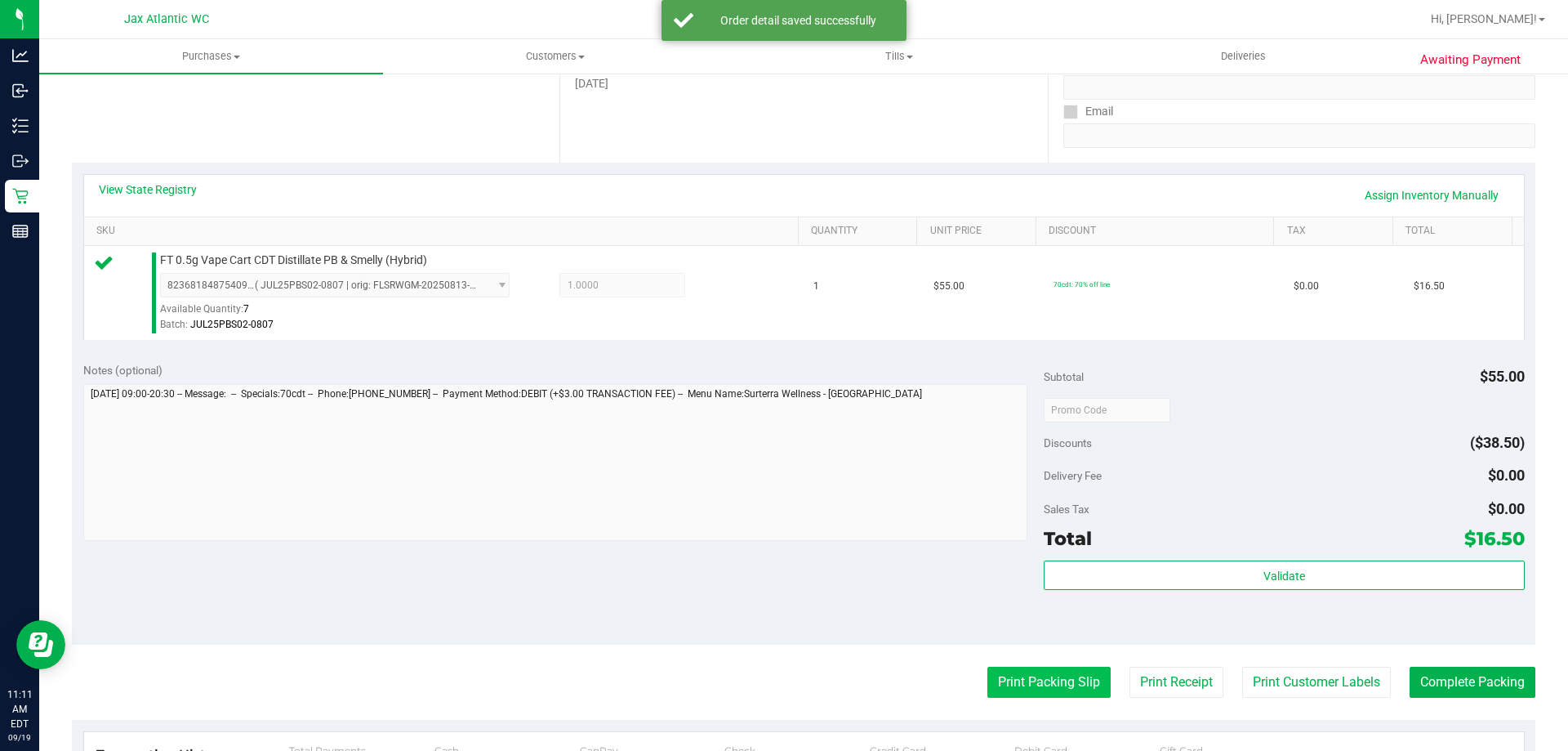
scroll to position [327, 0]
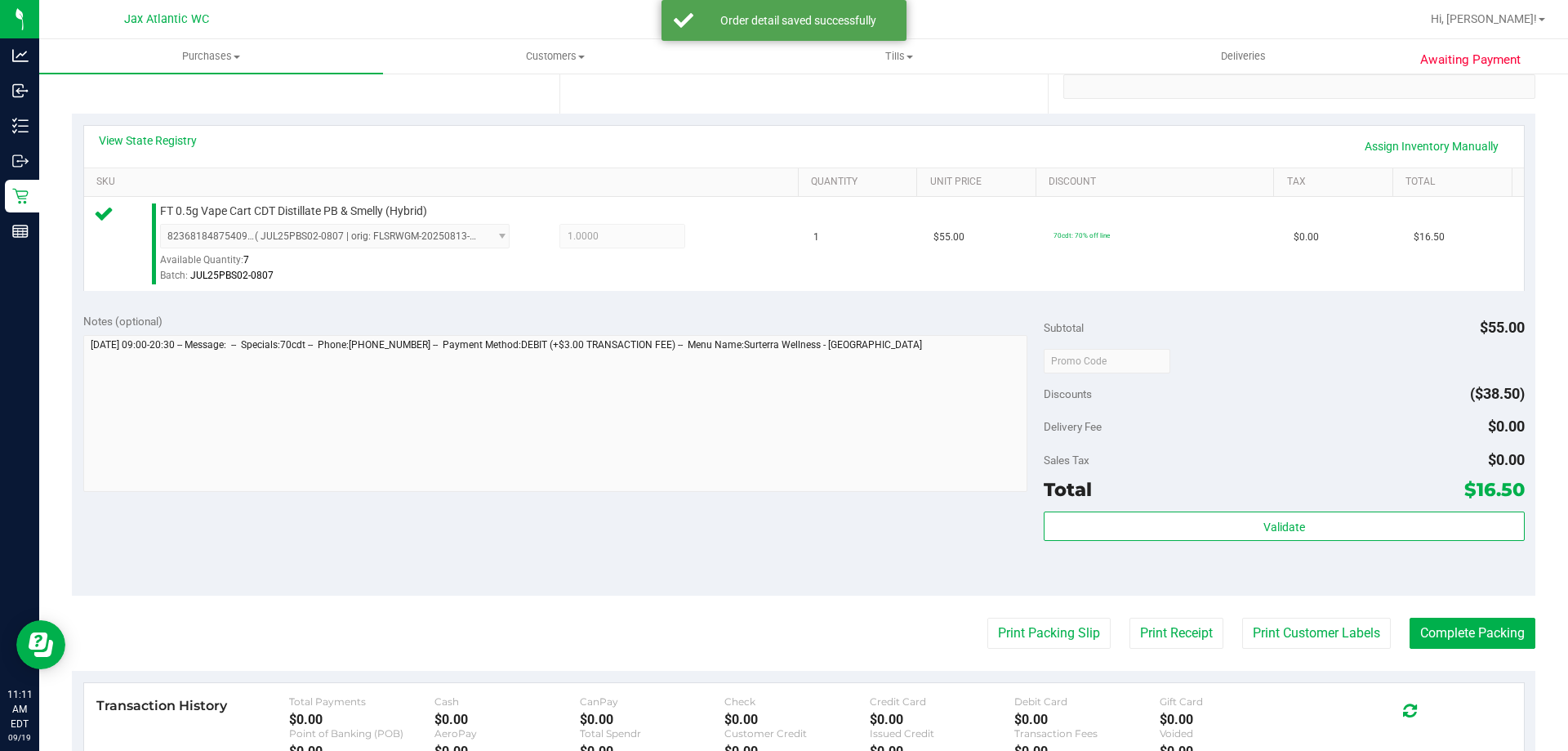
click at [1054, 608] on purchase-details "Back Edit Purchase Cancel Purchase View Profile # 11972989 BioTrack ID: - Submi…" at bounding box center [804, 369] width 1464 height 1215
click at [1041, 634] on button "Print Packing Slip" at bounding box center [1049, 633] width 123 height 31
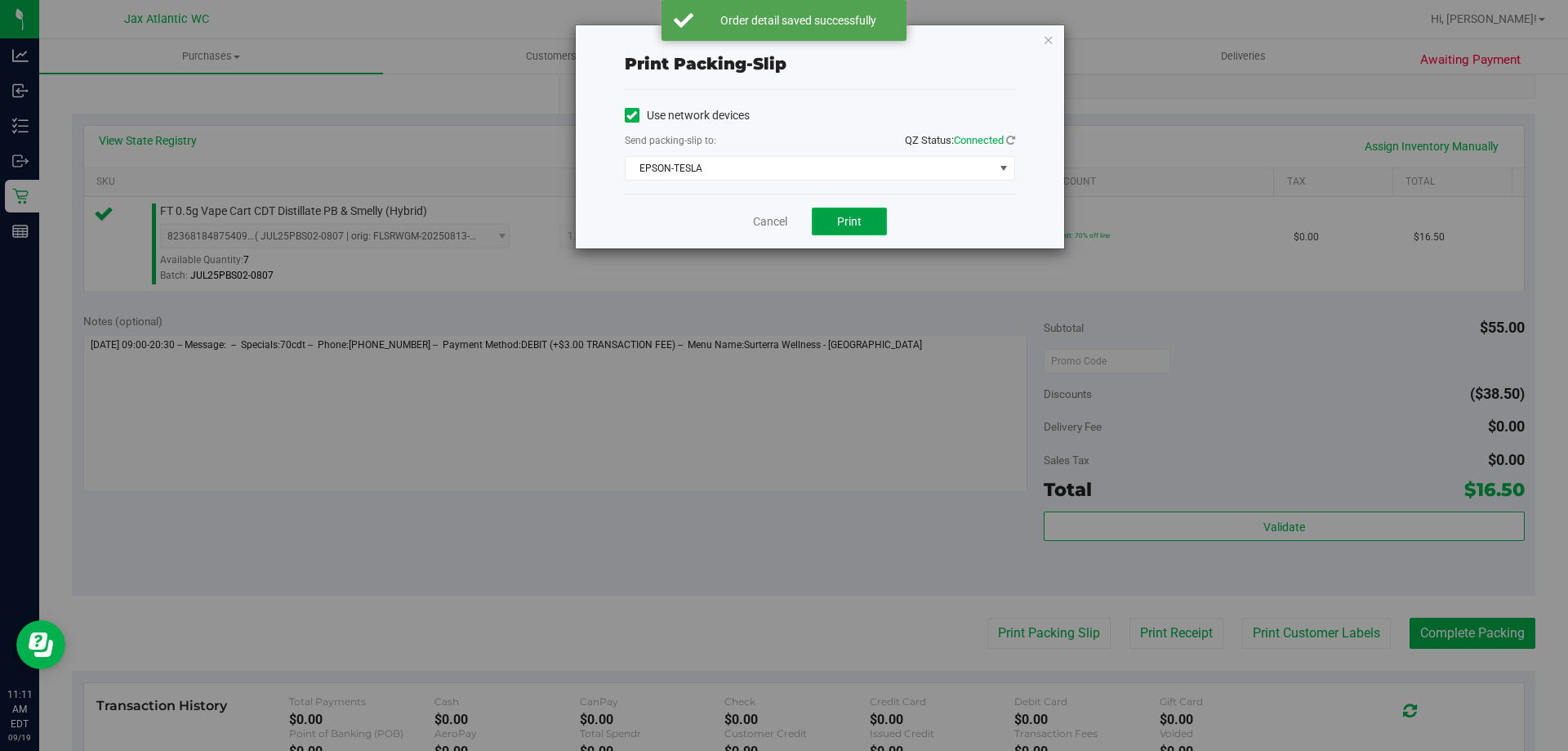
click at [837, 217] on button "Print" at bounding box center [849, 221] width 75 height 28
click at [761, 214] on link "Cancel" at bounding box center [770, 221] width 34 height 17
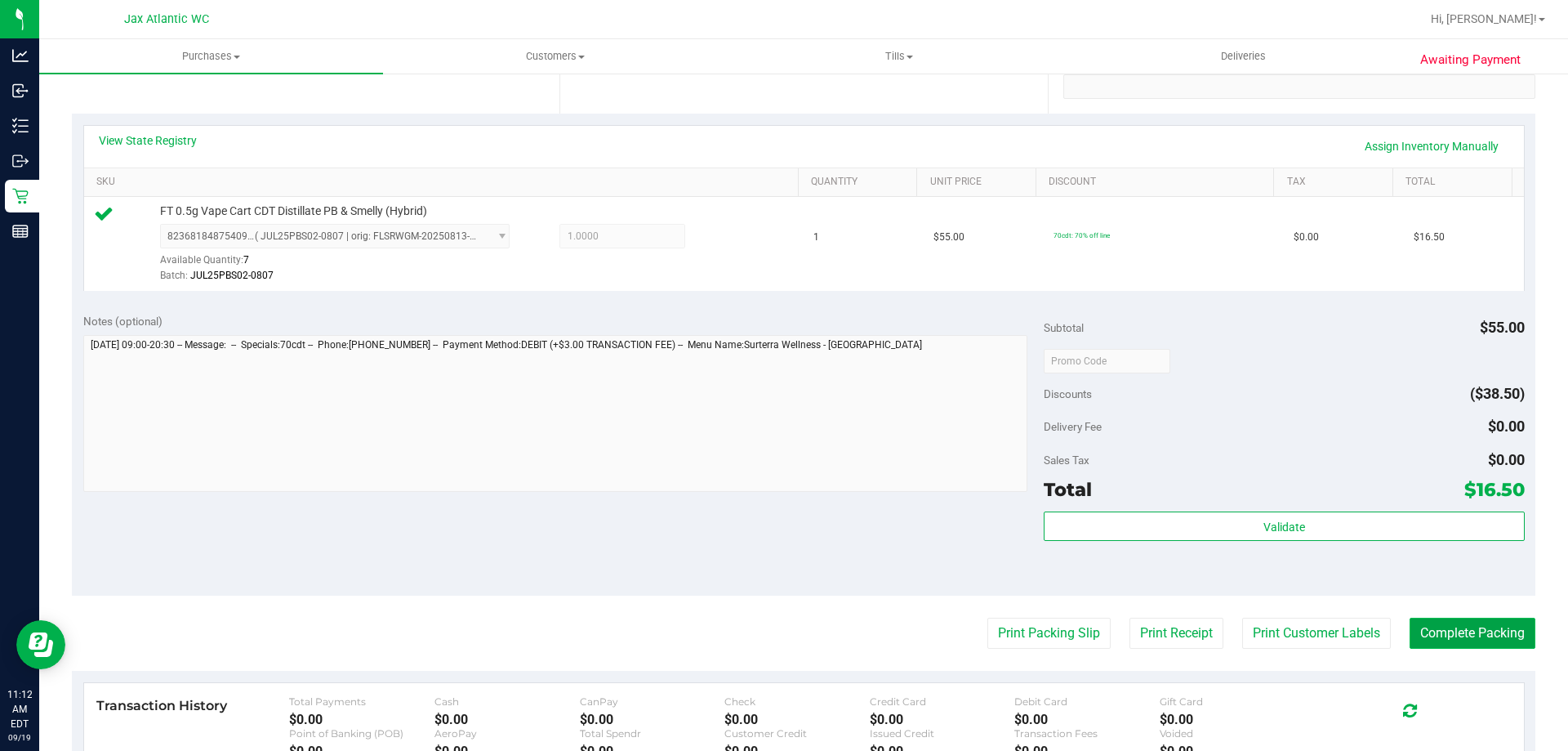
click at [1433, 642] on button "Complete Packing" at bounding box center [1472, 633] width 126 height 31
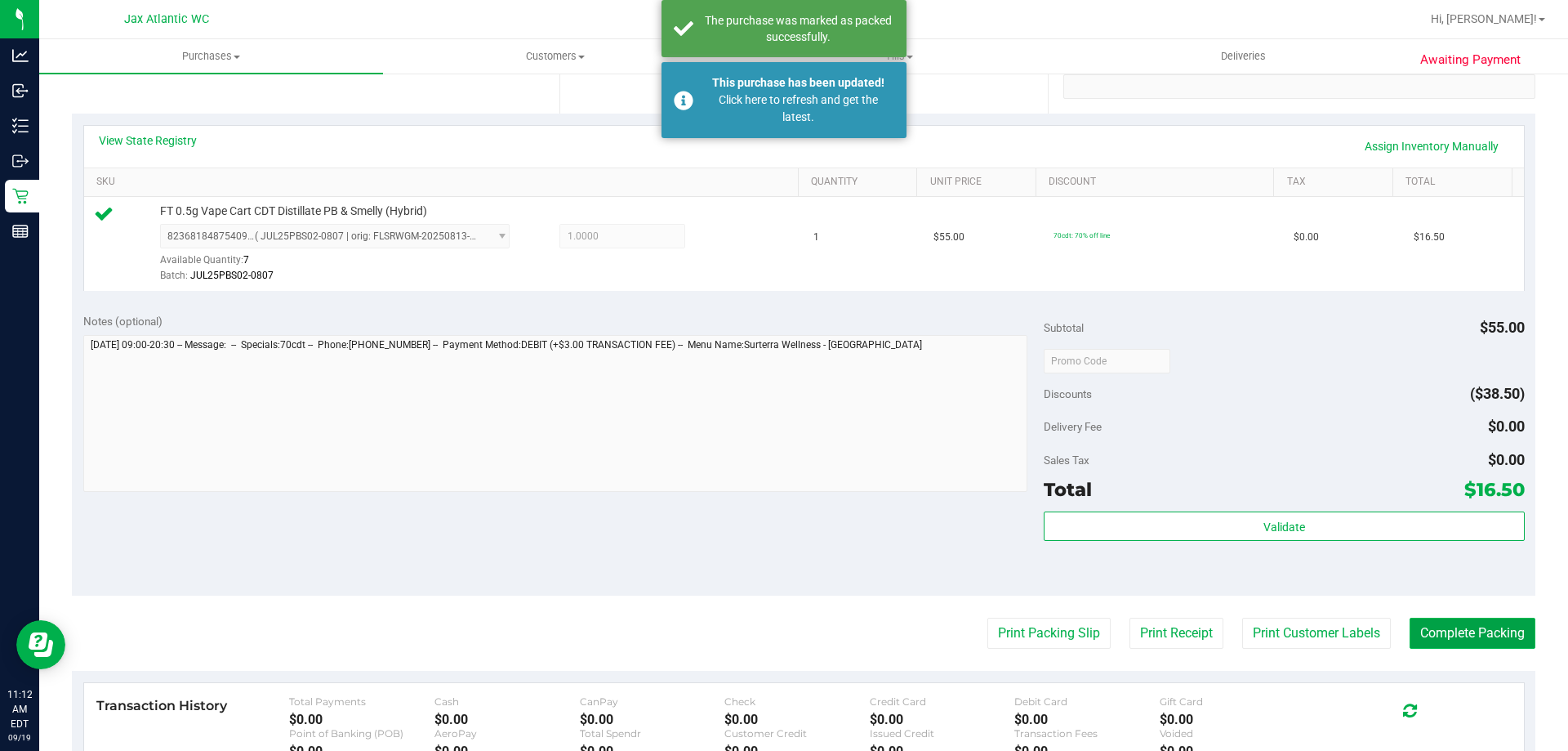
click at [1451, 645] on button "Complete Packing" at bounding box center [1472, 633] width 126 height 31
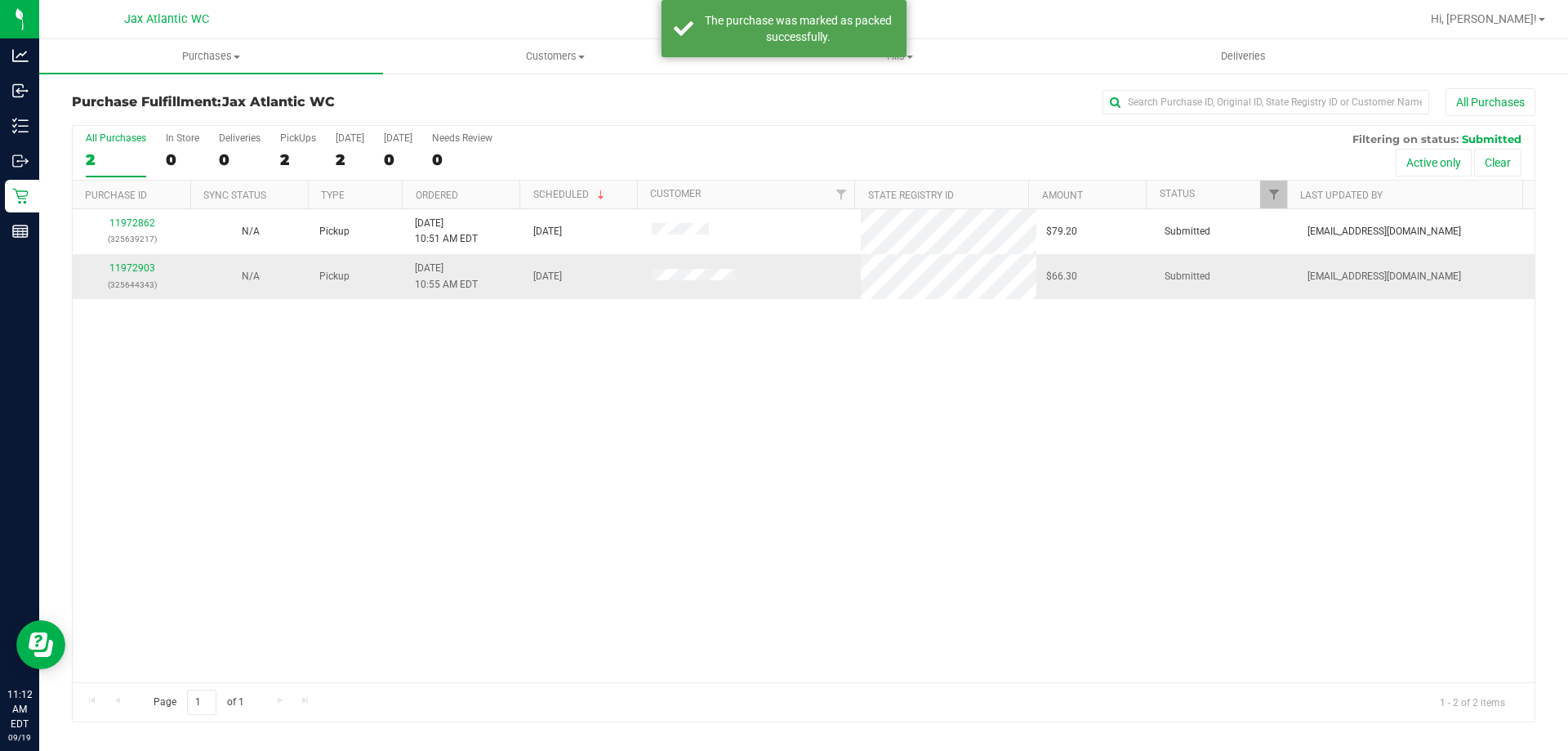
click at [127, 259] on td "11972903 (325644343)" at bounding box center [131, 276] width 118 height 44
click at [130, 265] on link "11972903" at bounding box center [132, 268] width 46 height 12
click at [115, 261] on div "11972903 (325644343)" at bounding box center [131, 276] width 99 height 31
click at [123, 268] on link "11972903" at bounding box center [132, 268] width 46 height 12
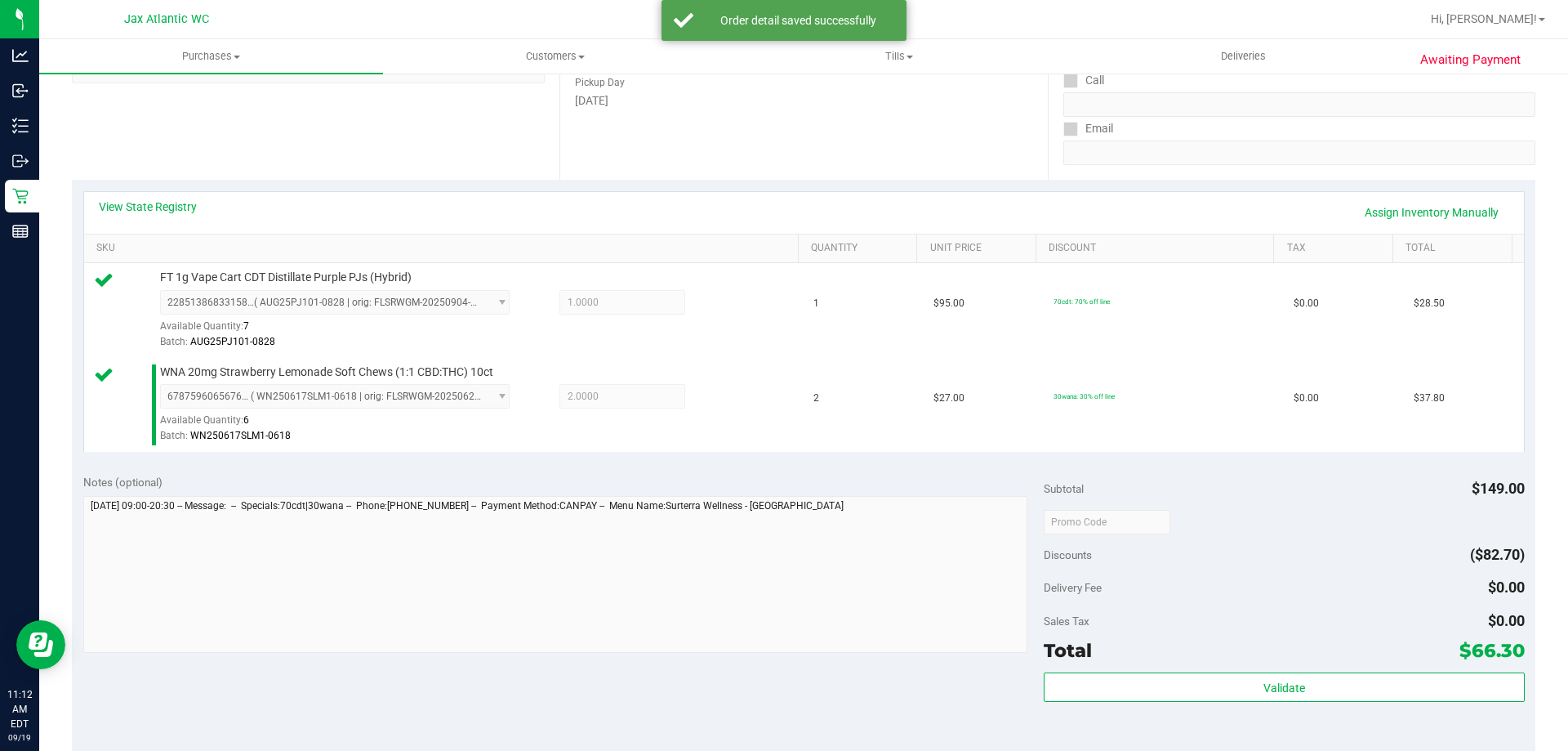
scroll to position [327, 0]
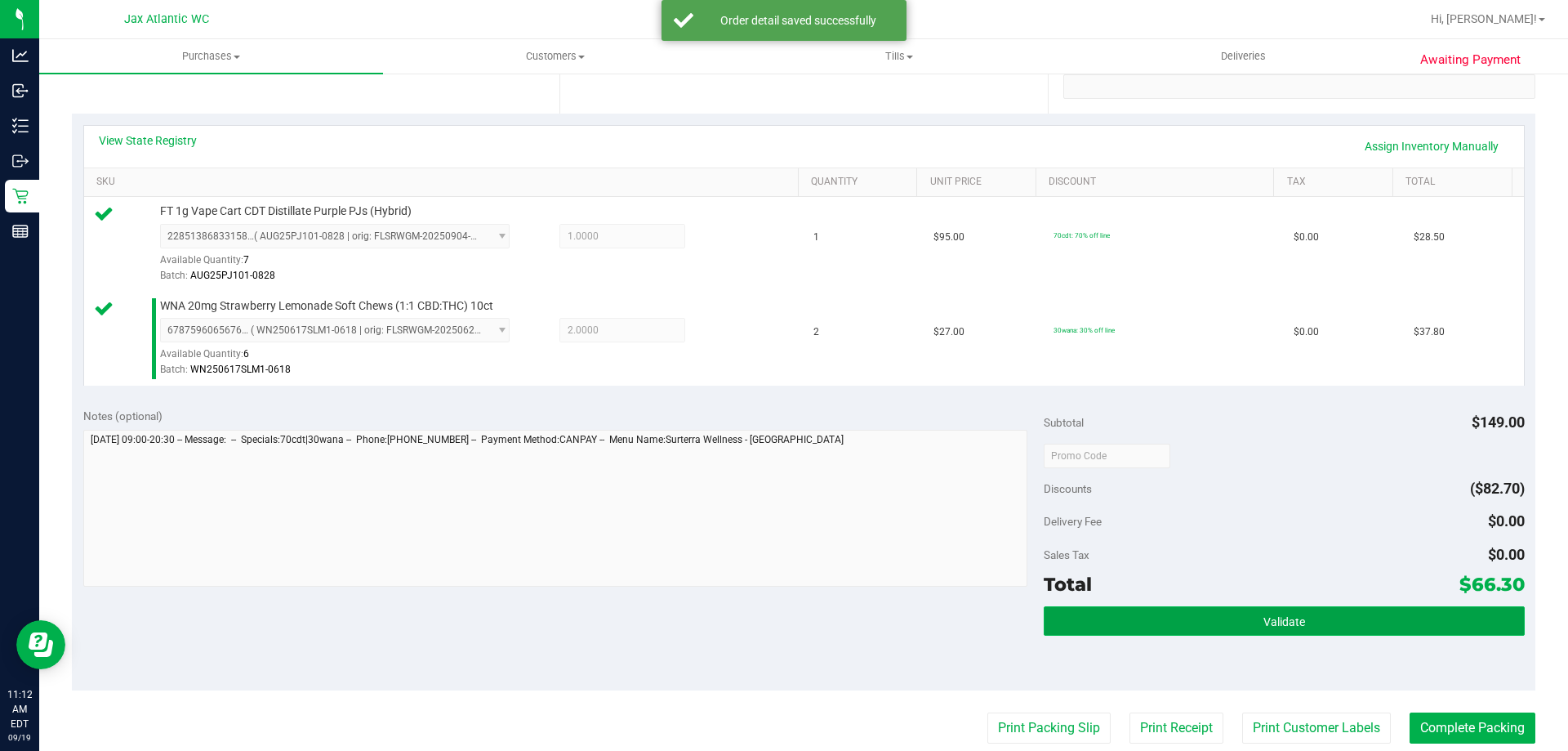
click at [1263, 615] on span "Validate" at bounding box center [1284, 622] width 42 height 13
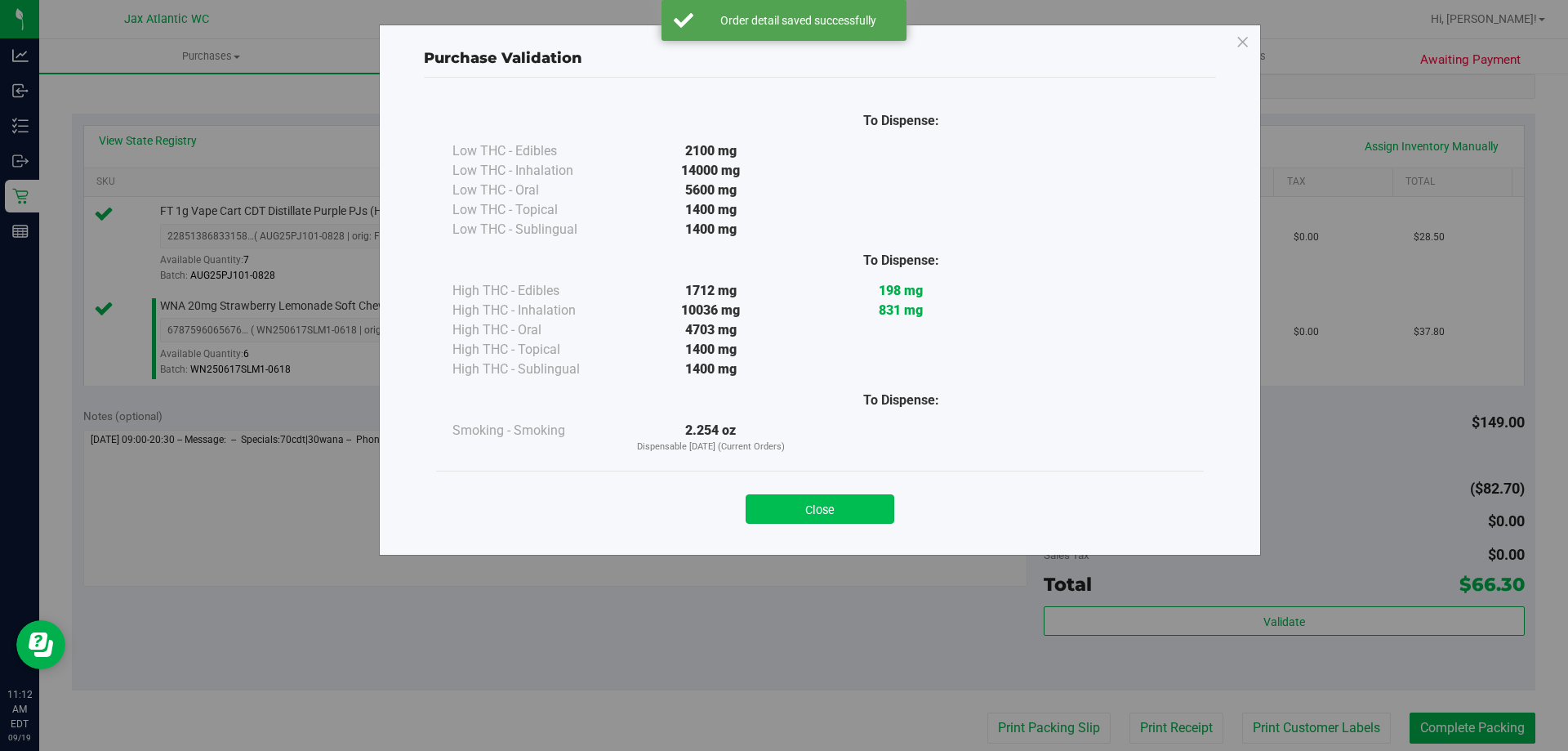
click at [858, 506] on button "Close" at bounding box center [820, 509] width 149 height 30
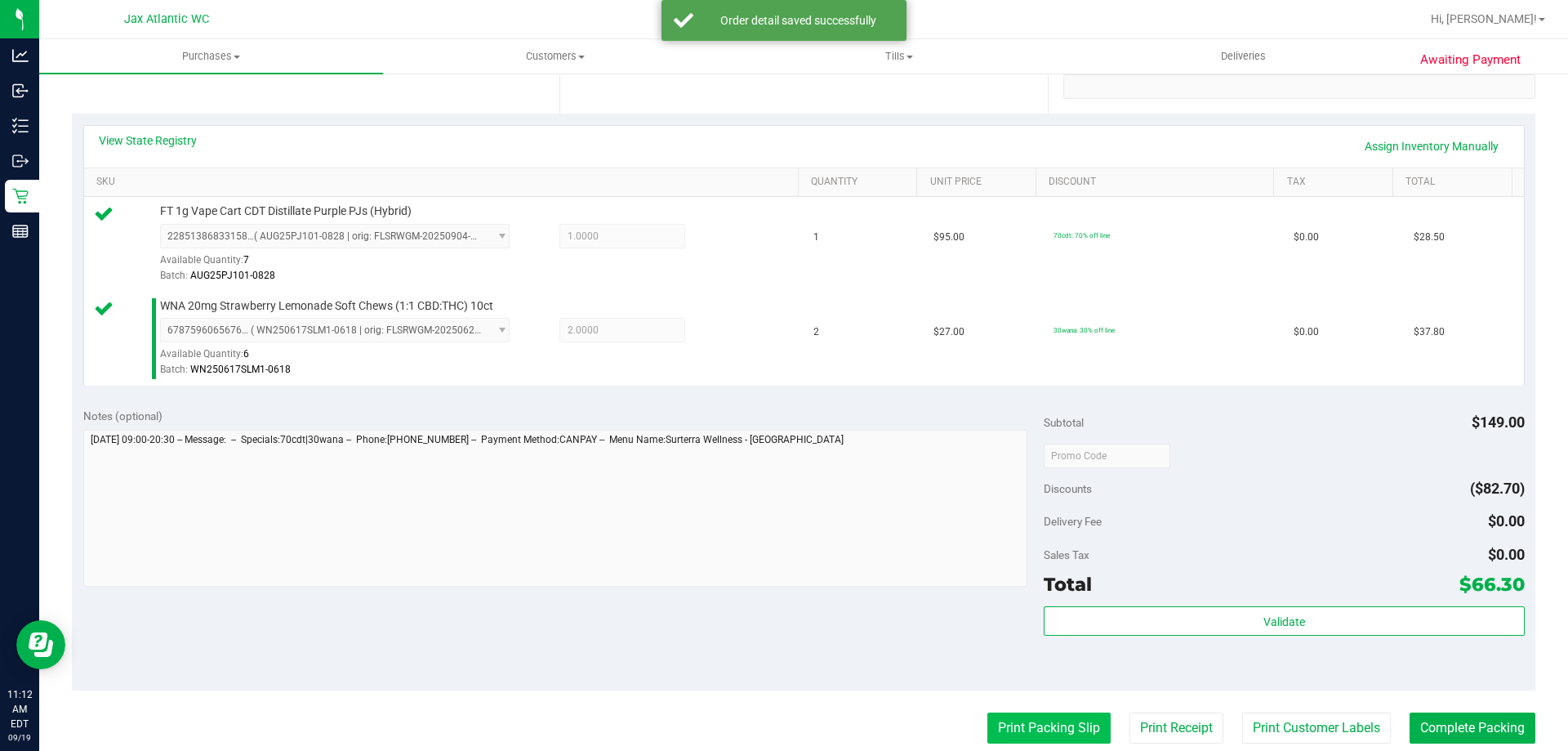
click at [1077, 731] on button "Print Packing Slip" at bounding box center [1049, 728] width 123 height 31
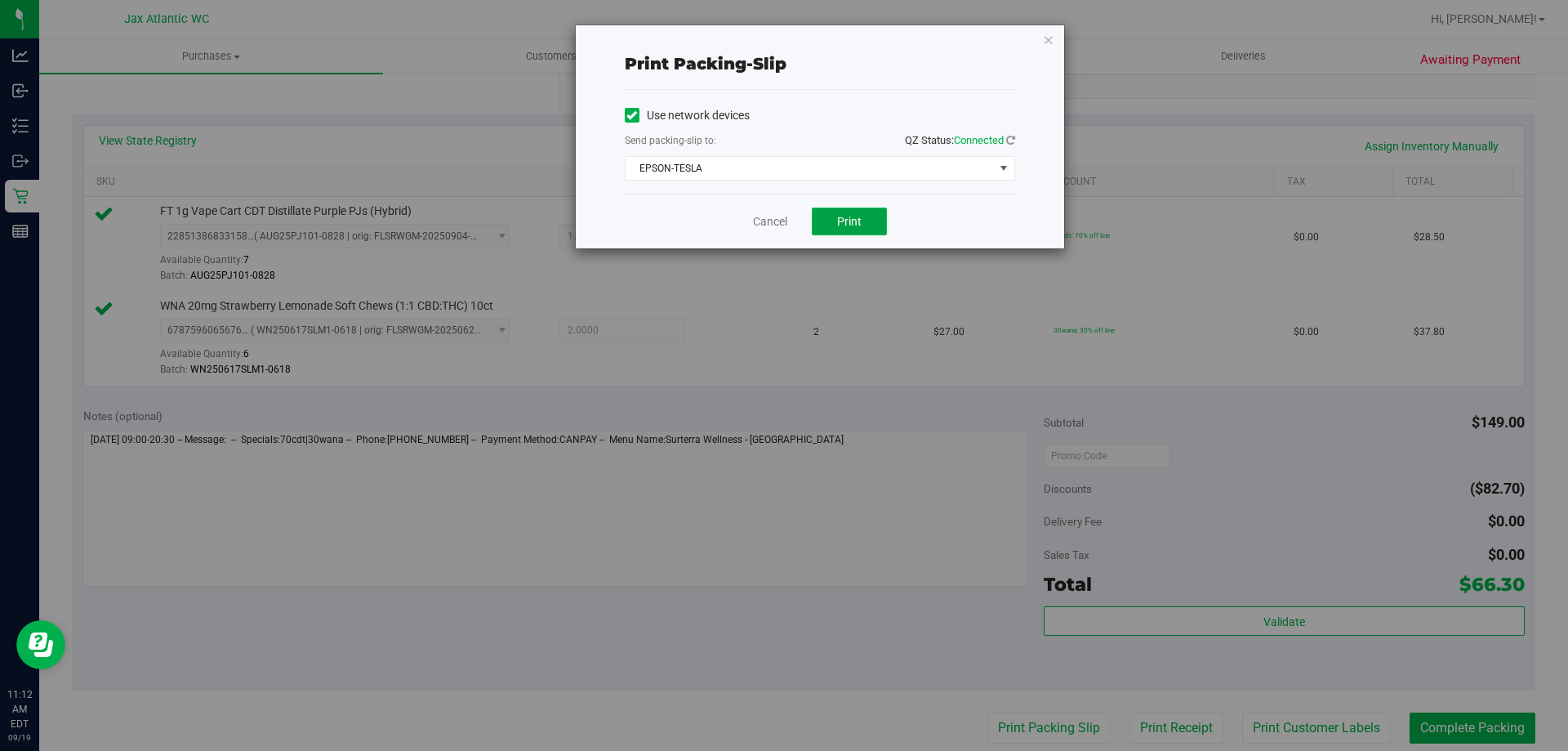
click at [841, 231] on button "Print" at bounding box center [849, 221] width 75 height 28
click at [765, 205] on div "Cancel Print" at bounding box center [820, 221] width 390 height 55
click at [763, 221] on link "Cancel" at bounding box center [770, 221] width 34 height 17
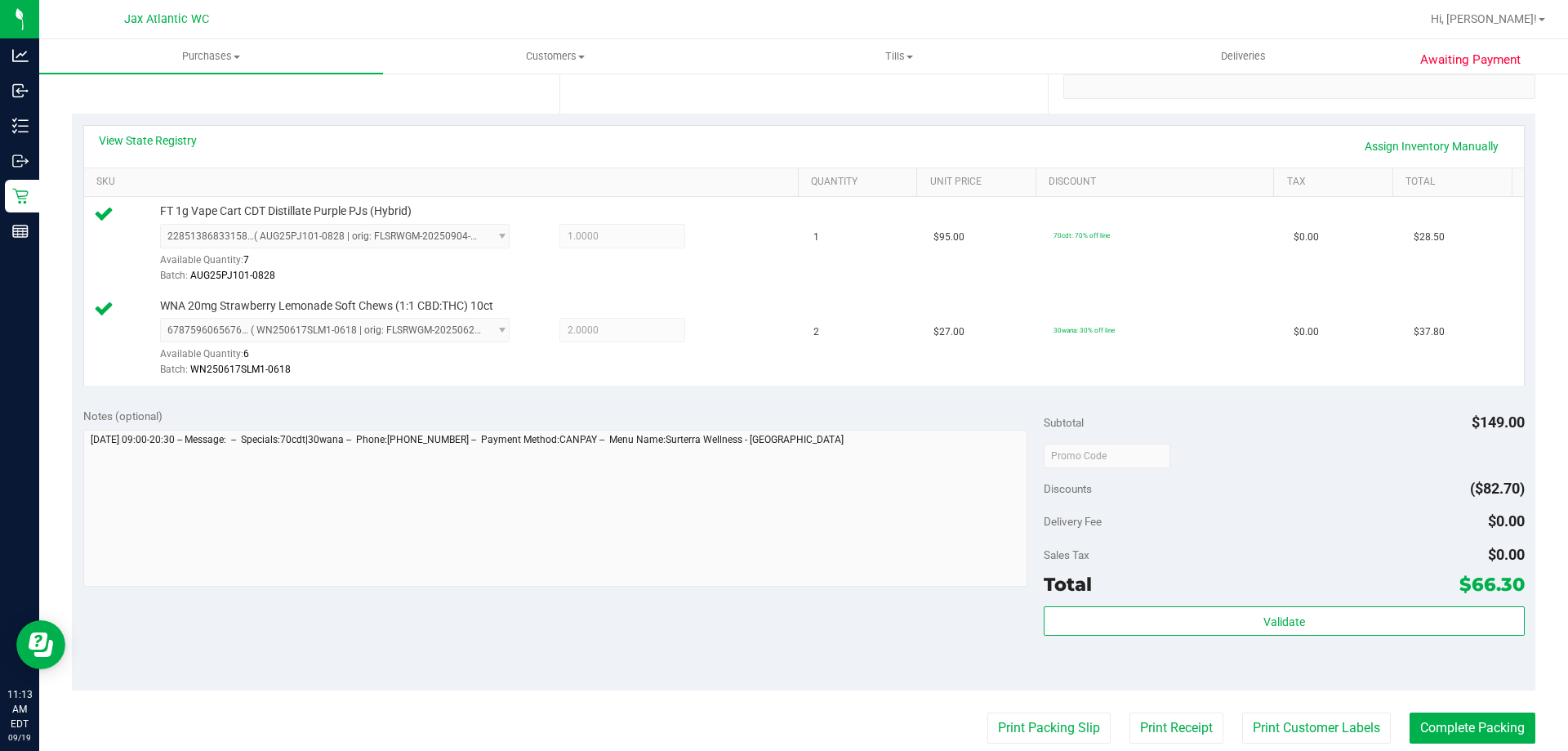
click at [1396, 710] on purchase-details "Back Edit Purchase Cancel Purchase View Profile # 11972903 BioTrack ID: - Submi…" at bounding box center [804, 416] width 1464 height 1310
click at [1402, 711] on purchase-details "Back Edit Purchase Cancel Purchase View Profile # 11972903 BioTrack ID: - Submi…" at bounding box center [804, 416] width 1464 height 1310
click at [1424, 718] on button "Complete Packing" at bounding box center [1472, 728] width 126 height 31
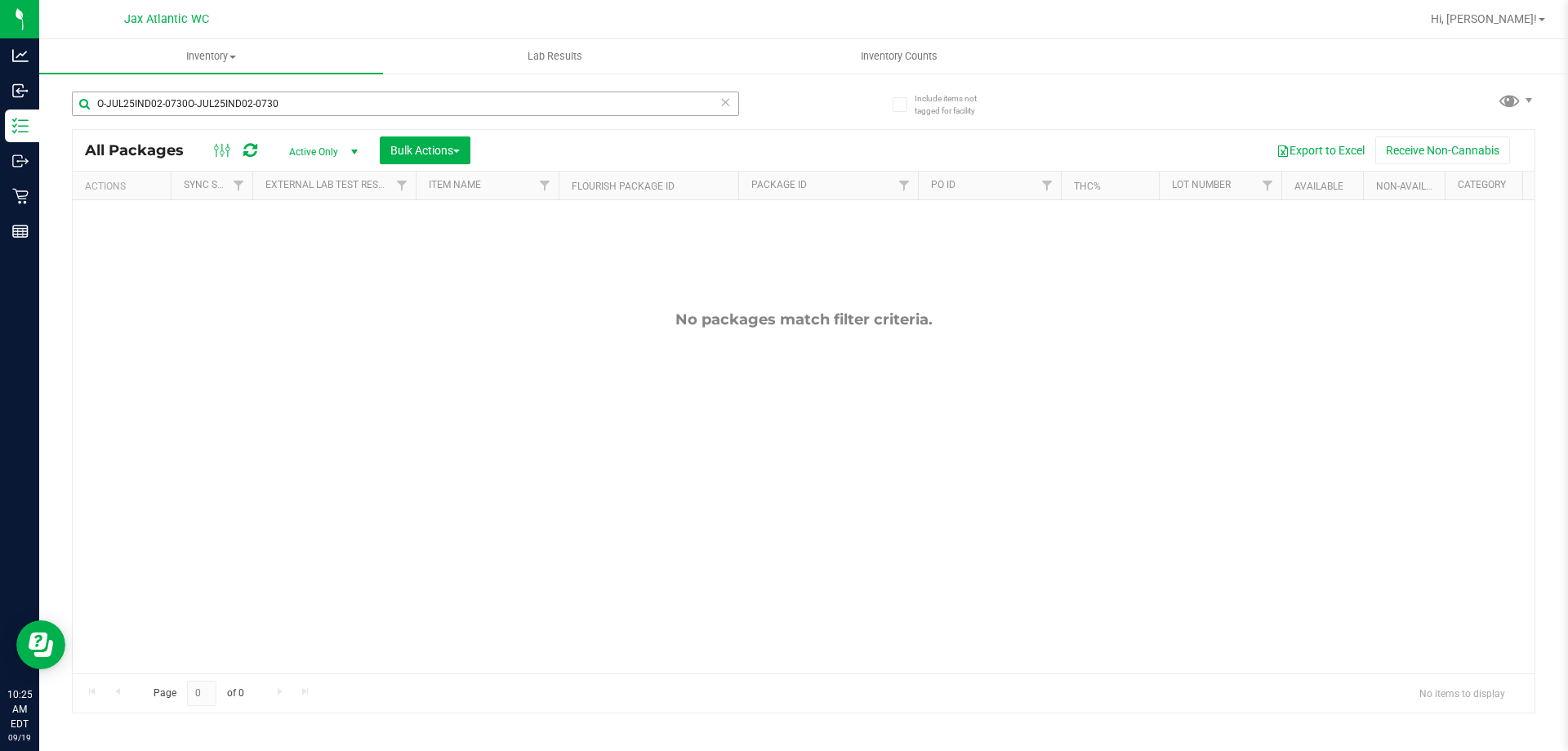
click at [367, 98] on input "O-JUL25IND02-0730O-JUL25IND02-0730" at bounding box center [406, 103] width 667 height 24
click at [369, 96] on input "O-JUL25IND02-0730O-JUL25IND02-0730" at bounding box center [406, 103] width 667 height 24
type input "rnc"
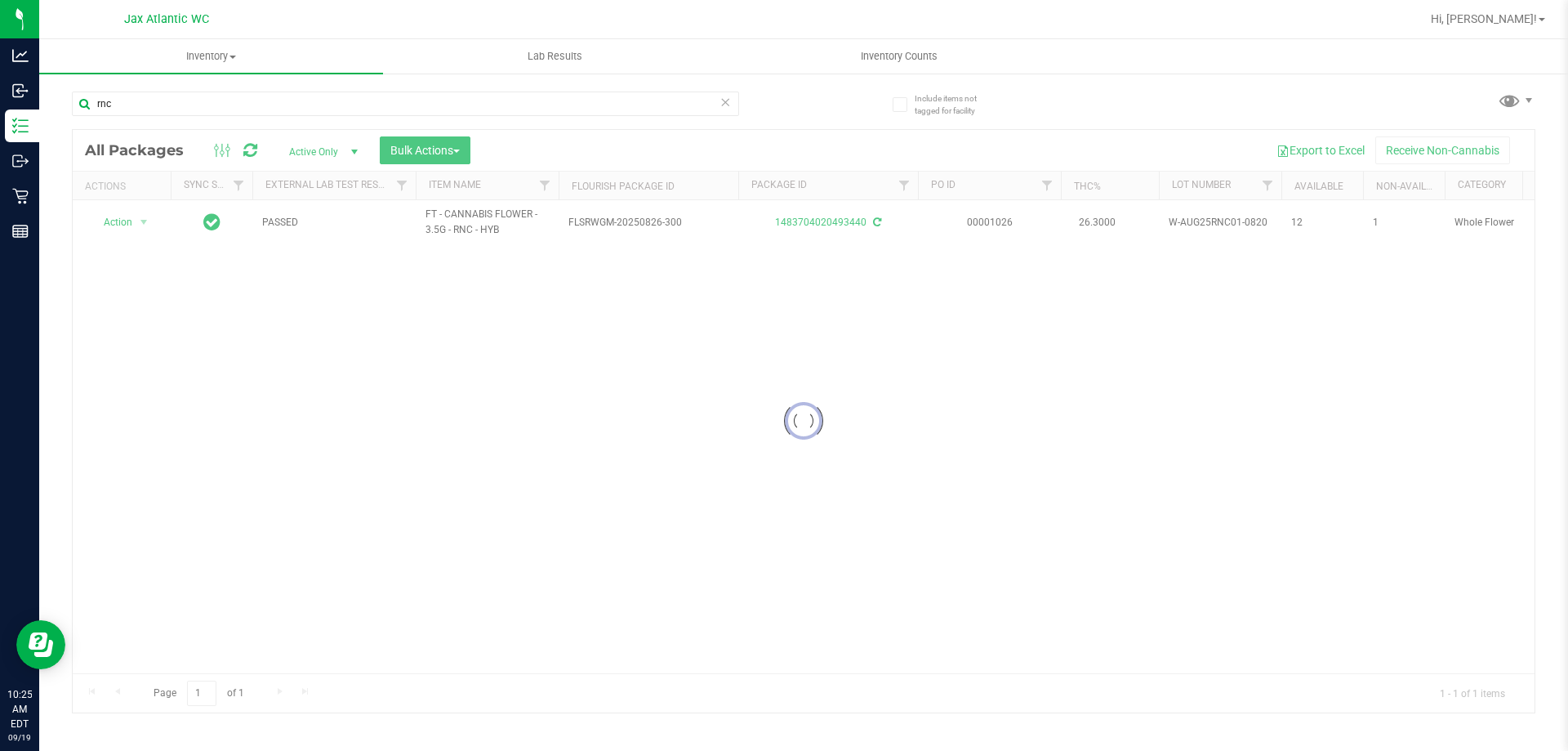
click at [132, 222] on div at bounding box center [803, 421] width 1462 height 582
click at [132, 222] on span "Action" at bounding box center [111, 221] width 44 height 23
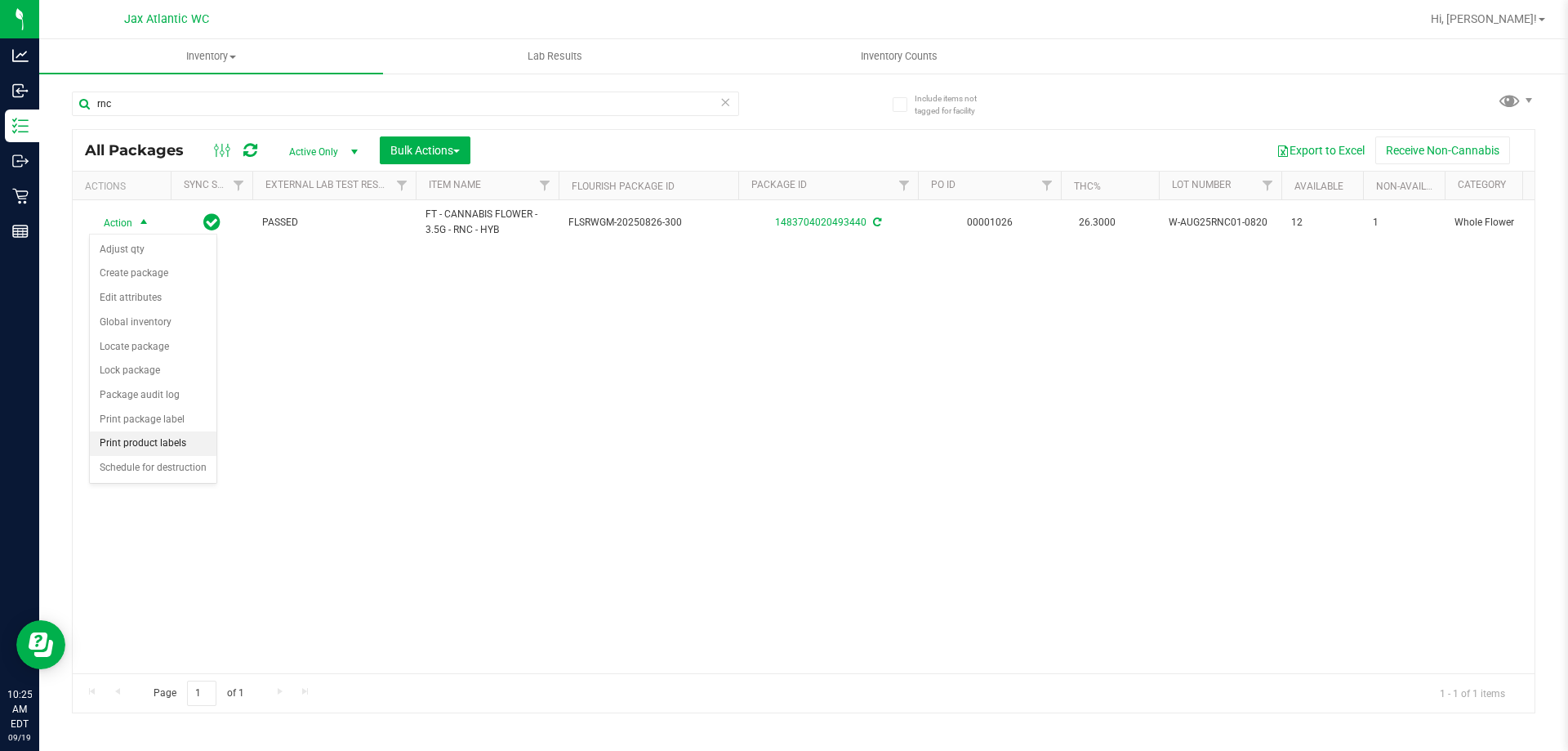
click at [139, 437] on li "Print product labels" at bounding box center [153, 443] width 127 height 24
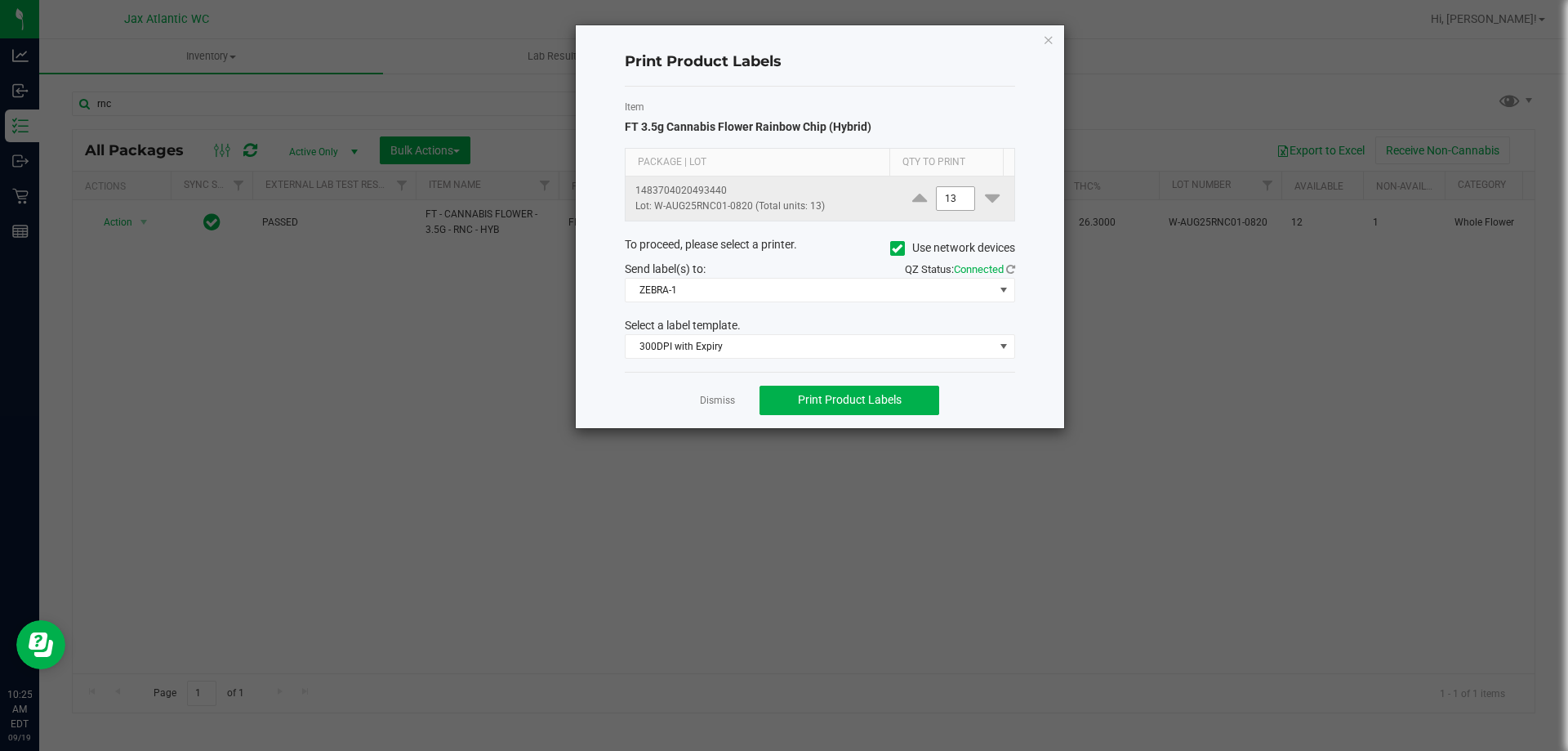
click at [947, 206] on input "13" at bounding box center [956, 198] width 38 height 23
type input "1"
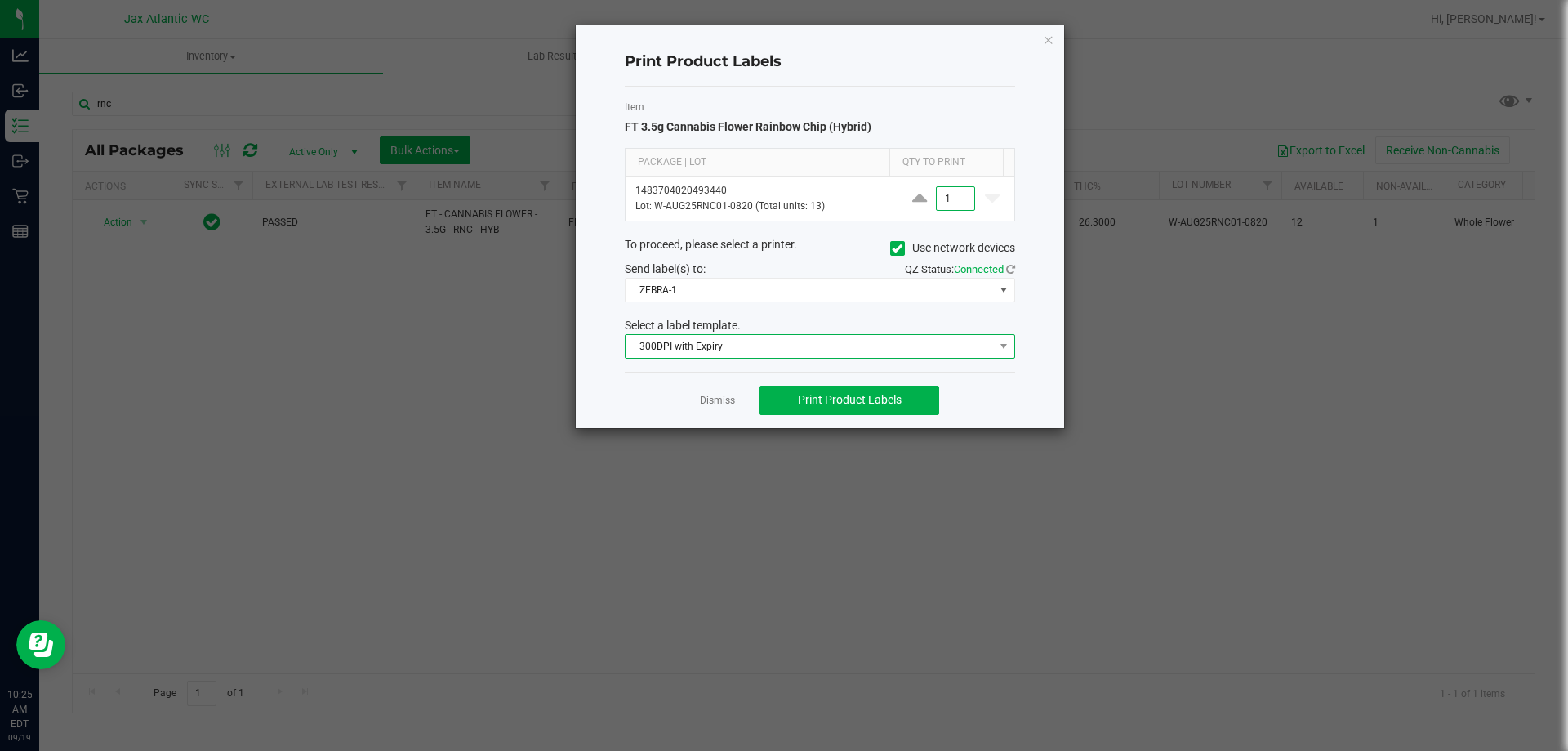
click at [726, 350] on span "300DPI with Expiry" at bounding box center [810, 346] width 369 height 23
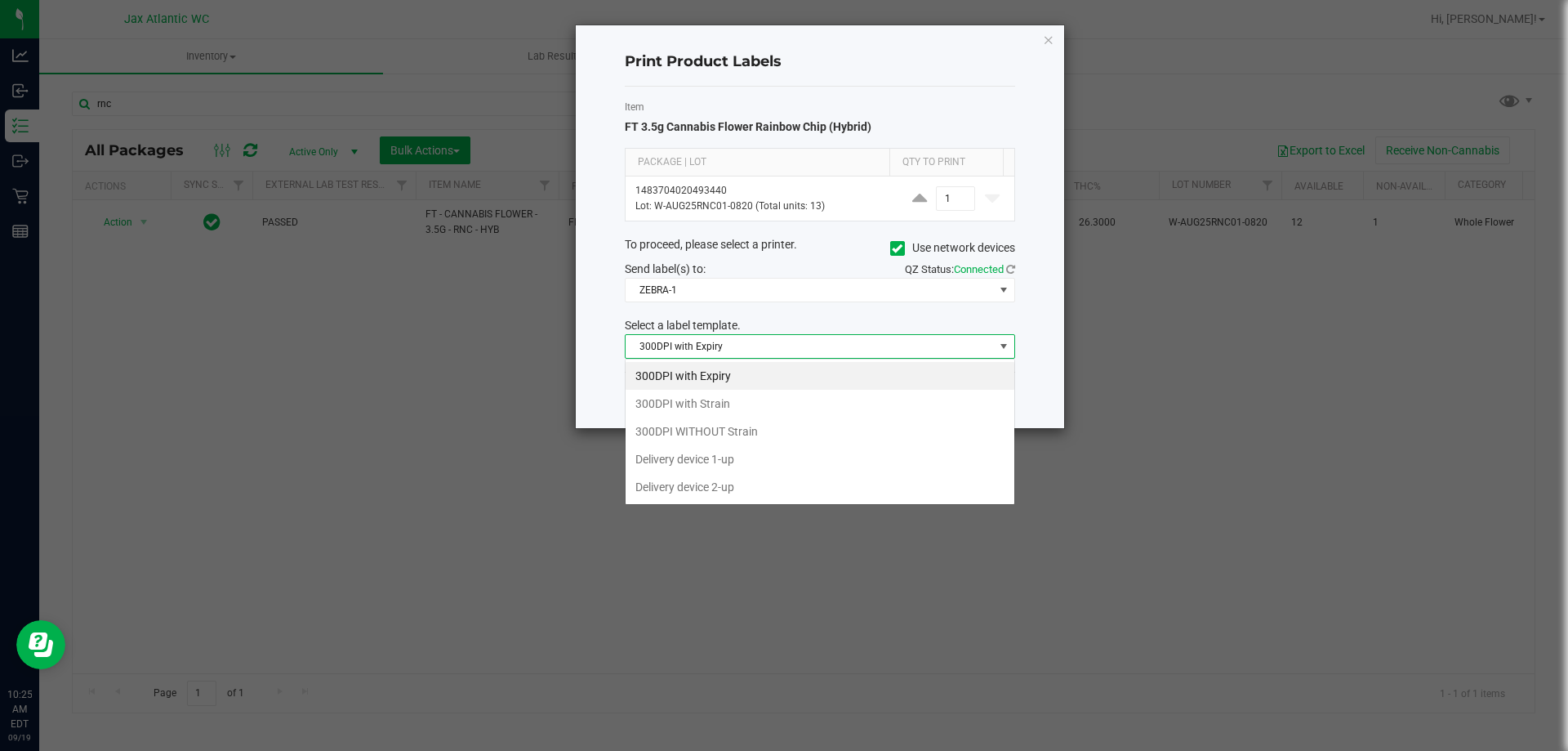
scroll to position [24, 390]
click at [727, 400] on li "300DPI with Strain" at bounding box center [820, 403] width 389 height 28
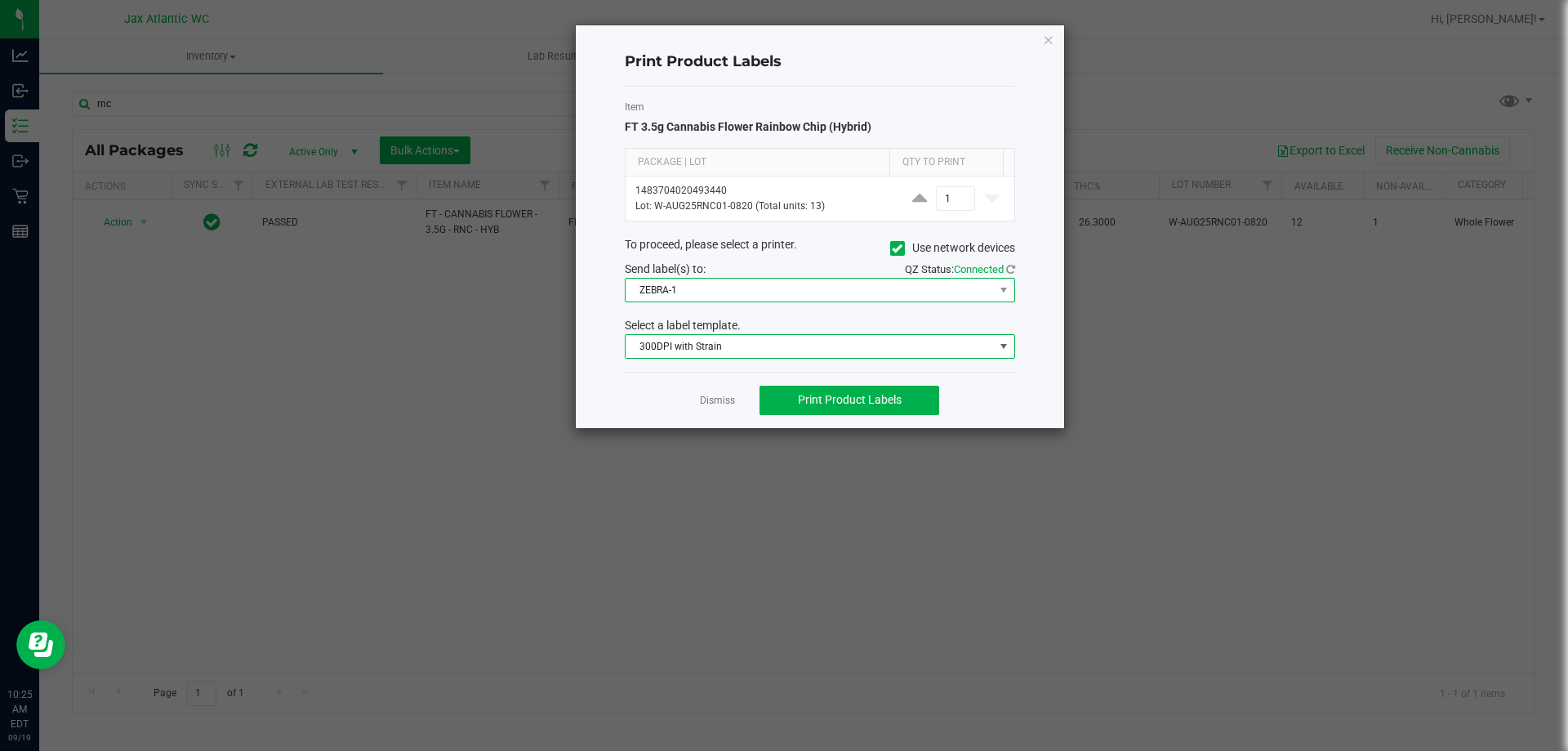
click at [739, 295] on span "ZEBRA-1" at bounding box center [810, 289] width 369 height 23
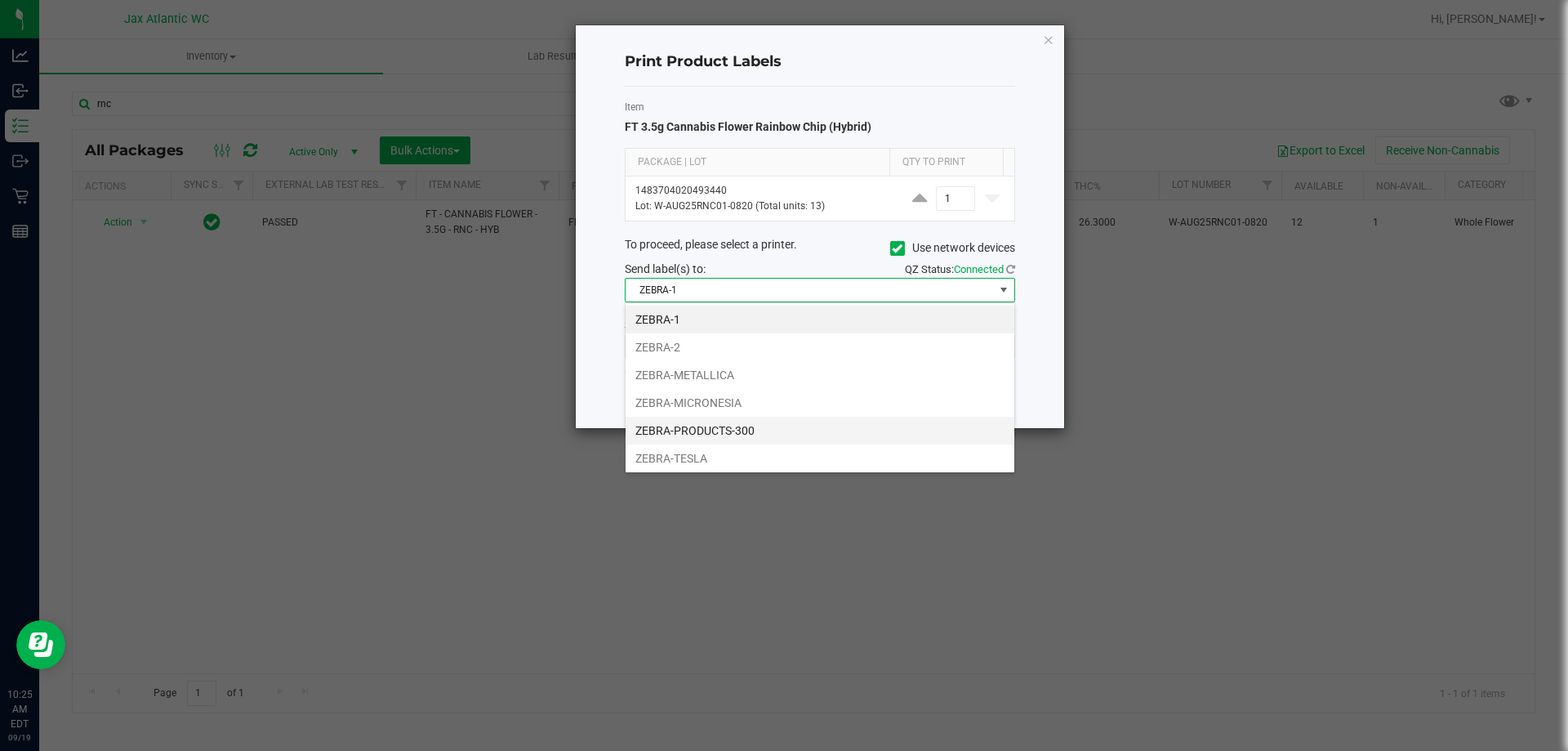
click at [738, 443] on li "ZEBRA-PRODUCTS-300" at bounding box center [820, 430] width 389 height 28
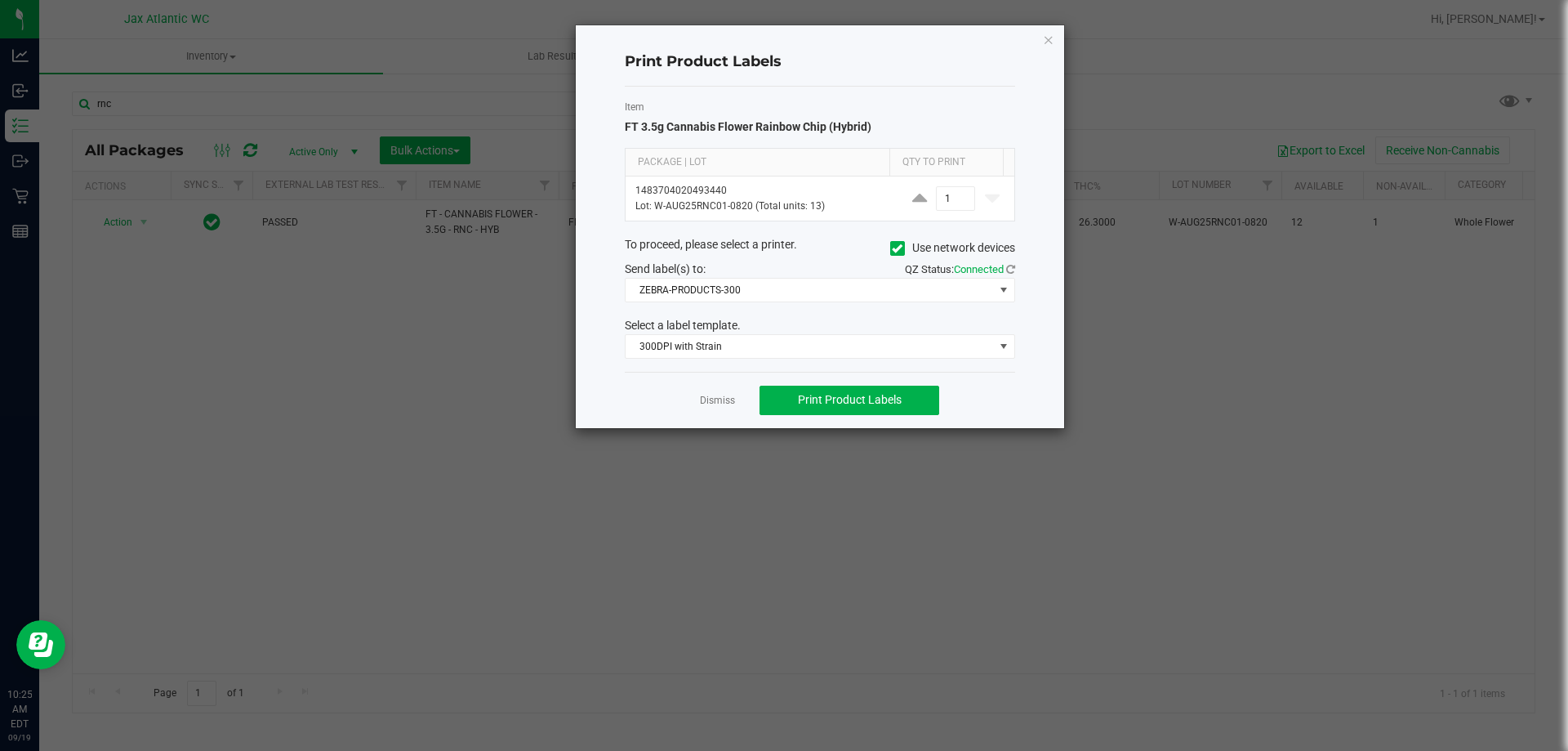
click at [758, 305] on div "Item FT 3.5g Cannabis Flower Rainbow Chip (Hybrid) Package | Lot Qty to Print 1…" at bounding box center [820, 229] width 390 height 285
click at [758, 293] on span "ZEBRA-PRODUCTS-300" at bounding box center [810, 289] width 369 height 23
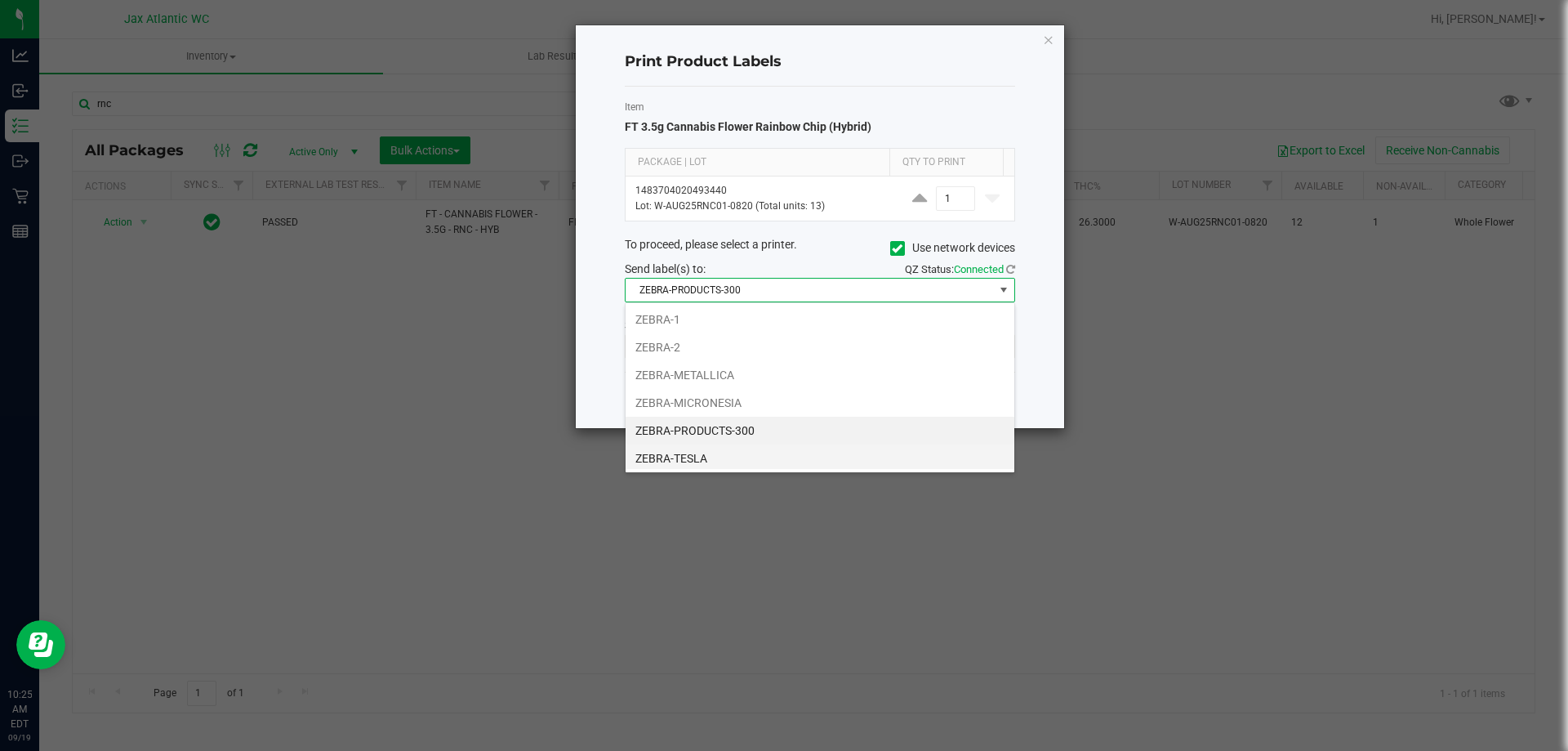
click at [707, 446] on li "ZEBRA-TESLA" at bounding box center [820, 458] width 389 height 28
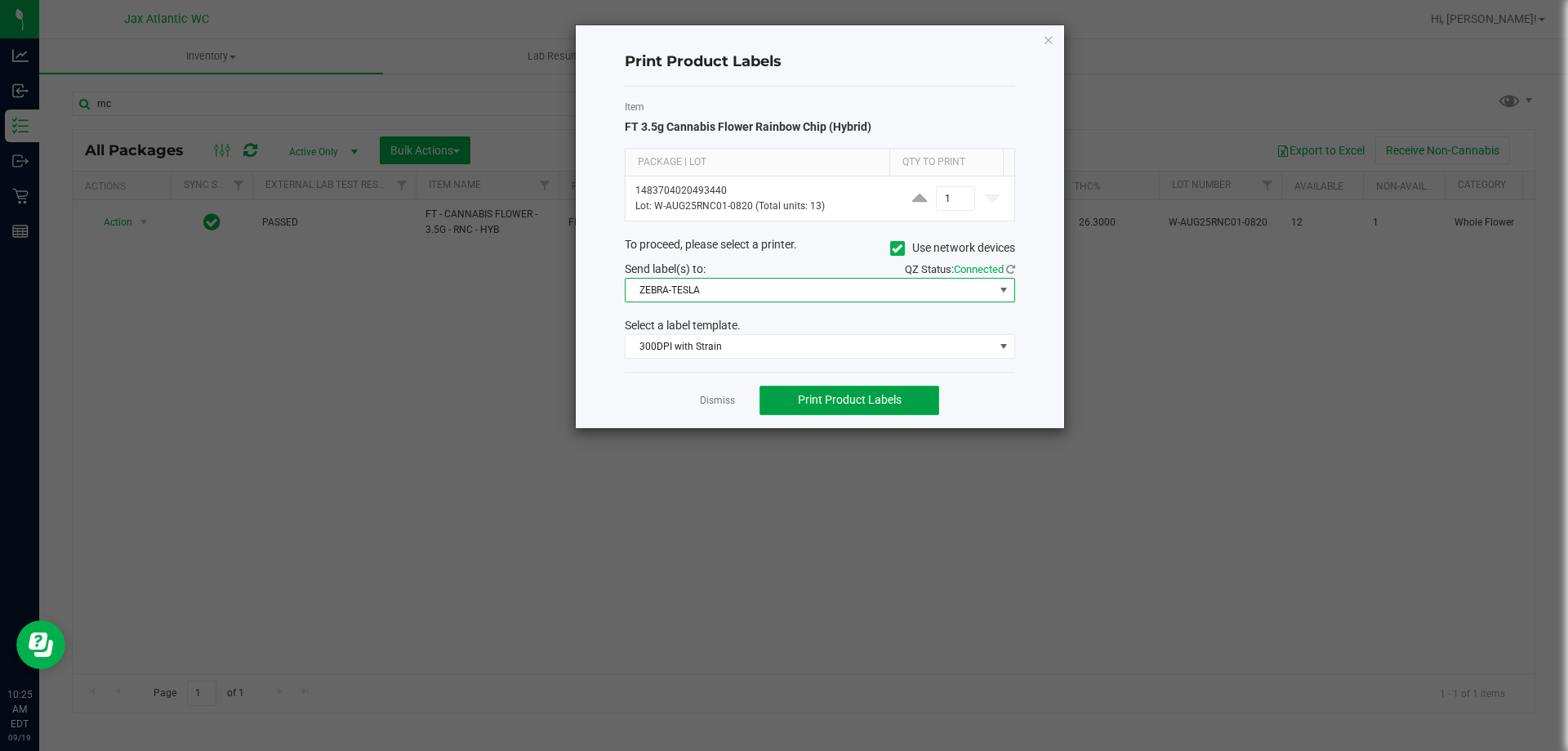
click at [814, 410] on button "Print Product Labels" at bounding box center [850, 400] width 180 height 30
click at [729, 397] on link "Dismiss" at bounding box center [718, 400] width 35 height 14
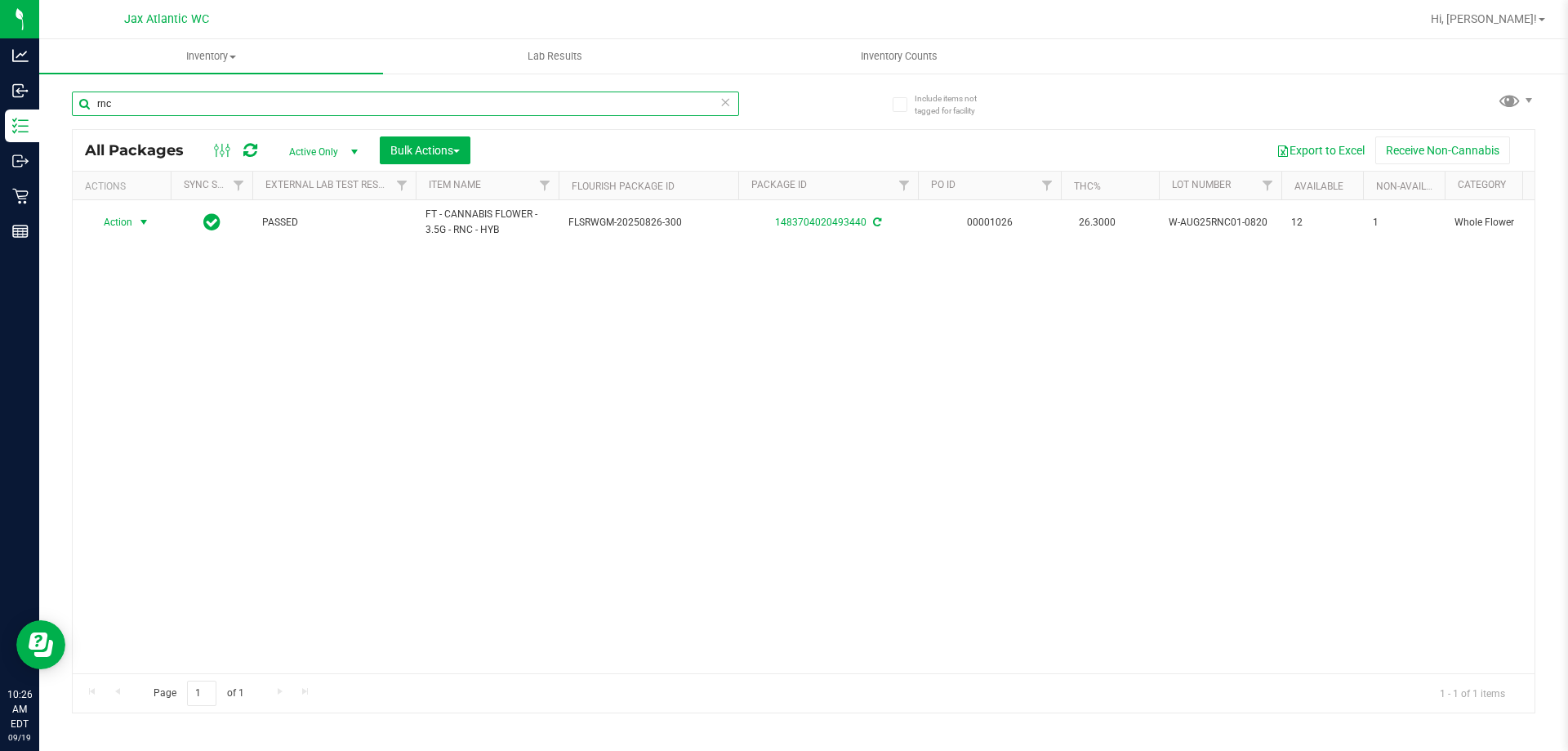
click at [184, 105] on input "rnc" at bounding box center [406, 103] width 667 height 24
drag, startPoint x: 184, startPoint y: 105, endPoint x: 198, endPoint y: 109, distance: 14.6
click at [183, 105] on input "rnc" at bounding box center [406, 103] width 667 height 24
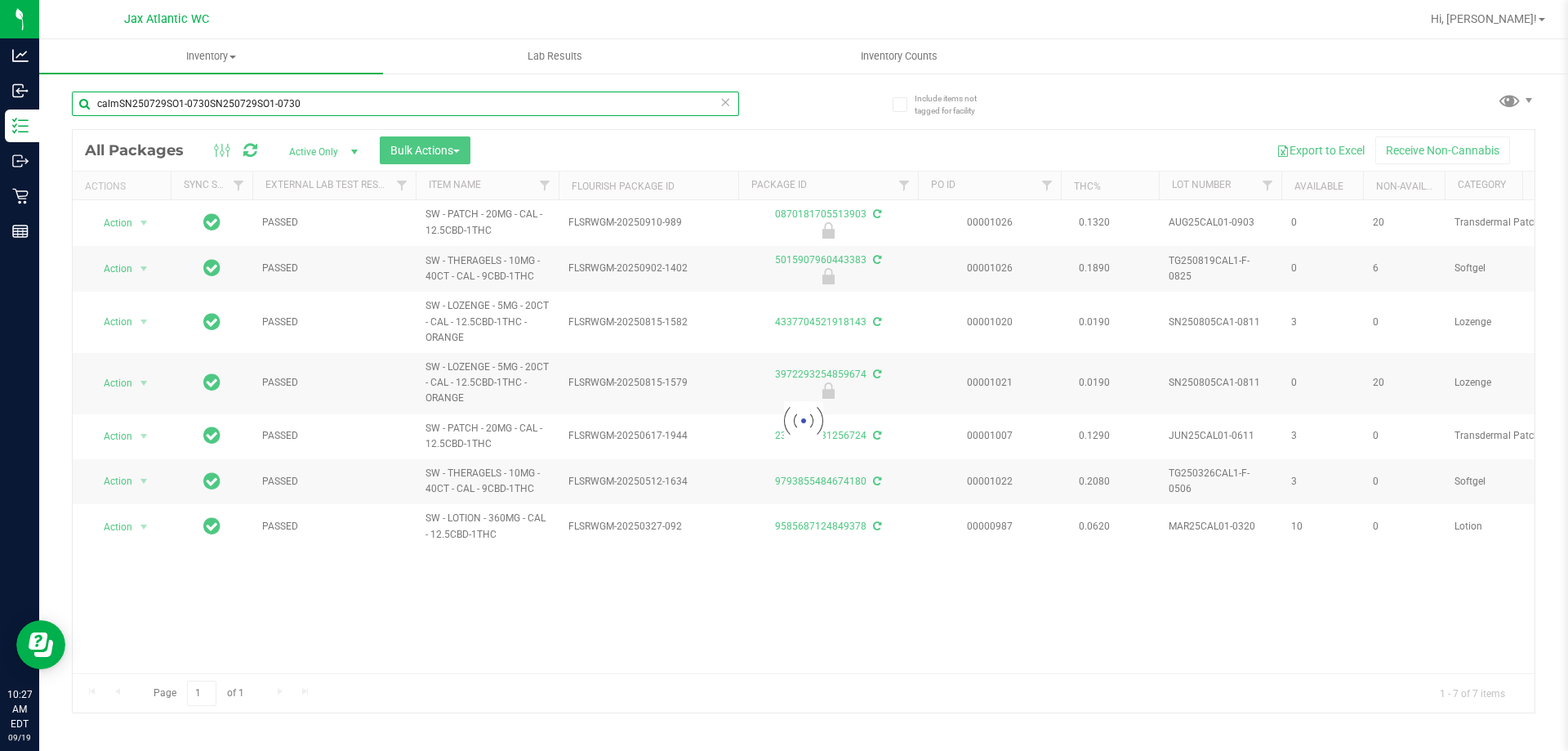
type input "calmSN250729SO1-0730SN250729SO1-0730"
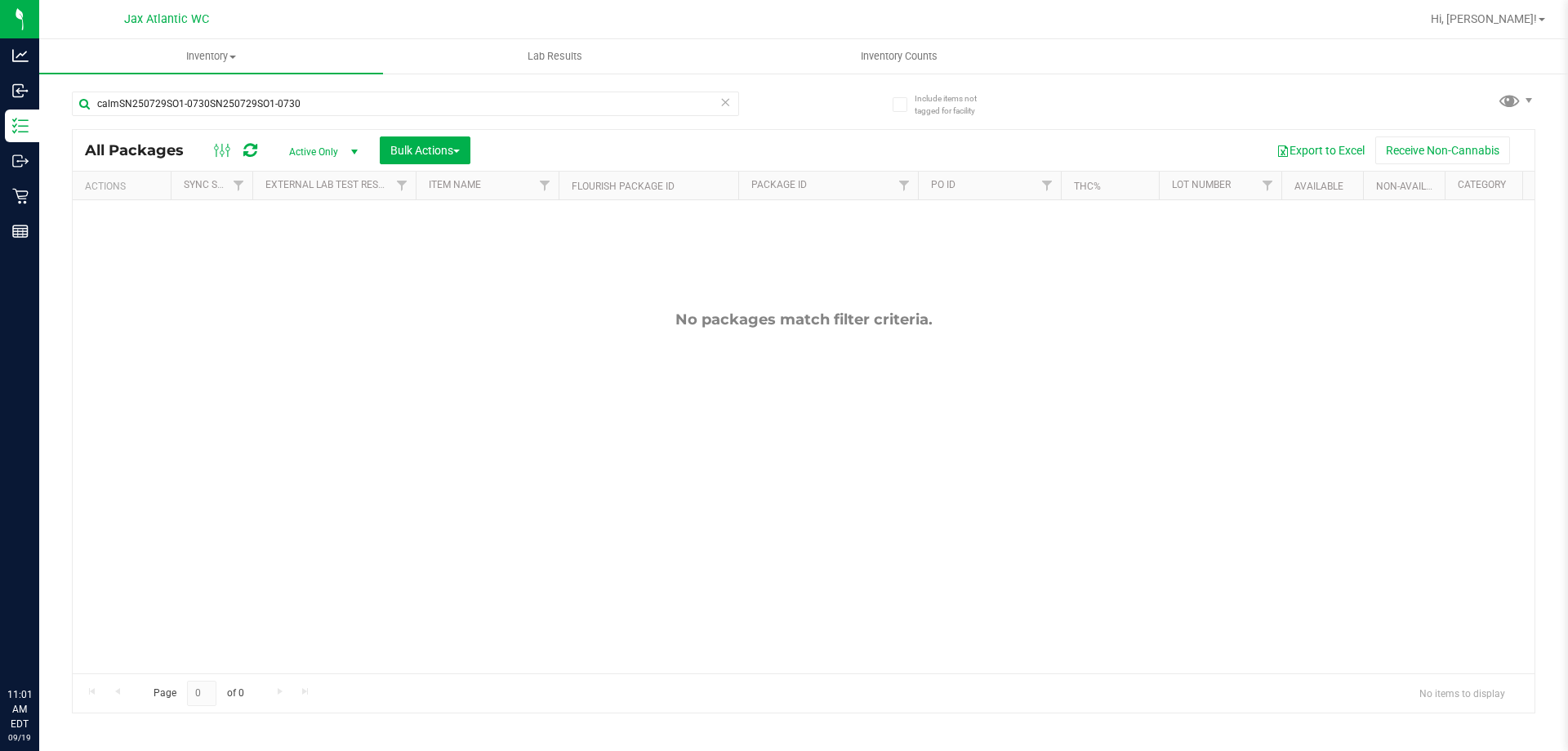
click at [228, 94] on input "calmSN250729SO1-0730SN250729SO1-0730" at bounding box center [406, 103] width 667 height 24
click at [229, 96] on input "calmSN250729SO1-0730SN250729SO1-0730" at bounding box center [406, 103] width 667 height 24
click at [232, 95] on input "calmSN250729SO1-0730SN250729SO1-0730" at bounding box center [406, 103] width 667 height 24
type input "calmSN250729SO1-0730SN25t120729SO1-0730"
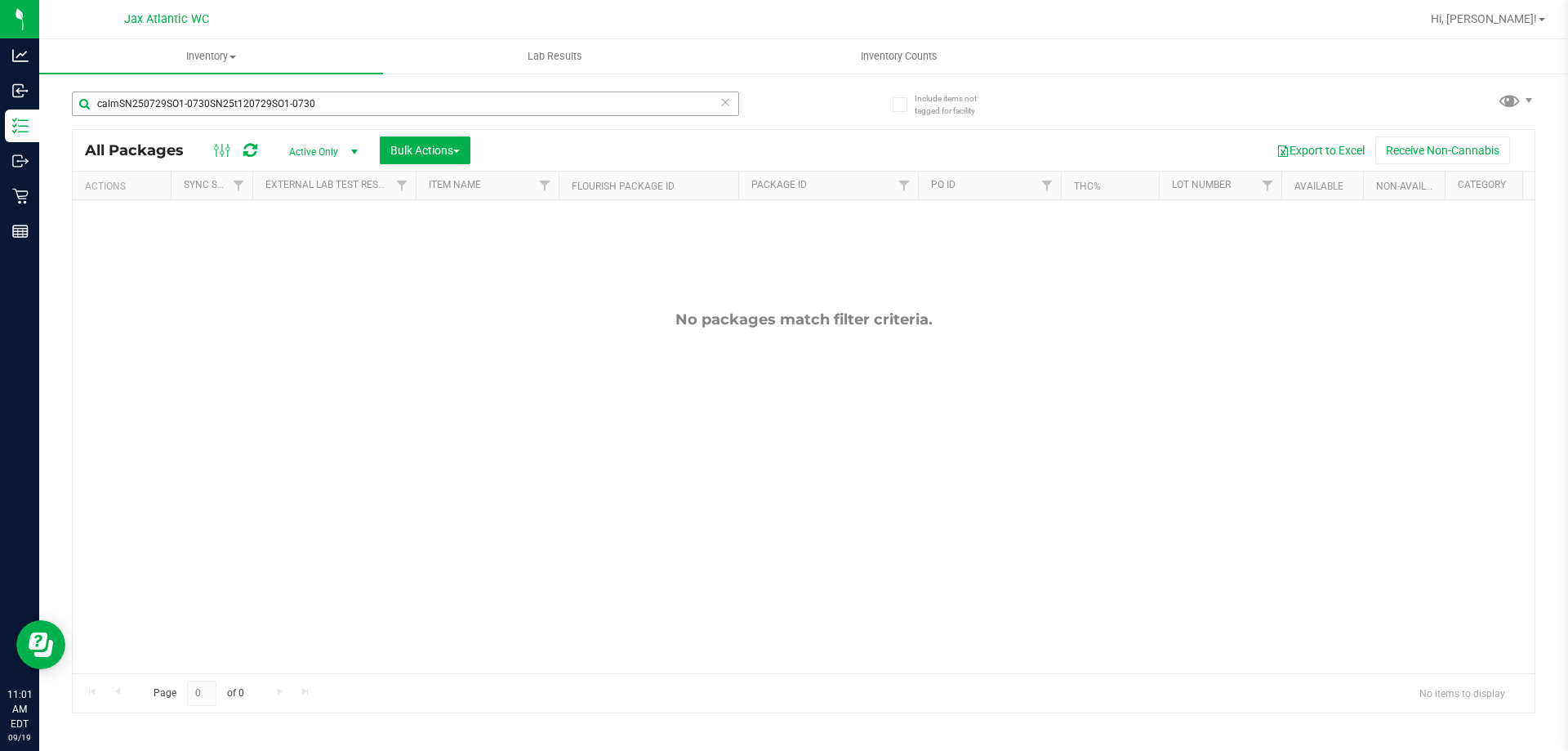
click at [260, 98] on input "calmSN250729SO1-0730SN25t120729SO1-0730" at bounding box center [406, 103] width 667 height 24
click at [262, 98] on input "calmSN250729SO1-0730SN25t120729SO1-0730" at bounding box center [406, 103] width 667 height 24
click at [346, 93] on input "calmSN250729SO1-0730SN25t120729SO1-0730" at bounding box center [406, 103] width 667 height 24
click at [349, 93] on input "calmSN250729SO1-0730SN25t120729SO1-0730" at bounding box center [406, 103] width 667 height 24
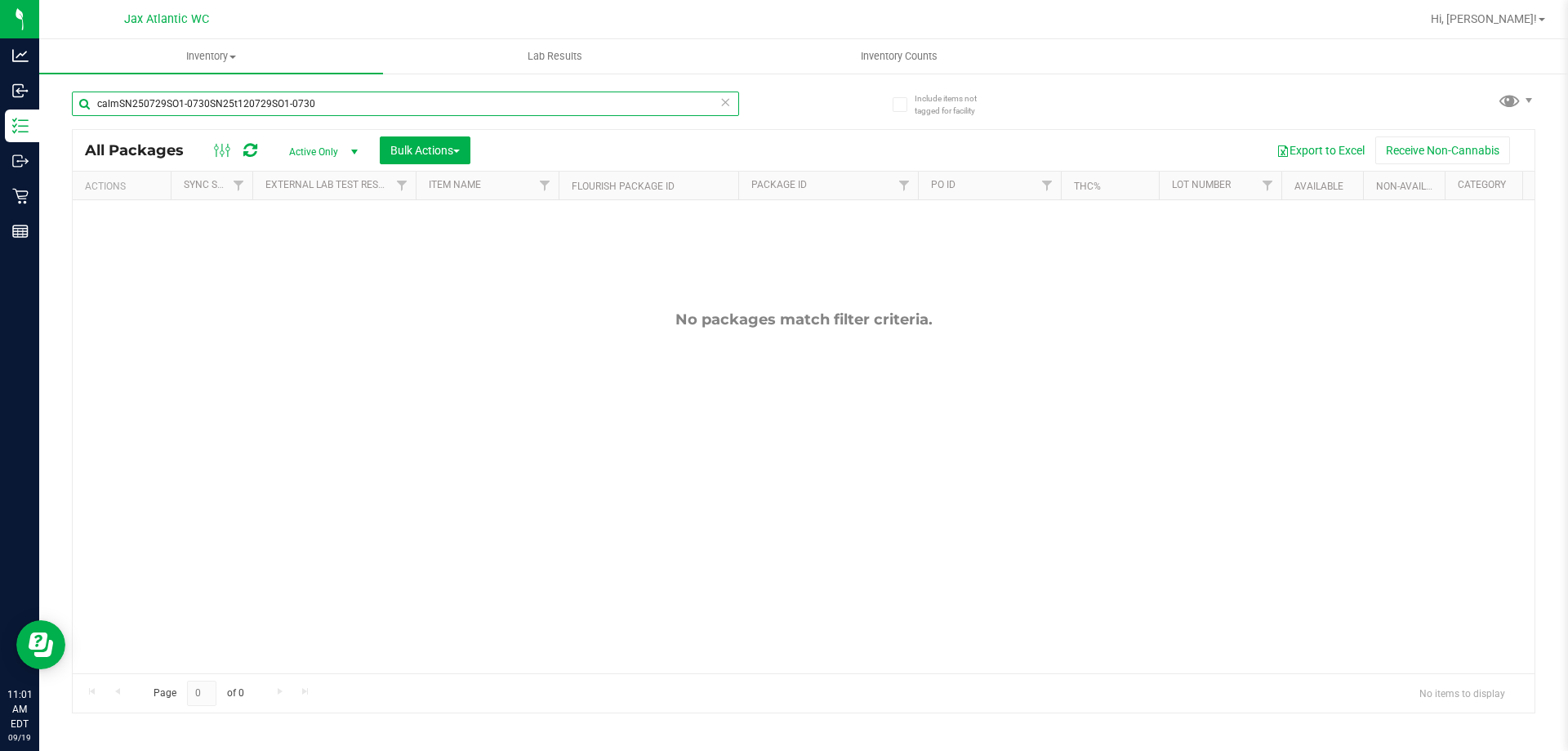
click at [349, 93] on input "calmSN250729SO1-0730SN25t120729SO1-0730" at bounding box center [406, 103] width 667 height 24
click at [349, 96] on input "calmSN250729SO1-0730SN25t120729SO1-0730" at bounding box center [406, 103] width 667 height 24
type input "t12"
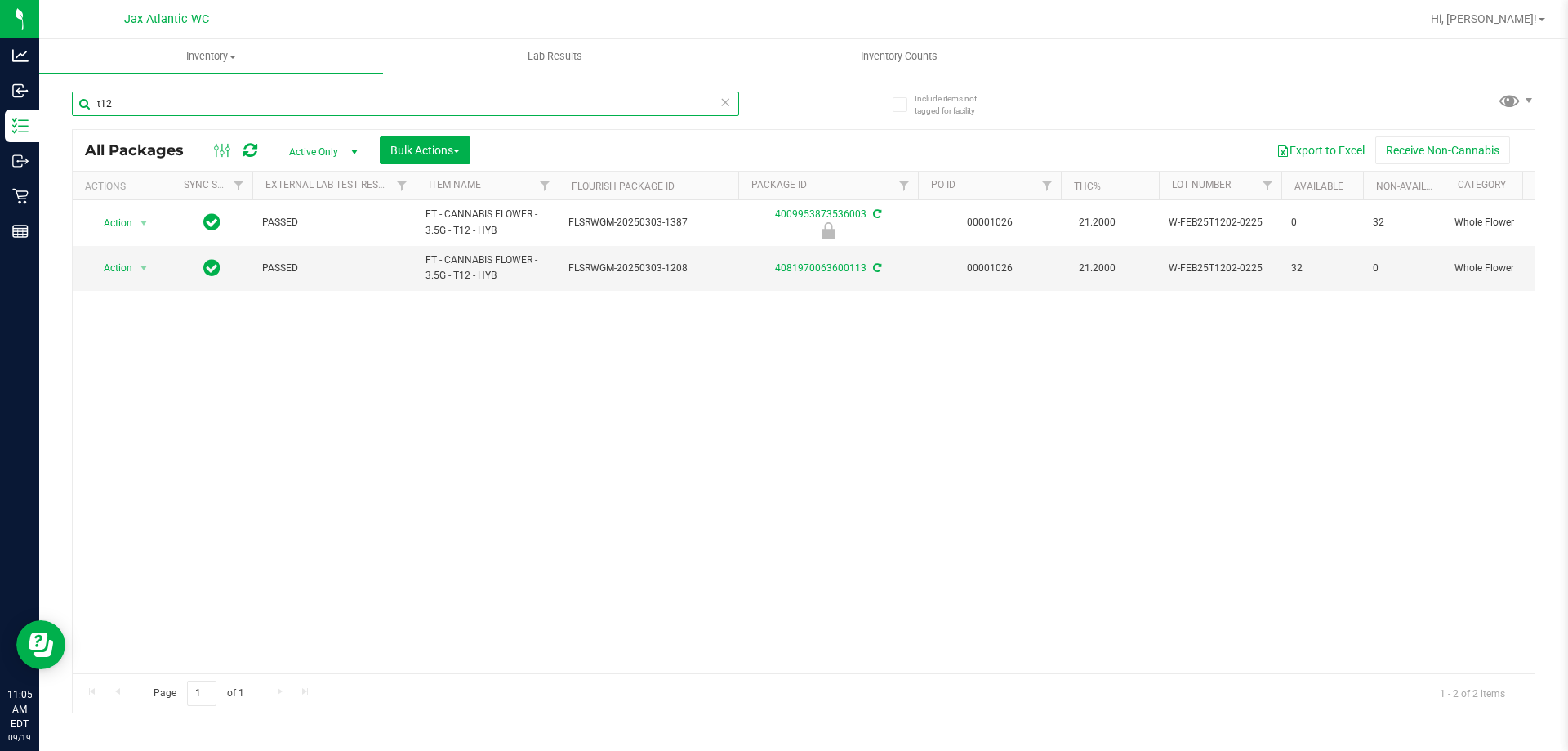
click at [281, 96] on input "t12" at bounding box center [406, 103] width 667 height 24
type input "cja"
